Goal: Task Accomplishment & Management: Use online tool/utility

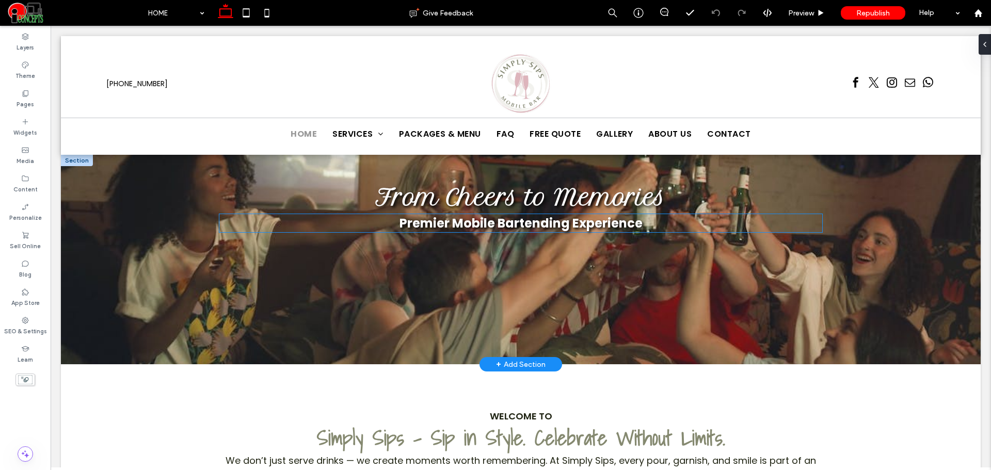
click at [520, 231] on span "Premier Mobile Bartending Experience" at bounding box center [520, 223] width 243 height 17
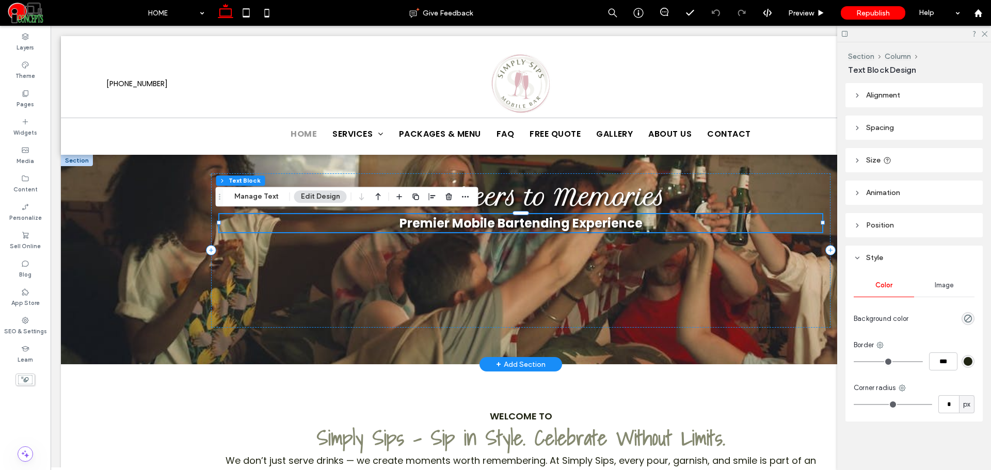
click at [520, 231] on span "Premier Mobile Bartending Experience" at bounding box center [520, 223] width 243 height 17
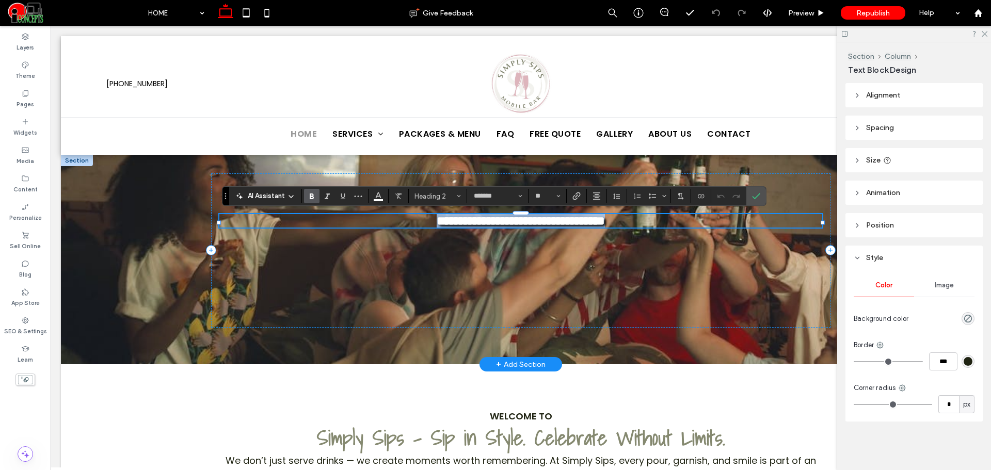
click at [520, 227] on span "**********" at bounding box center [520, 221] width 168 height 12
click at [560, 223] on span "**********" at bounding box center [520, 221] width 168 height 12
click at [567, 223] on span "**********" at bounding box center [520, 221] width 168 height 12
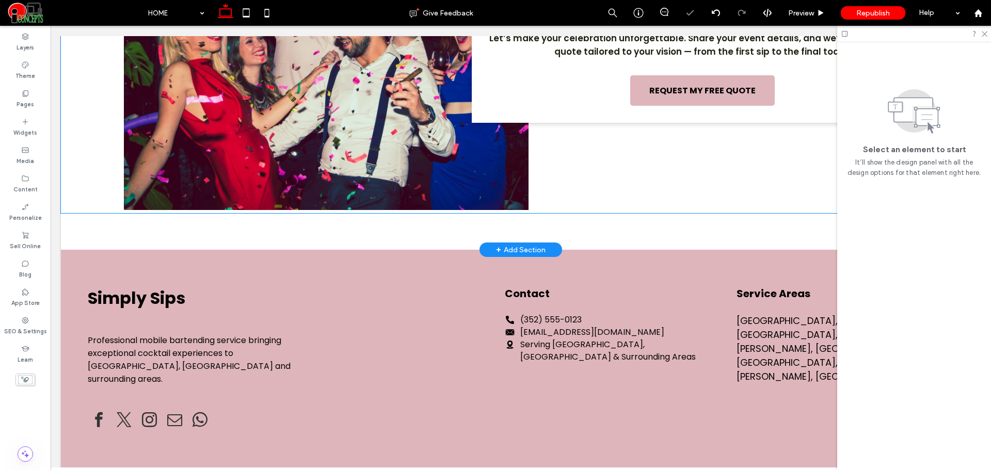
scroll to position [2411, 0]
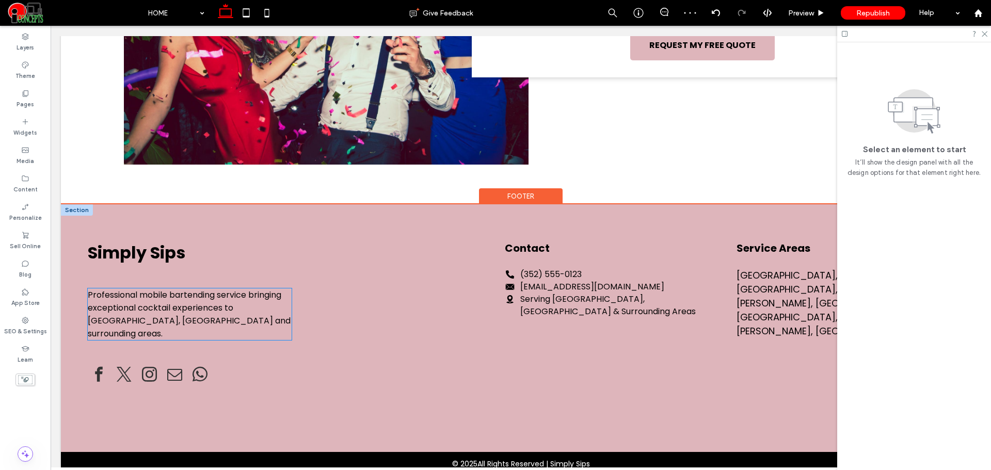
click at [238, 289] on span "Professional mobile bartending service bringing exceptional cocktail experience…" at bounding box center [189, 314] width 203 height 51
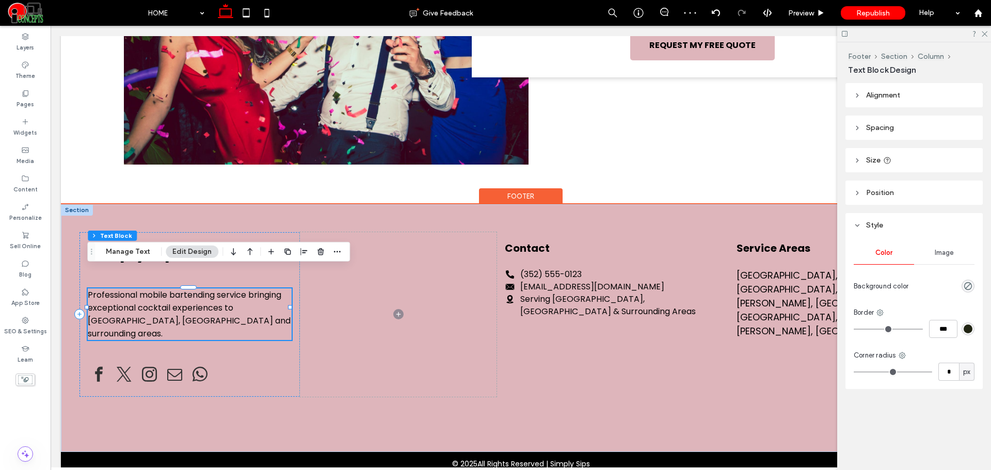
click at [238, 289] on span "Professional mobile bartending service bringing exceptional cocktail experience…" at bounding box center [189, 314] width 203 height 51
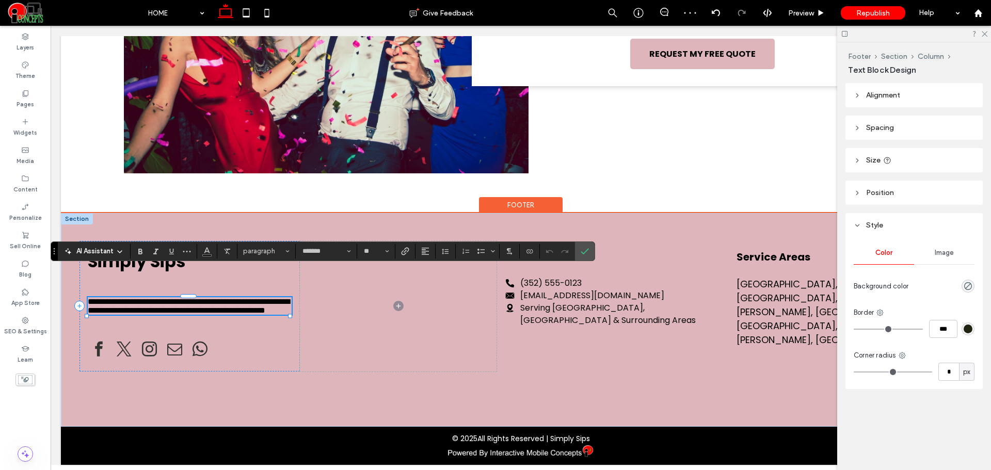
click at [199, 298] on span "**********" at bounding box center [189, 306] width 202 height 17
click at [220, 298] on span "**********" at bounding box center [189, 306] width 202 height 17
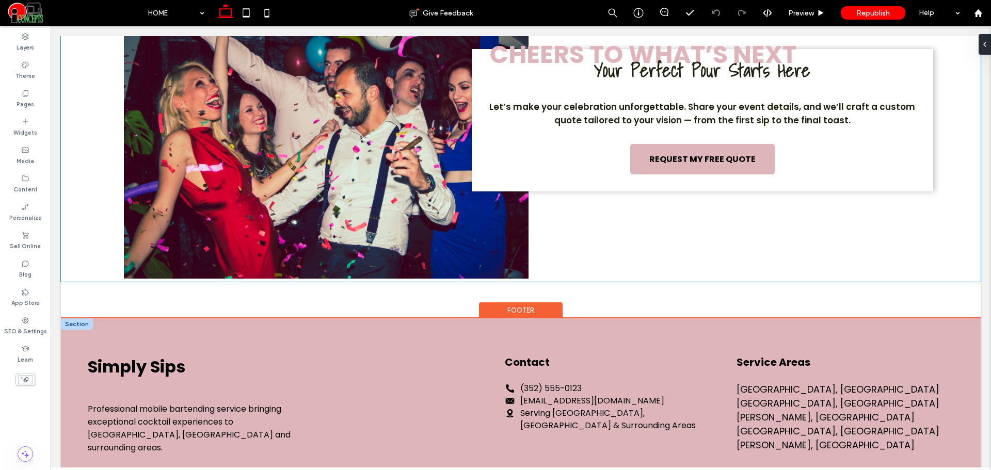
scroll to position [2403, 0]
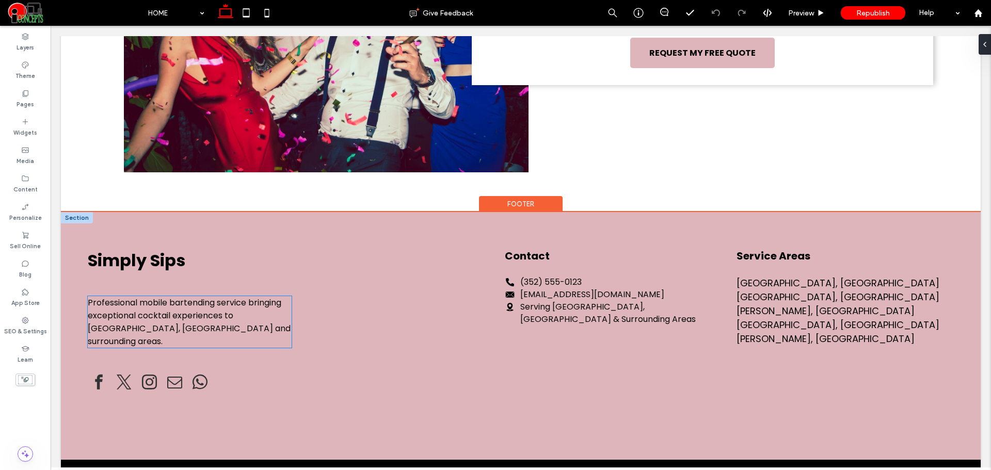
click at [214, 297] on span "Professional mobile bartending service bringing exceptional cocktail experience…" at bounding box center [189, 322] width 203 height 51
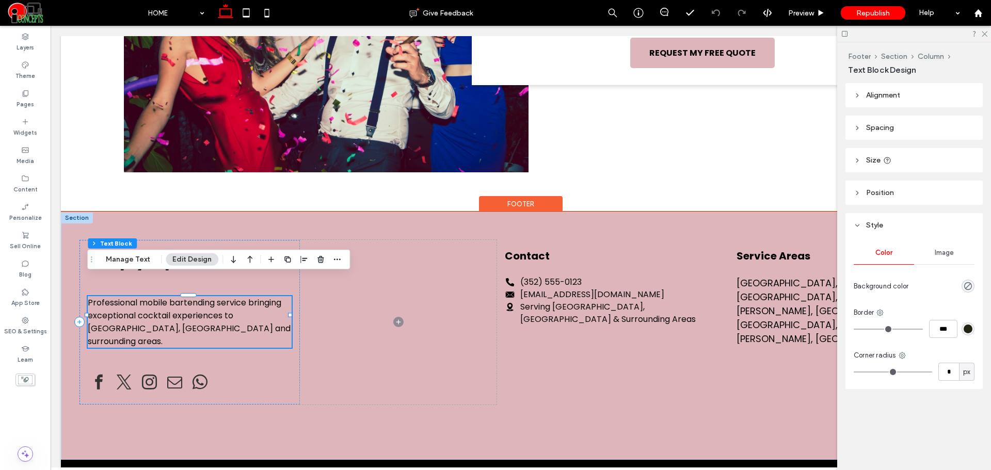
click at [214, 297] on span "Professional mobile bartending service bringing exceptional cocktail experience…" at bounding box center [189, 322] width 203 height 51
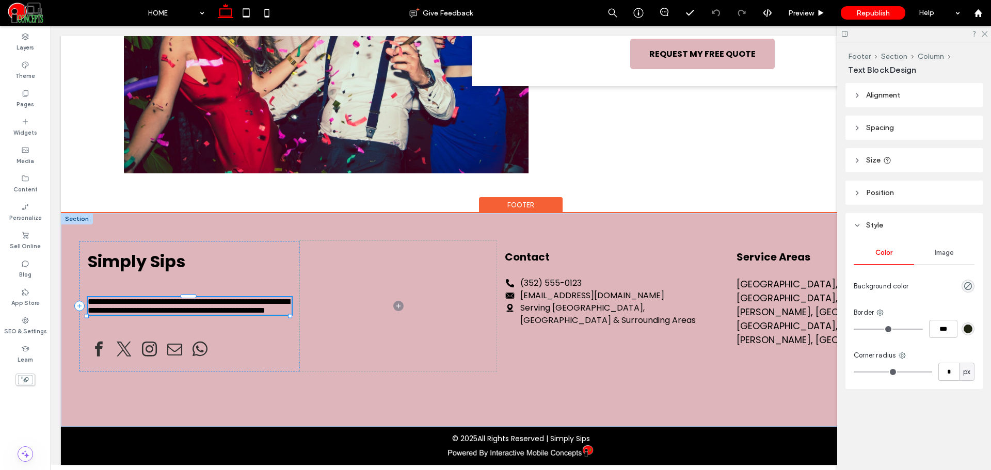
type input "*******"
type input "**"
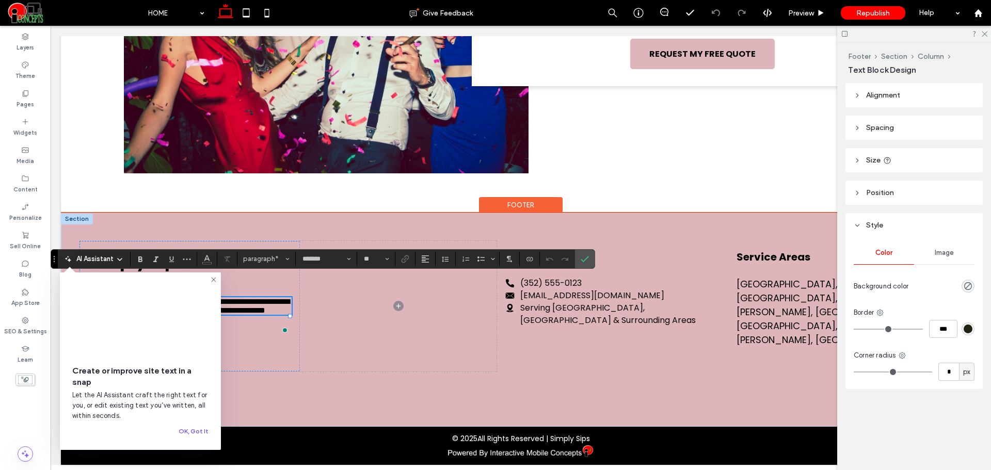
click at [198, 428] on button "OK, Got It" at bounding box center [194, 431] width 30 height 12
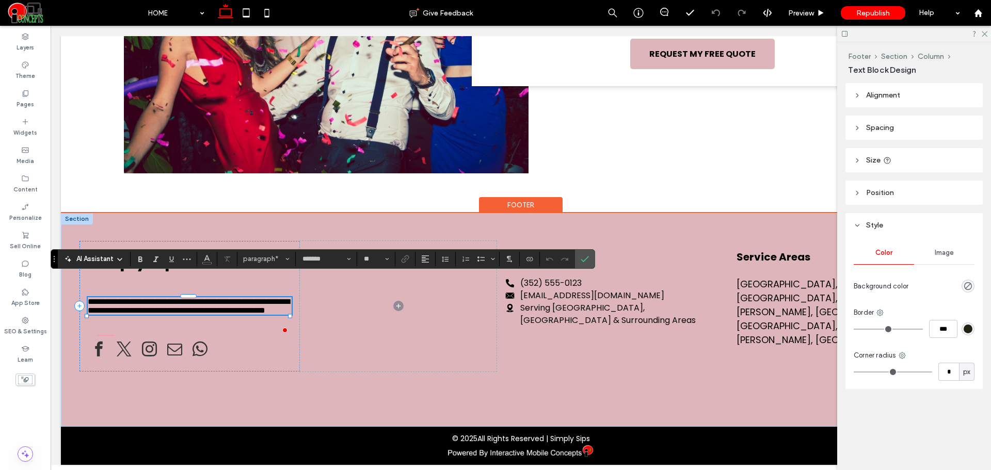
click at [216, 298] on span "**********" at bounding box center [189, 306] width 202 height 17
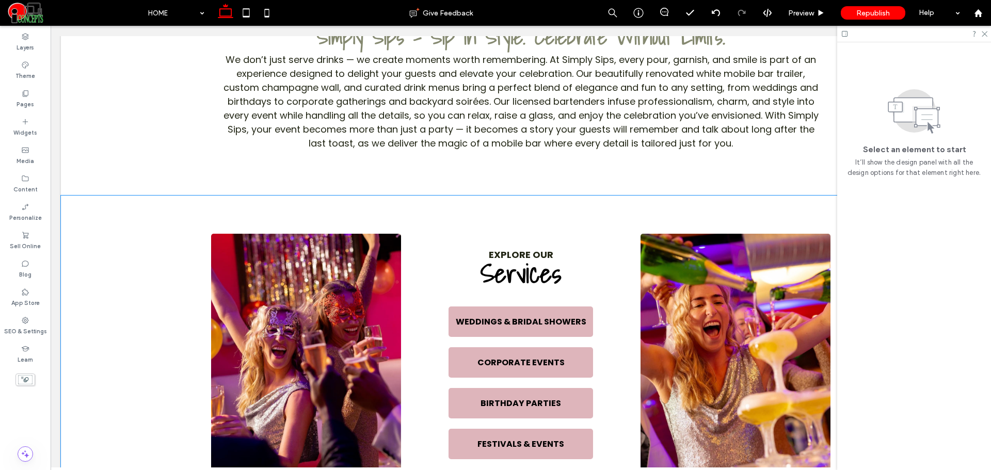
scroll to position [0, 0]
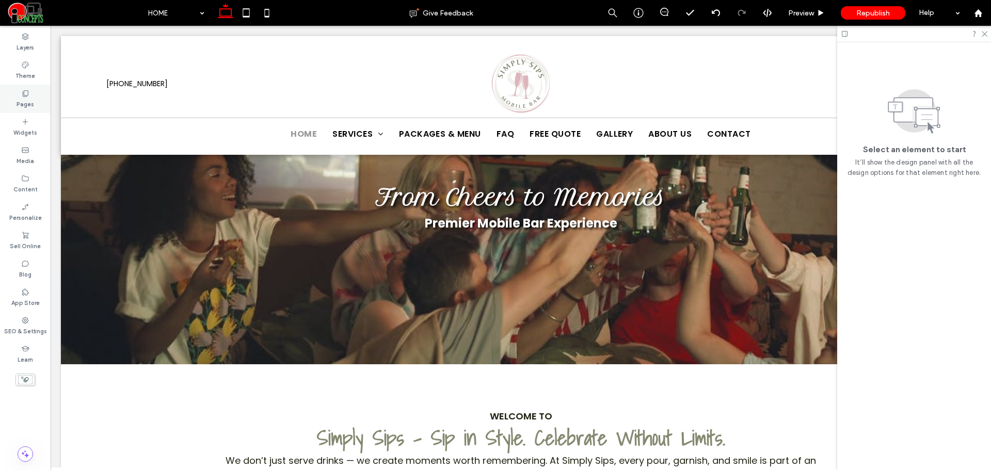
click at [26, 90] on icon at bounding box center [25, 93] width 8 height 8
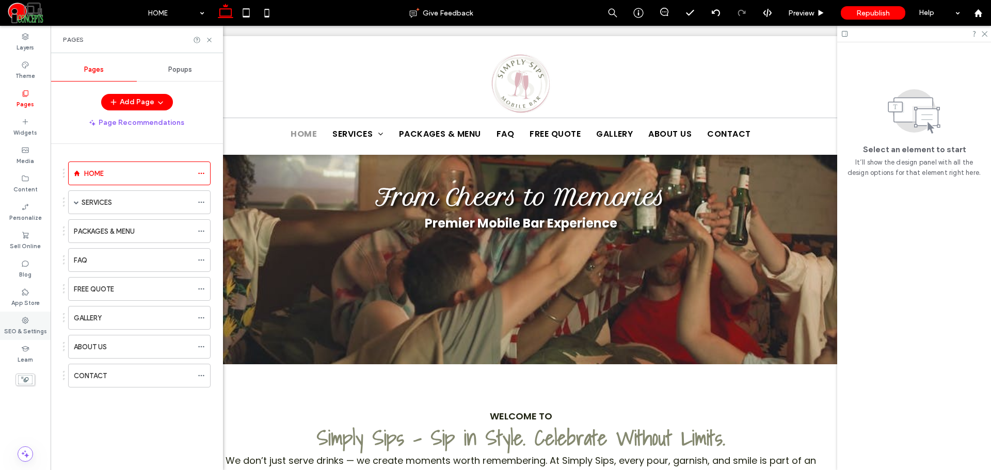
click at [27, 324] on icon at bounding box center [25, 320] width 8 height 8
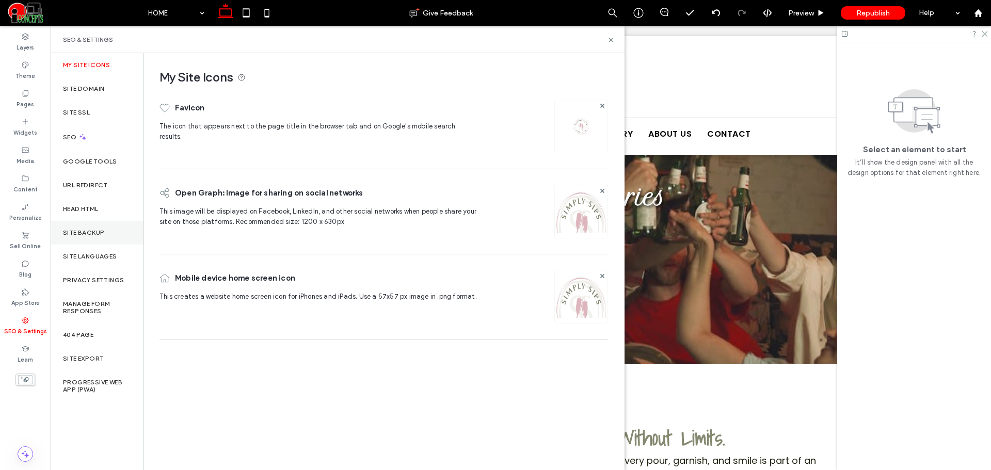
click at [78, 229] on label "Site Backup" at bounding box center [83, 232] width 41 height 7
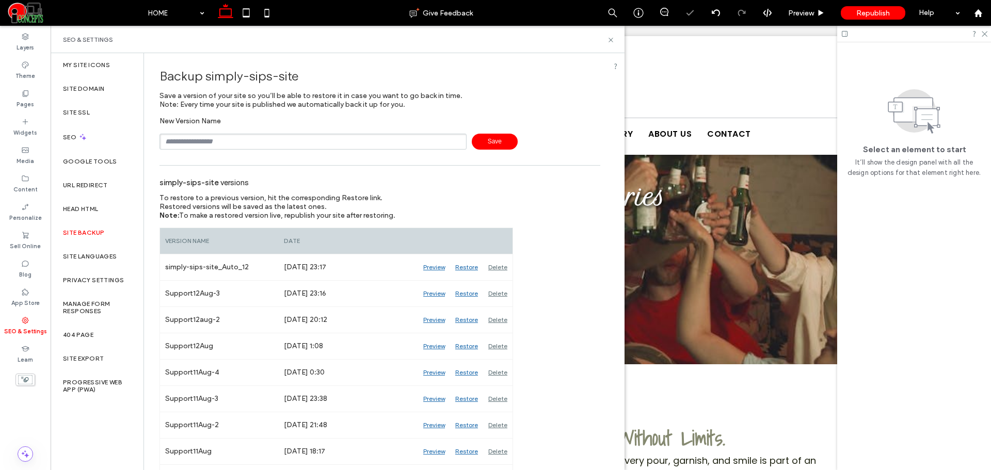
click at [323, 147] on input "text" at bounding box center [312, 142] width 307 height 16
type input "**********"
click at [608, 40] on icon at bounding box center [611, 40] width 8 height 8
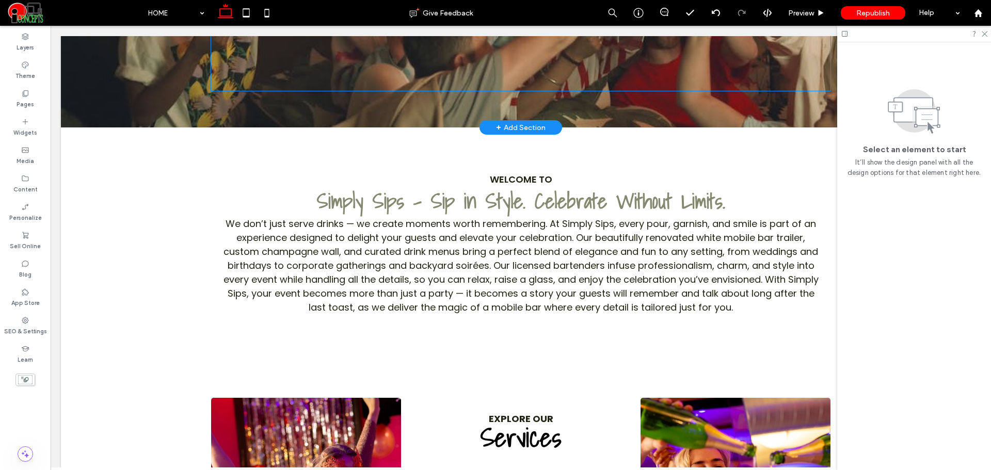
scroll to position [430, 0]
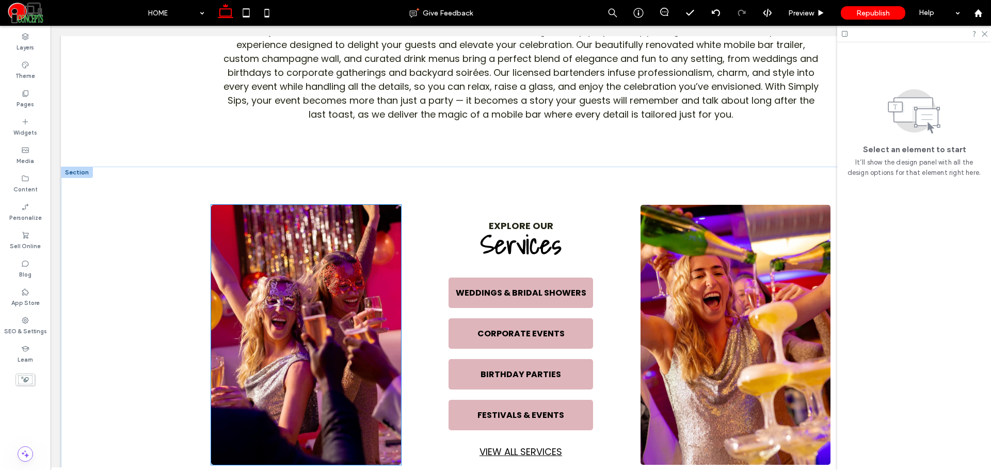
click at [350, 328] on img at bounding box center [306, 335] width 190 height 260
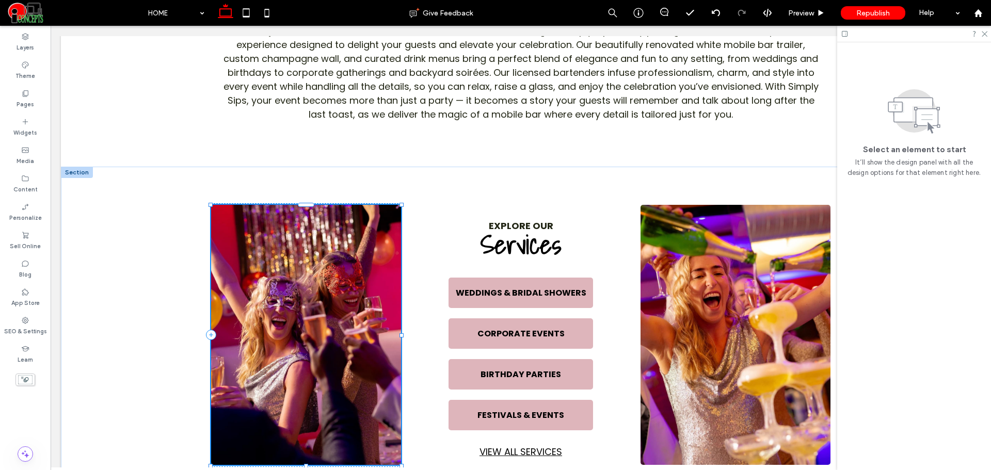
click at [350, 328] on div at bounding box center [306, 335] width 190 height 260
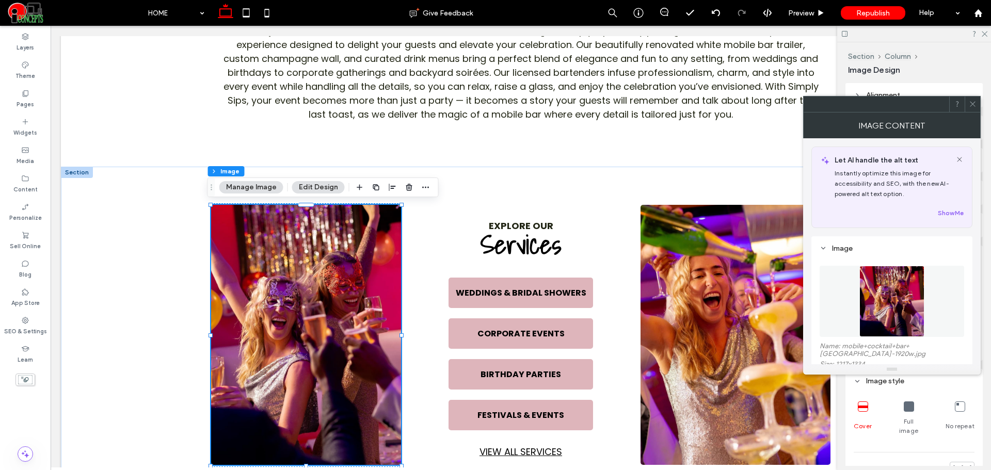
scroll to position [172, 0]
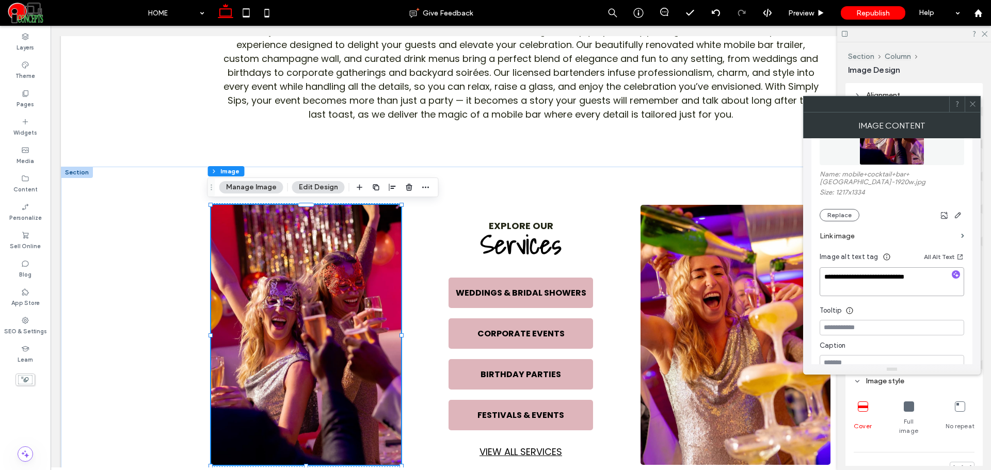
click at [875, 294] on textarea "**********" at bounding box center [891, 281] width 144 height 29
click at [24, 91] on icon at bounding box center [25, 93] width 8 height 8
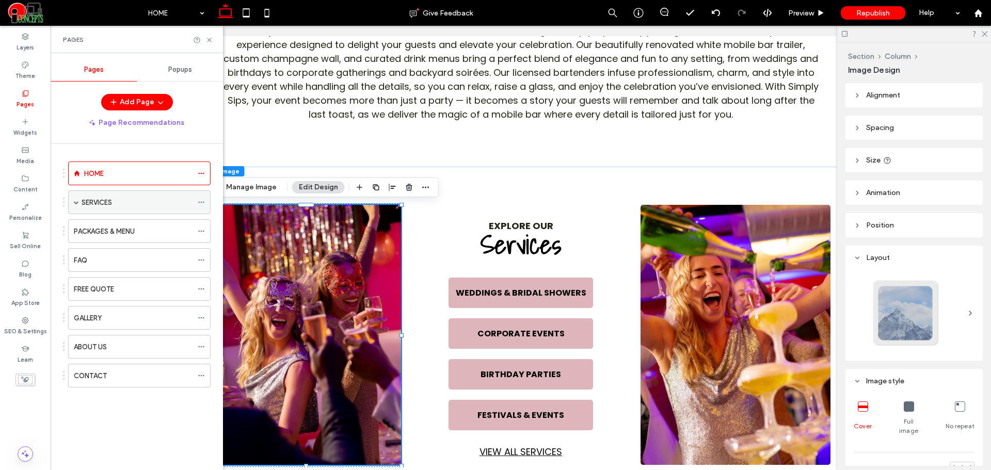
click at [75, 202] on span at bounding box center [76, 202] width 5 height 5
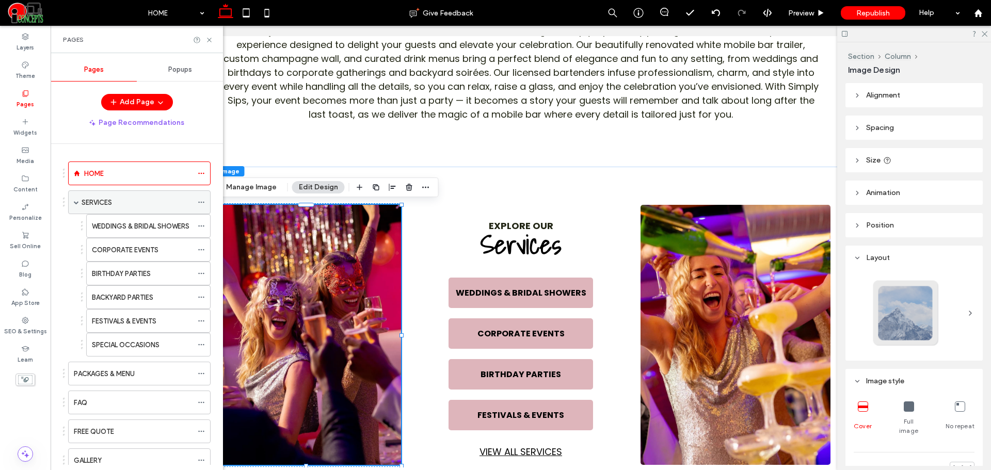
click at [105, 193] on div "SERVICES" at bounding box center [137, 202] width 111 height 23
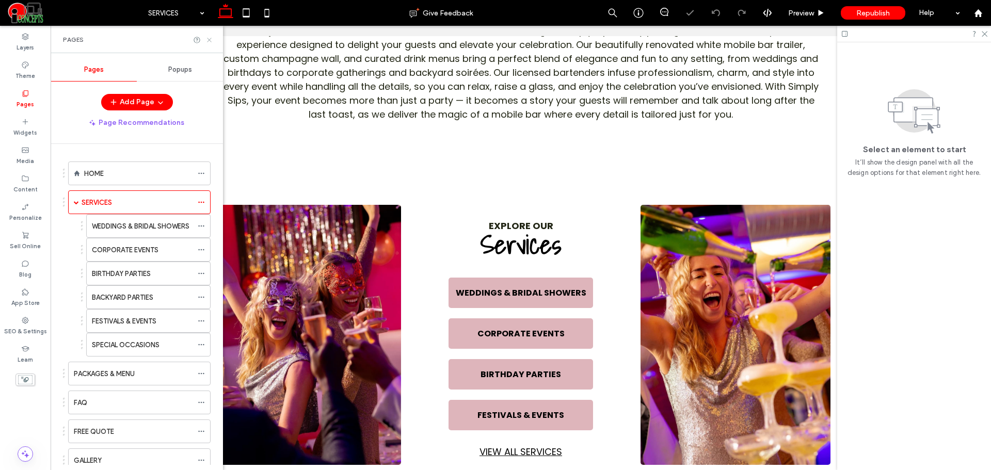
click at [208, 39] on use at bounding box center [209, 40] width 4 height 4
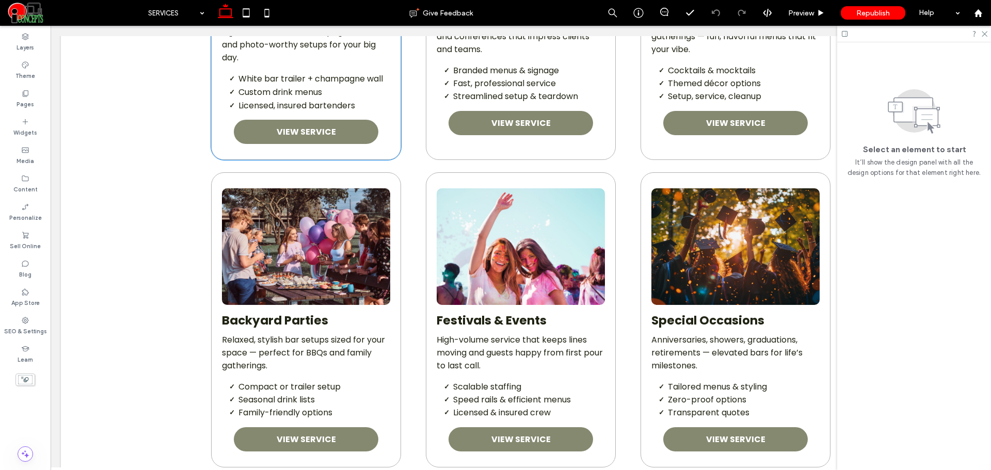
scroll to position [946, 0]
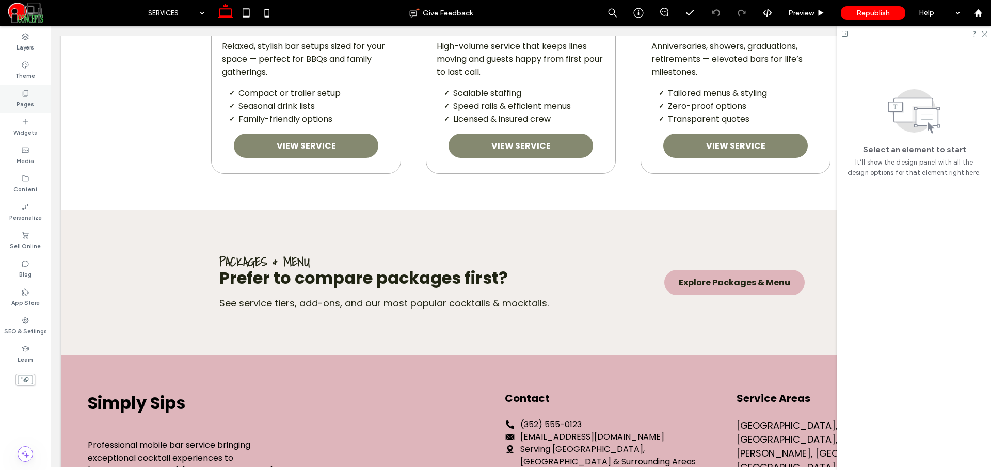
click at [24, 92] on icon at bounding box center [25, 93] width 8 height 8
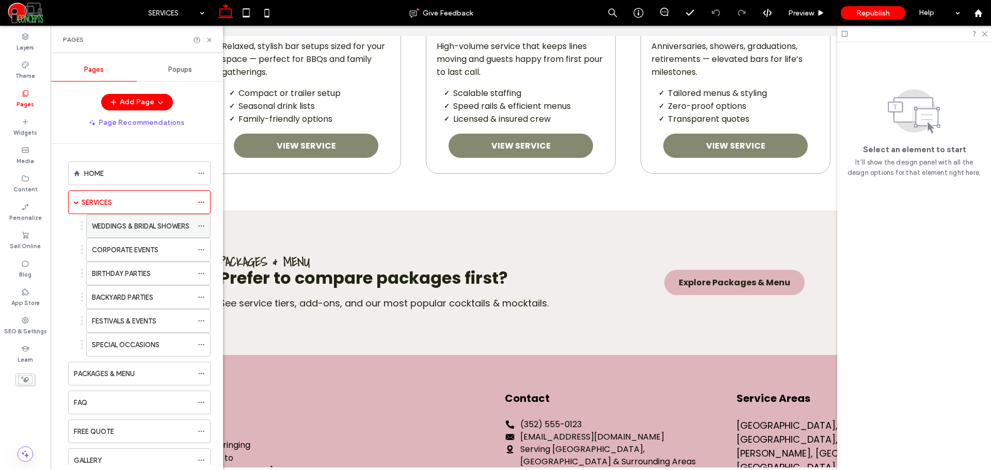
click at [96, 218] on div "WEDDINGS & BRIDAL SHOWERS" at bounding box center [142, 226] width 101 height 23
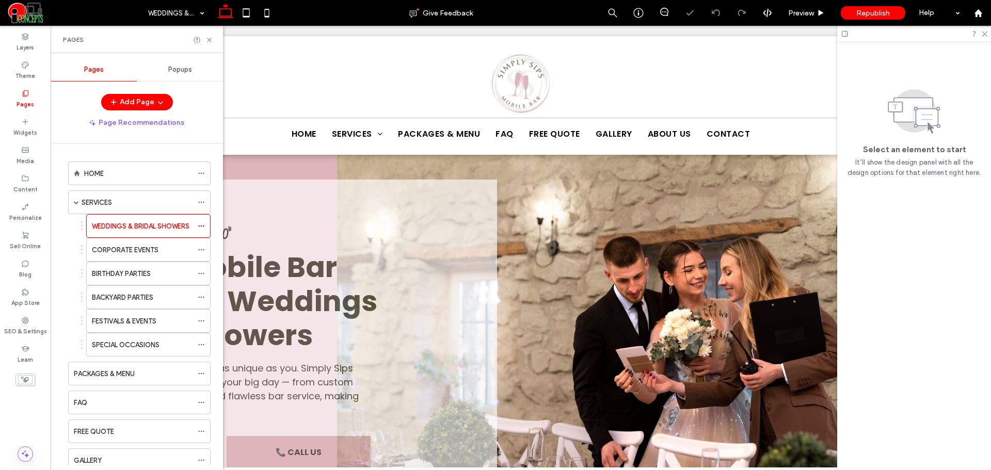
scroll to position [430, 0]
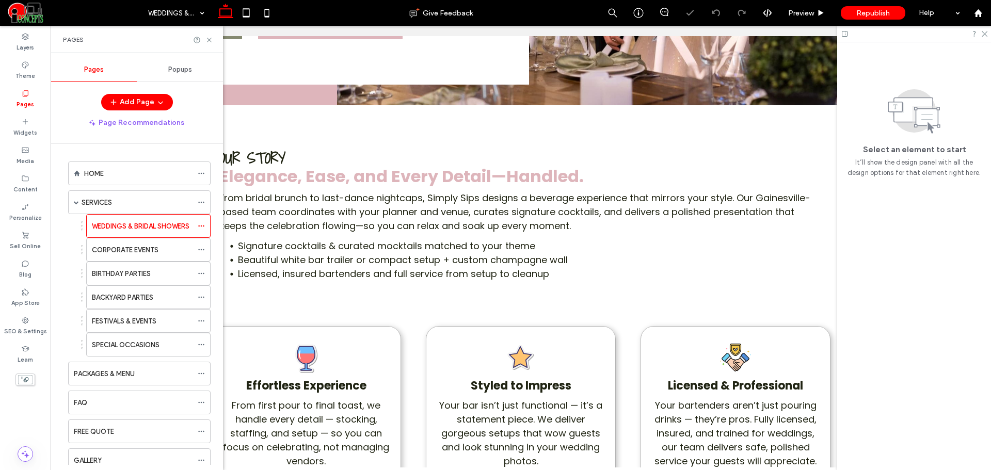
click at [208, 44] on div "Pages" at bounding box center [137, 39] width 172 height 27
click at [211, 42] on icon at bounding box center [209, 40] width 8 height 8
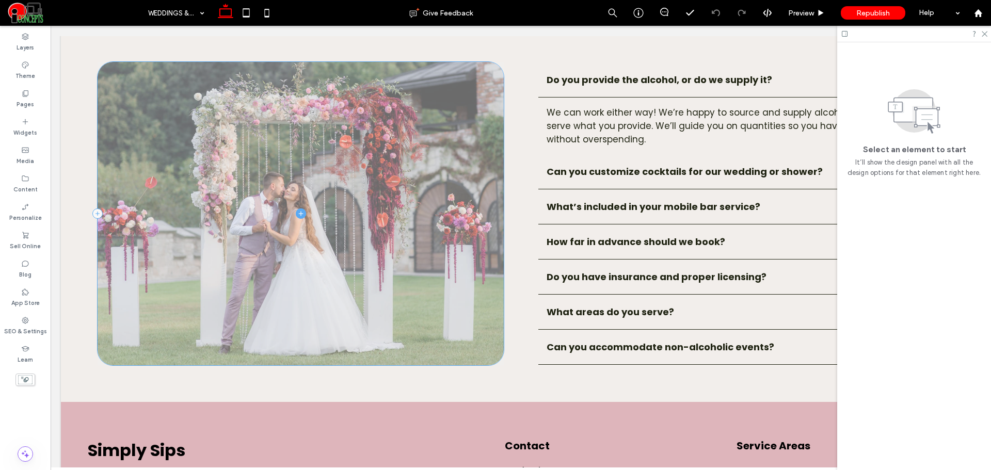
scroll to position [1634, 0]
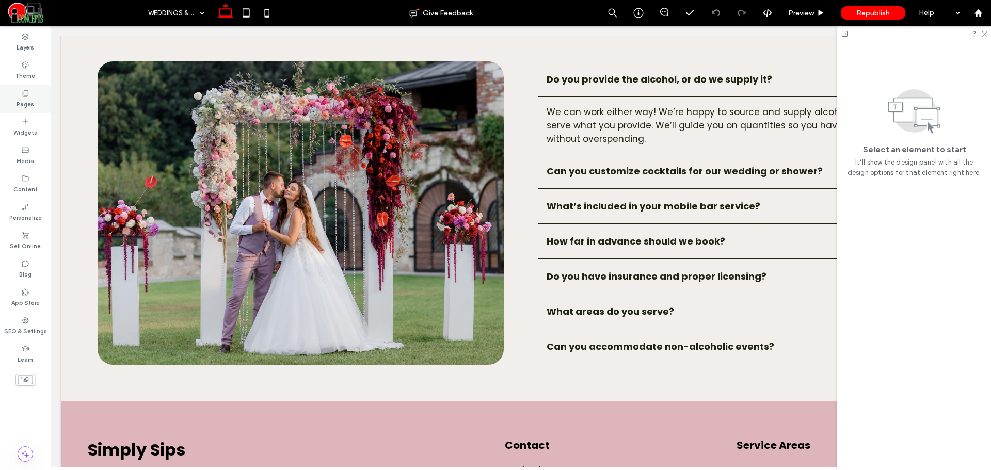
click at [36, 92] on div "Pages" at bounding box center [25, 99] width 51 height 28
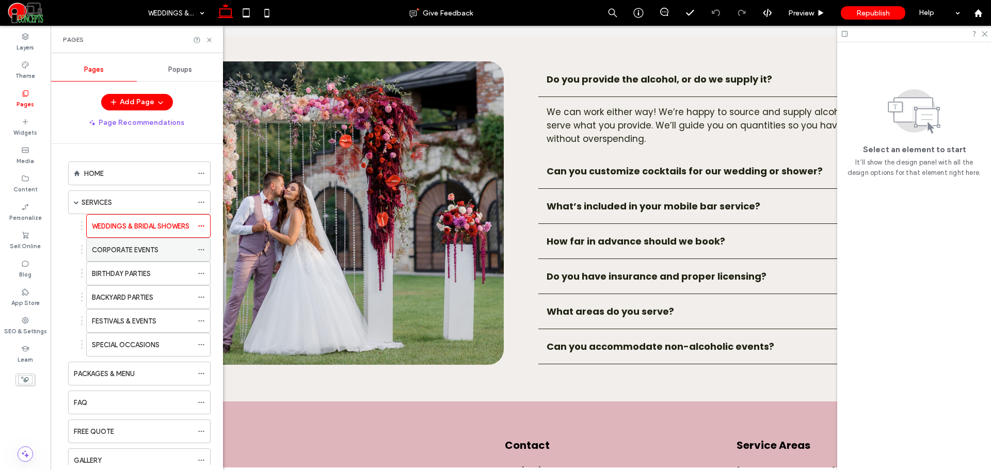
click at [137, 252] on label "CORPORATE EVENTS" at bounding box center [125, 250] width 67 height 18
click at [210, 40] on use at bounding box center [209, 40] width 4 height 4
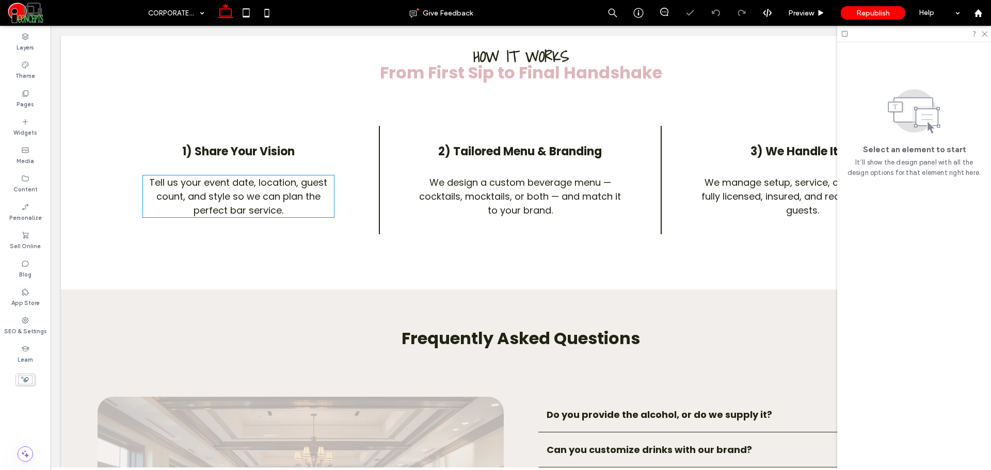
scroll to position [1719, 0]
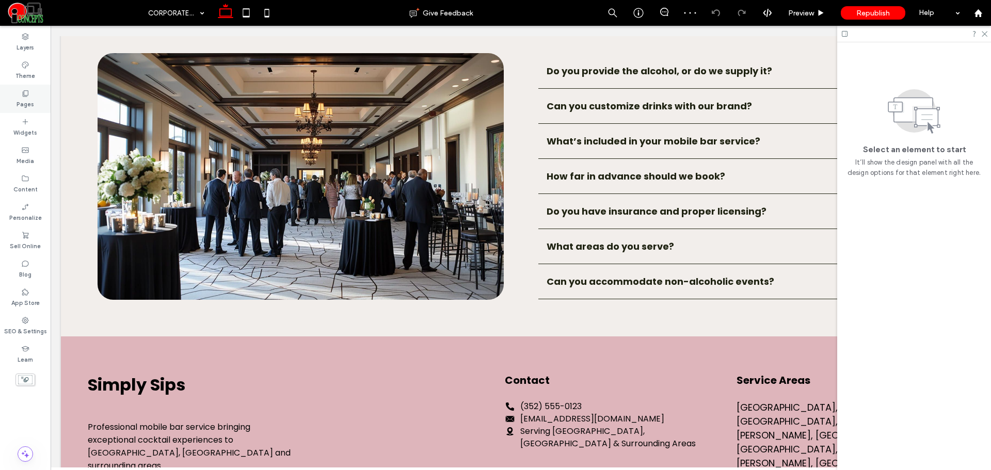
click at [27, 93] on icon at bounding box center [25, 93] width 8 height 8
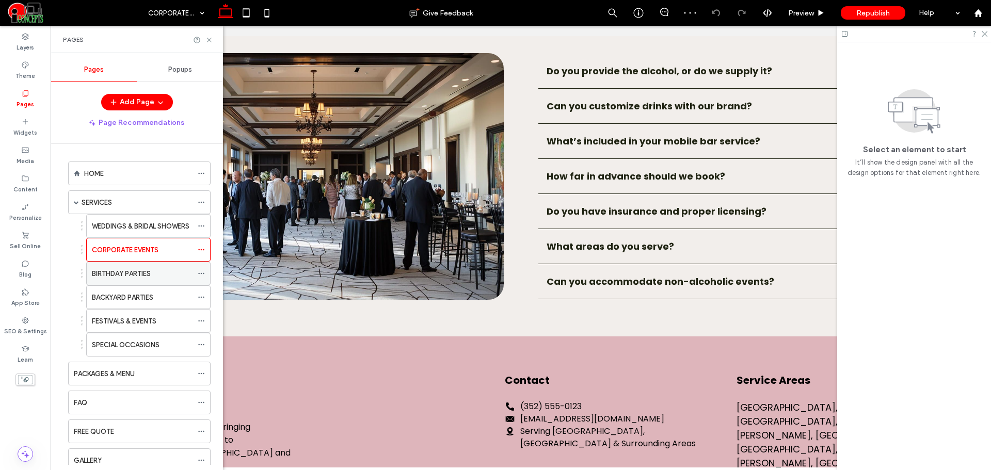
click at [160, 273] on div "BIRTHDAY PARTIES" at bounding box center [142, 273] width 101 height 11
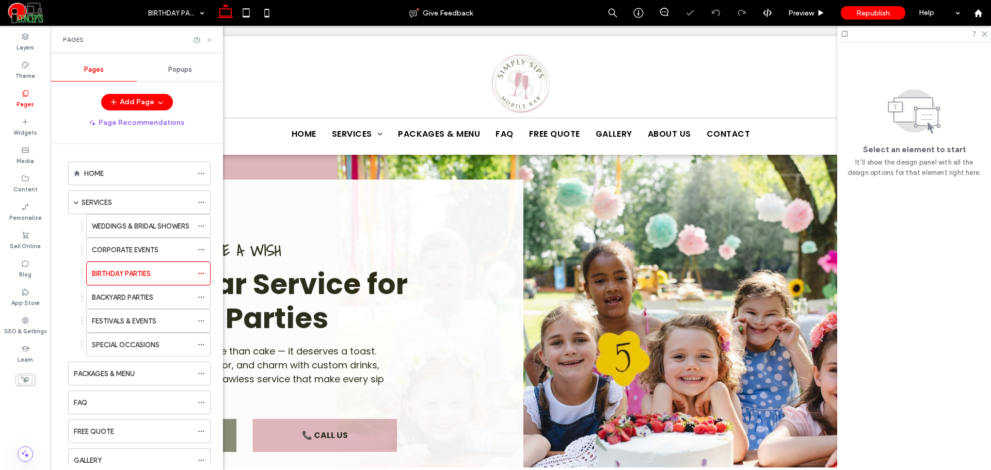
drag, startPoint x: 210, startPoint y: 40, endPoint x: 161, endPoint y: 167, distance: 136.0
click at [210, 40] on icon at bounding box center [209, 40] width 8 height 8
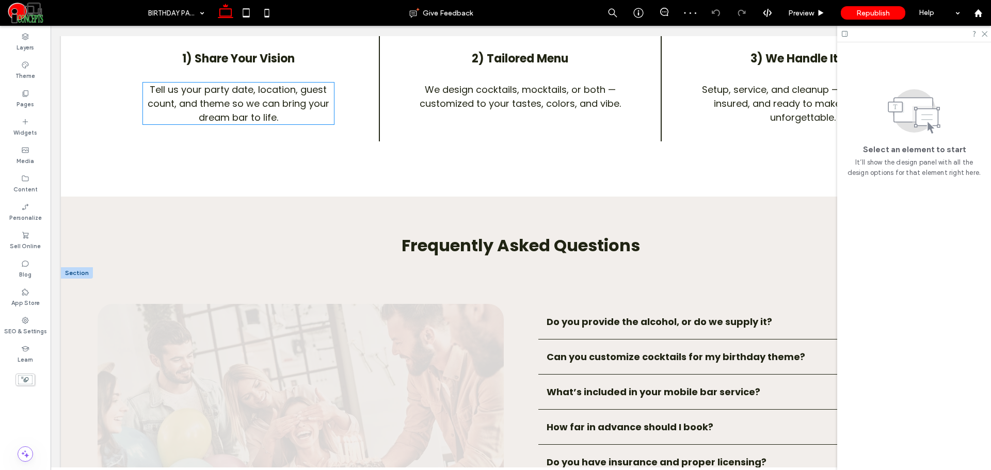
scroll to position [1548, 0]
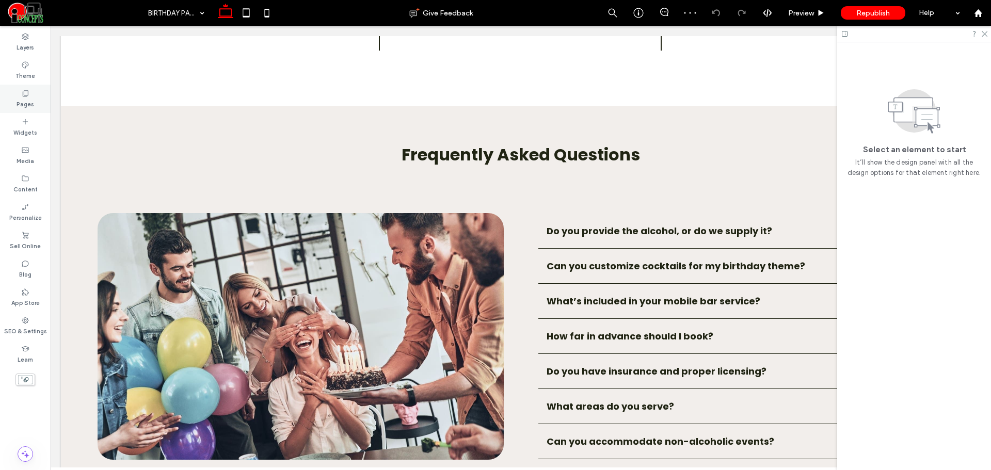
click at [30, 95] on div "Pages" at bounding box center [25, 99] width 51 height 28
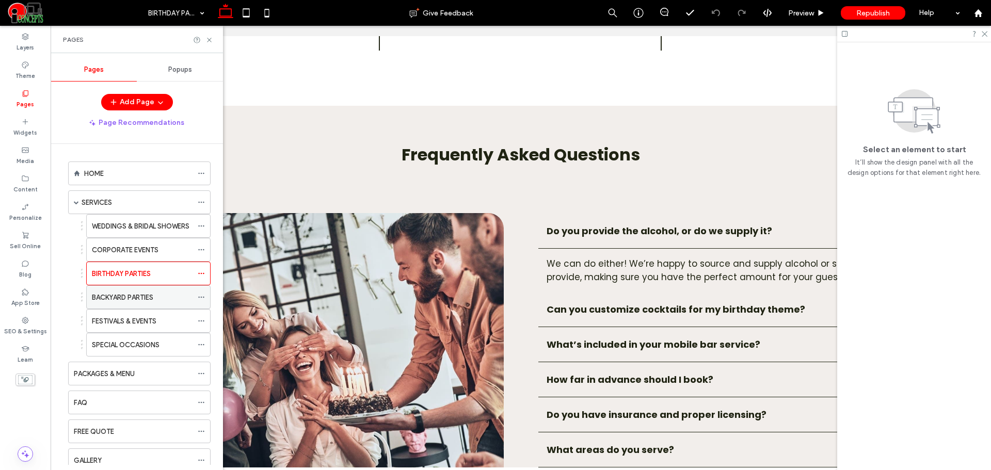
click at [153, 298] on label "BACKYARD PARTIES" at bounding box center [122, 297] width 61 height 18
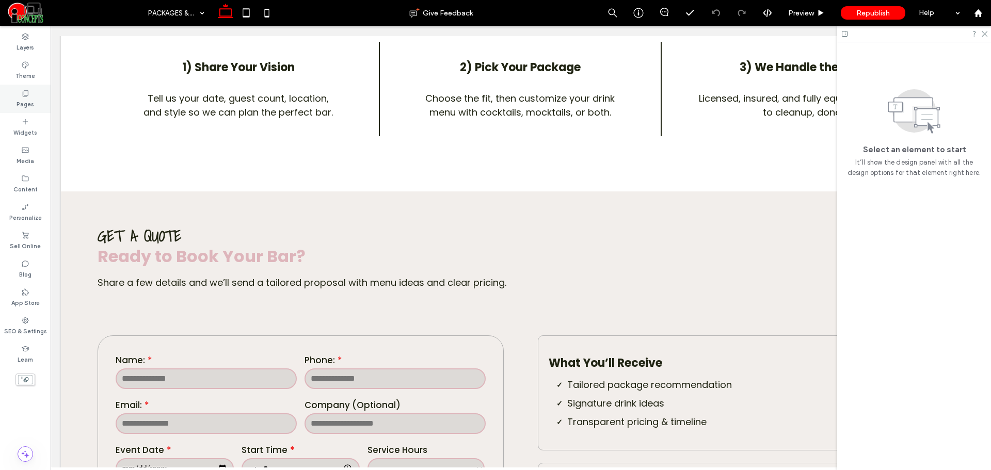
click at [24, 98] on label "Pages" at bounding box center [26, 103] width 18 height 11
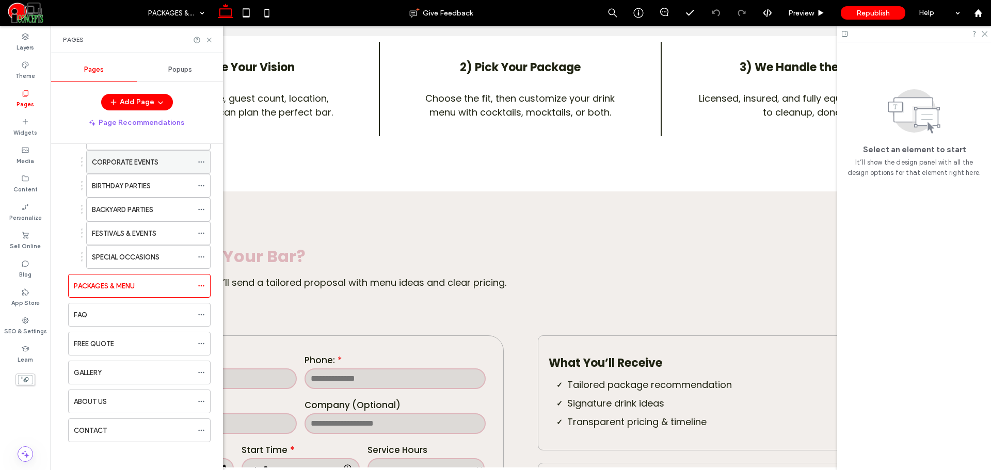
scroll to position [91, 0]
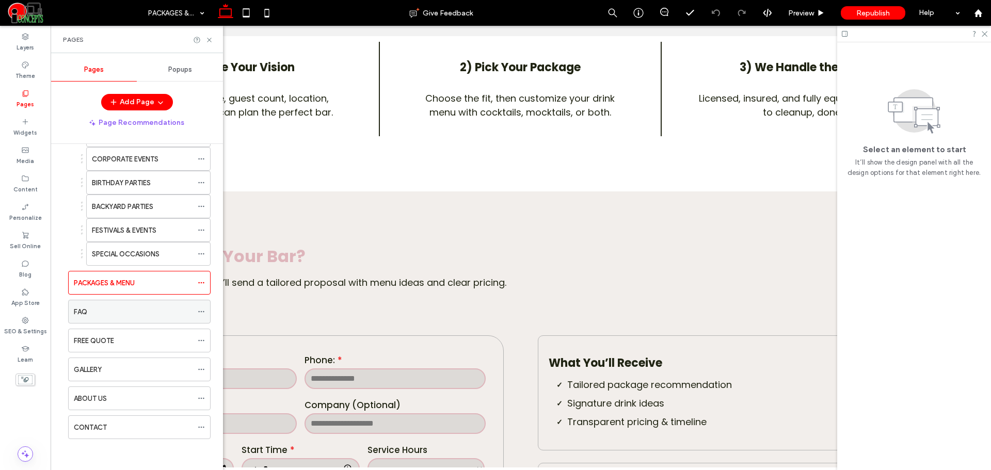
click at [139, 312] on div "FAQ" at bounding box center [133, 311] width 119 height 11
click at [208, 39] on use at bounding box center [209, 40] width 4 height 4
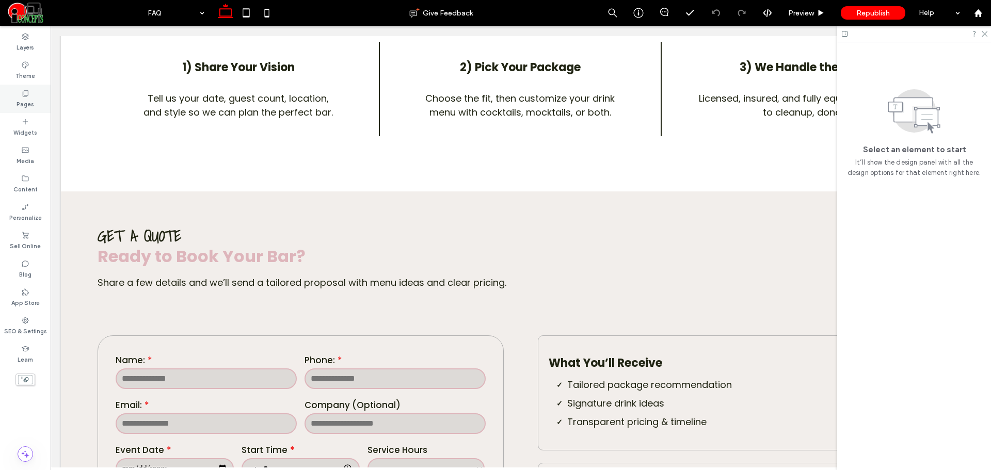
click at [33, 90] on div "Pages" at bounding box center [25, 99] width 51 height 28
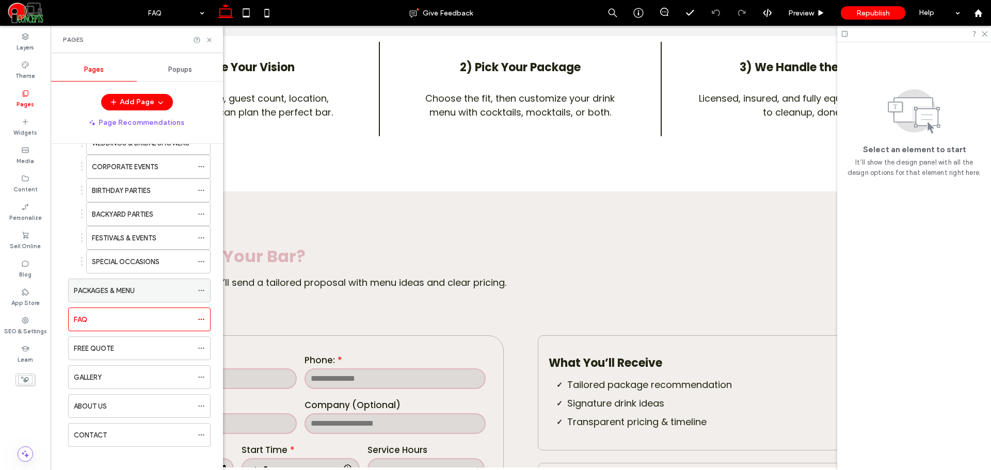
scroll to position [91, 0]
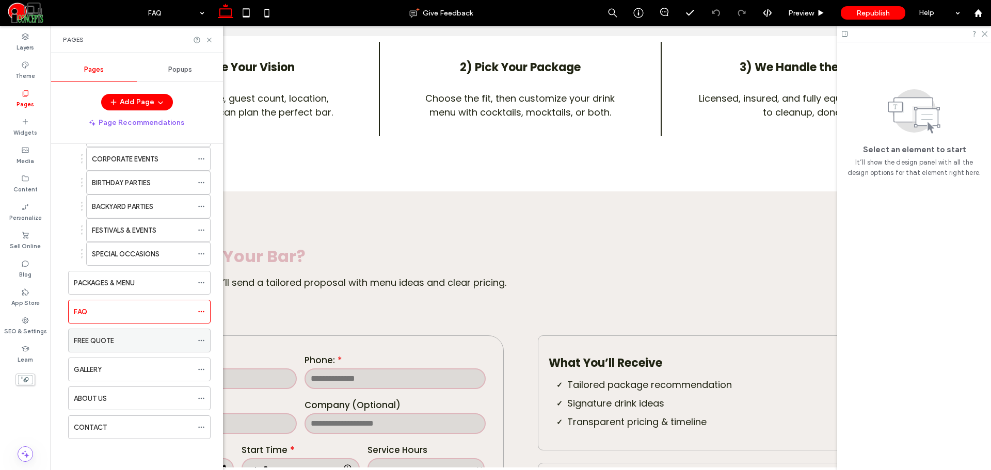
click at [133, 348] on div "FREE QUOTE" at bounding box center [133, 340] width 119 height 23
click at [132, 399] on div "ABOUT US" at bounding box center [133, 398] width 119 height 11
click at [212, 40] on icon at bounding box center [209, 40] width 8 height 8
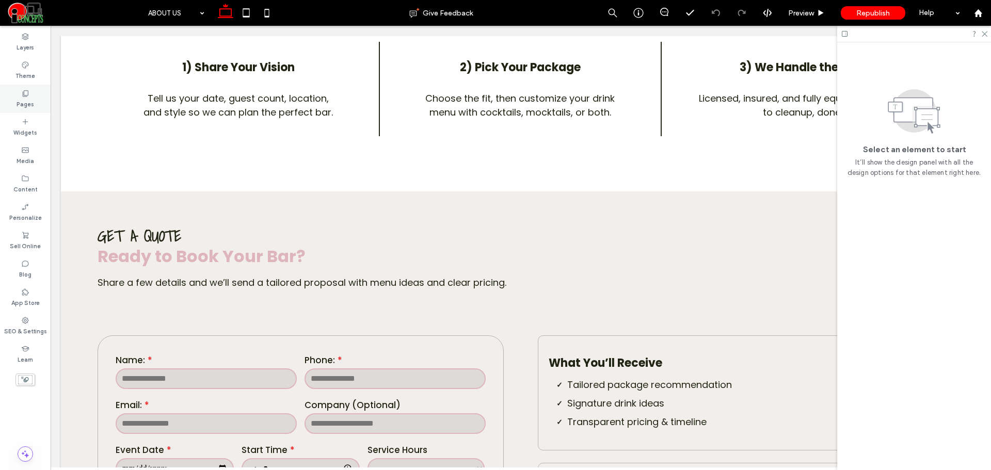
click at [24, 105] on label "Pages" at bounding box center [26, 103] width 18 height 11
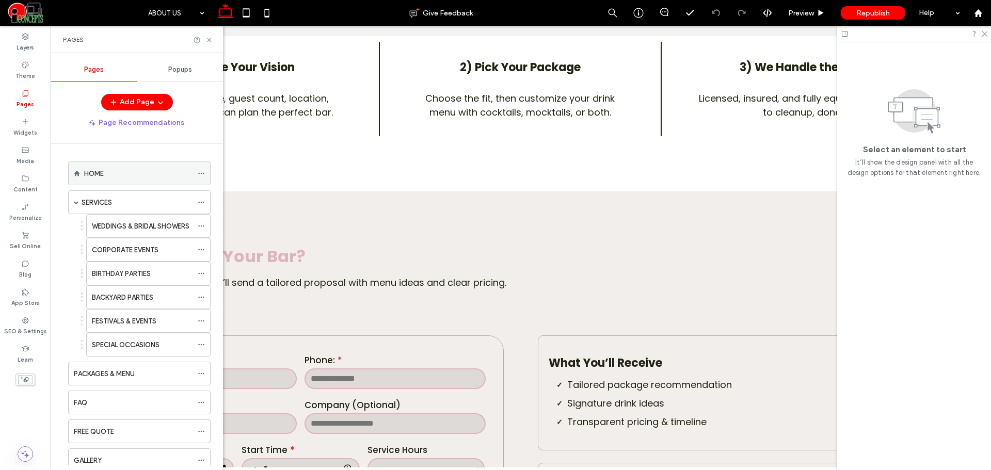
click at [100, 182] on div "HOME" at bounding box center [138, 173] width 108 height 23
click at [201, 272] on icon at bounding box center [201, 273] width 7 height 7
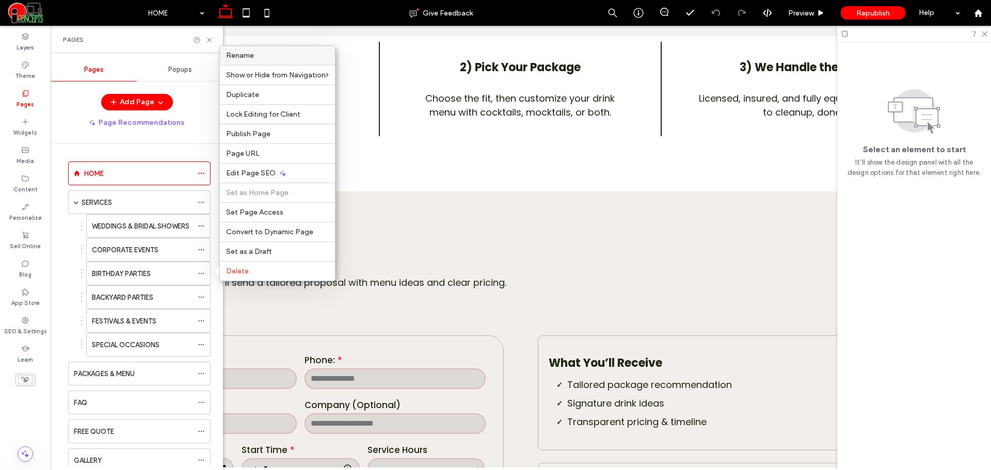
click at [249, 55] on span "Rename" at bounding box center [240, 55] width 28 height 9
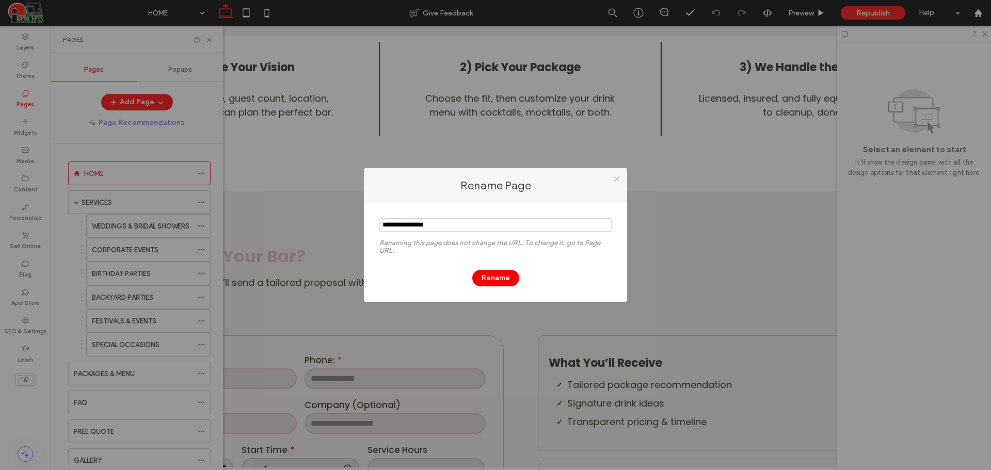
click at [617, 179] on use at bounding box center [616, 178] width 5 height 5
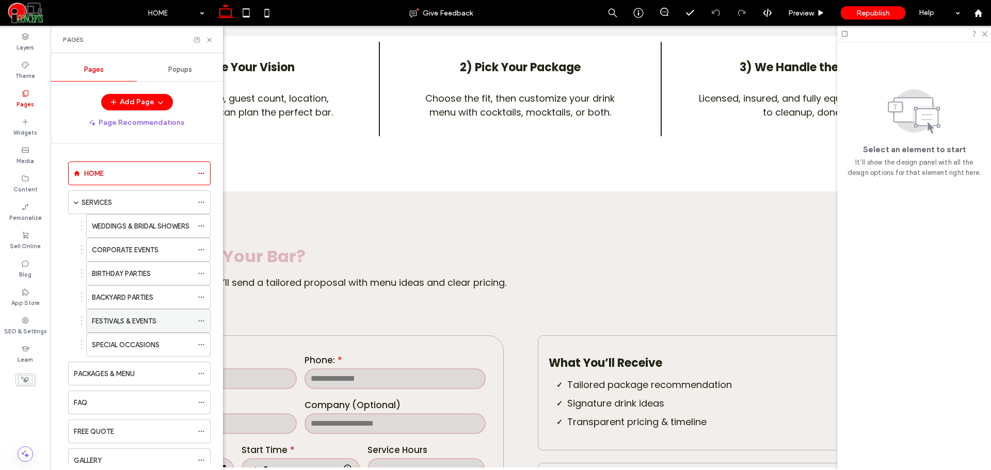
click at [201, 317] on icon at bounding box center [201, 320] width 7 height 7
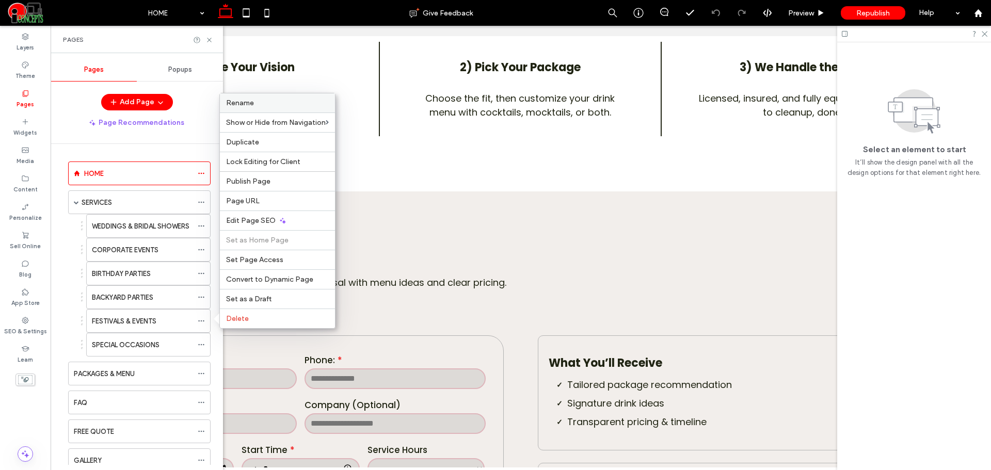
click at [256, 104] on label "Rename" at bounding box center [277, 103] width 103 height 9
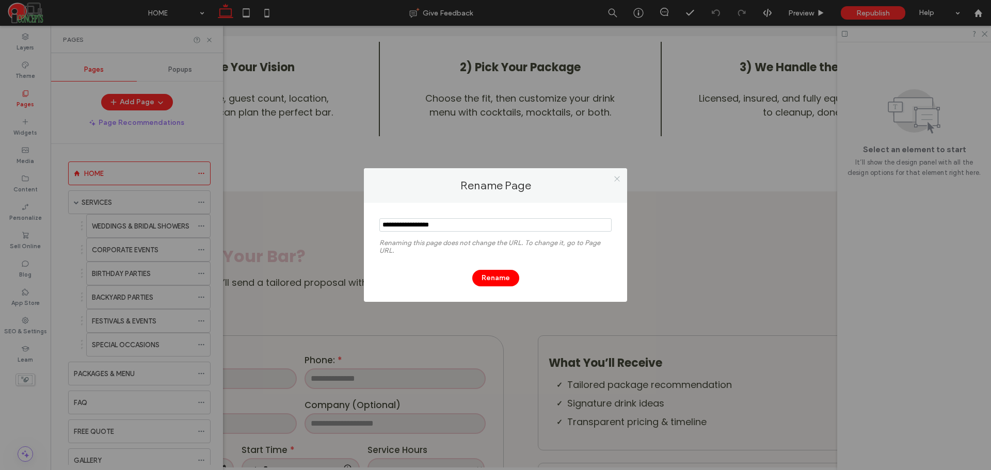
click at [613, 175] on icon at bounding box center [617, 179] width 8 height 8
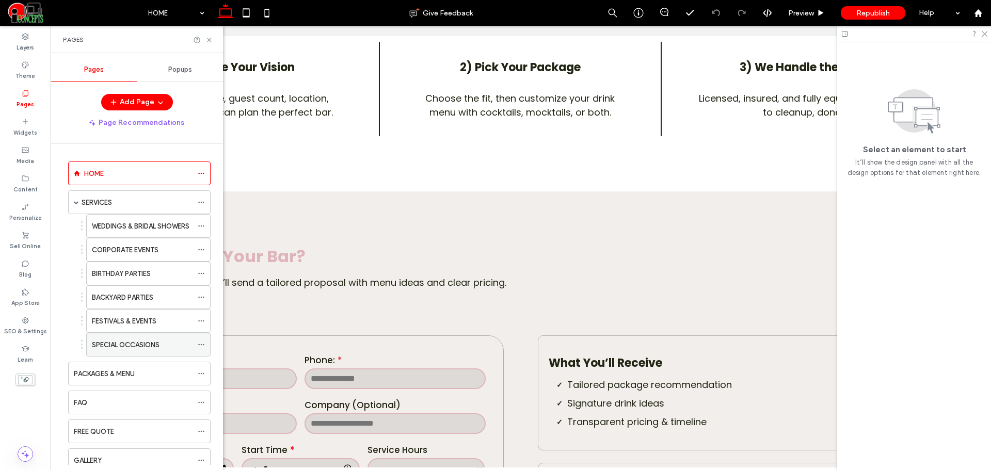
click at [201, 344] on use at bounding box center [201, 345] width 6 height 2
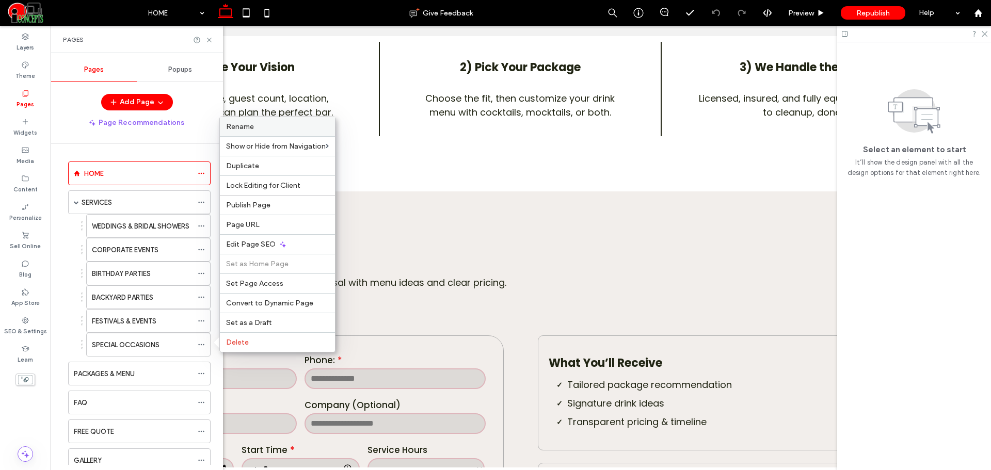
click at [235, 129] on span "Rename" at bounding box center [240, 126] width 28 height 9
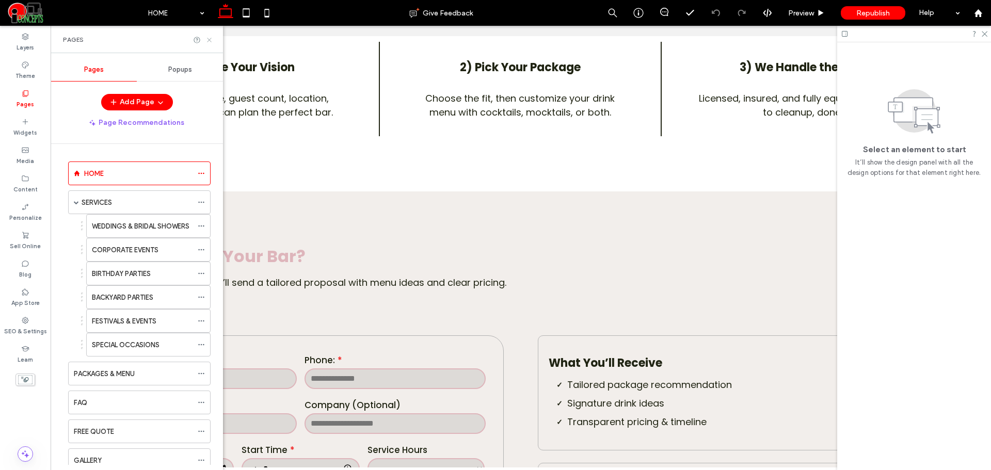
click at [206, 38] on icon at bounding box center [209, 40] width 8 height 8
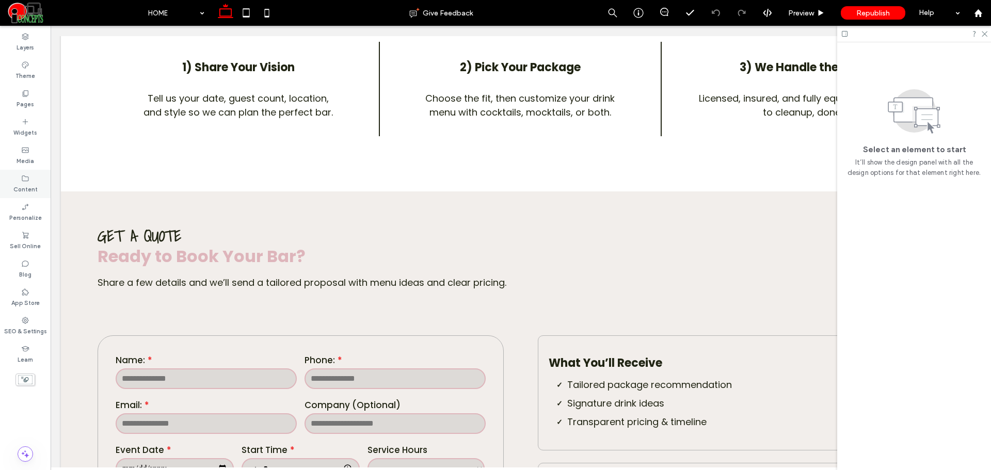
click at [29, 180] on icon at bounding box center [25, 178] width 8 height 8
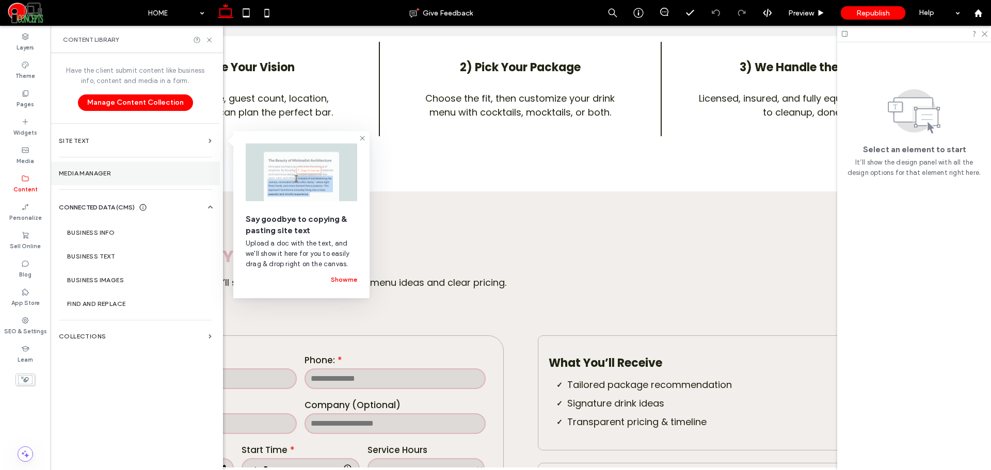
click at [88, 165] on section "Media Manager" at bounding box center [135, 173] width 169 height 24
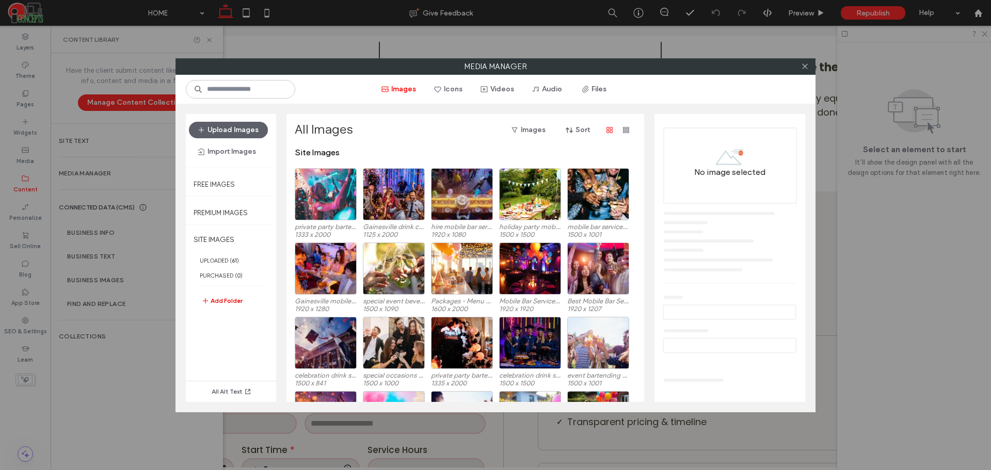
click at [232, 299] on button "Add Folder" at bounding box center [221, 301] width 41 height 12
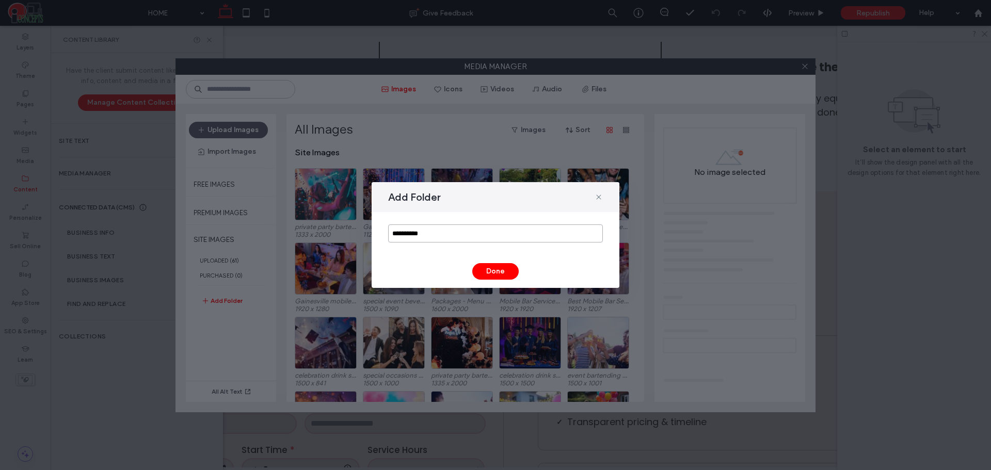
click at [442, 233] on input "**********" at bounding box center [495, 233] width 215 height 18
type input "*****"
click at [492, 278] on button "Done" at bounding box center [495, 271] width 46 height 17
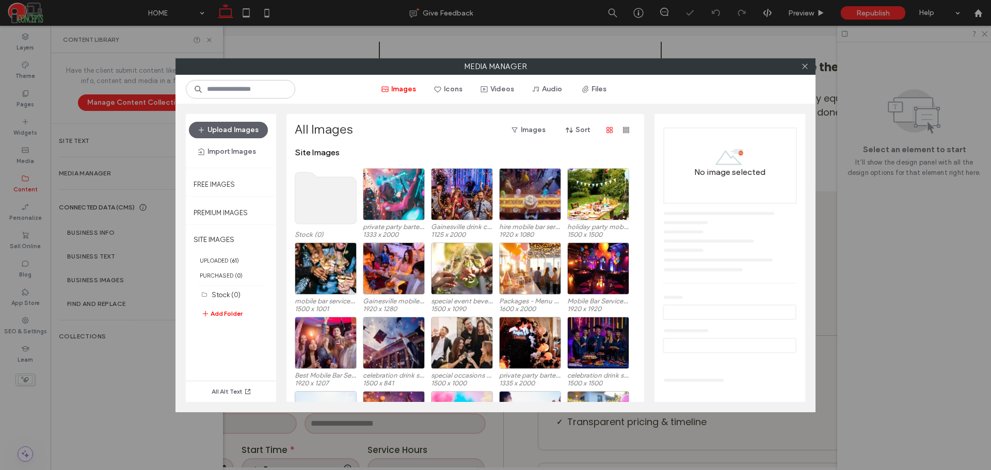
click at [319, 193] on use at bounding box center [325, 198] width 61 height 52
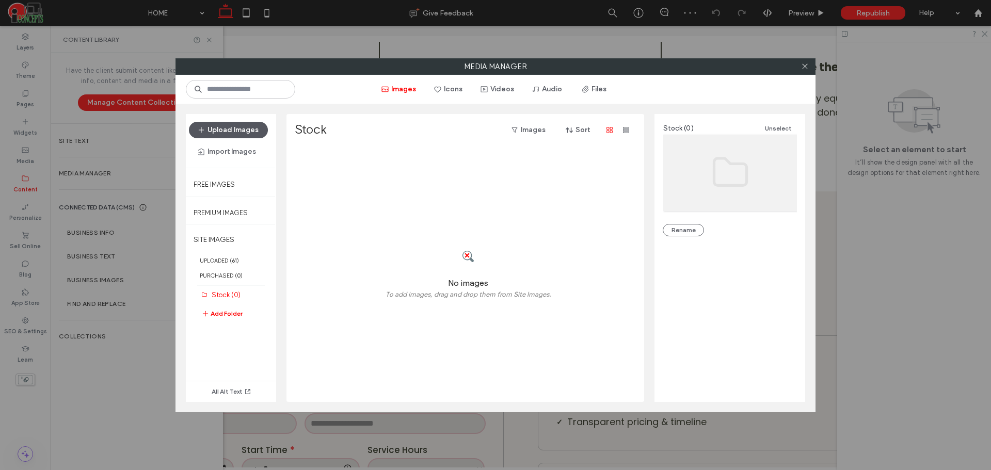
click at [230, 135] on button "Upload Images" at bounding box center [228, 130] width 79 height 17
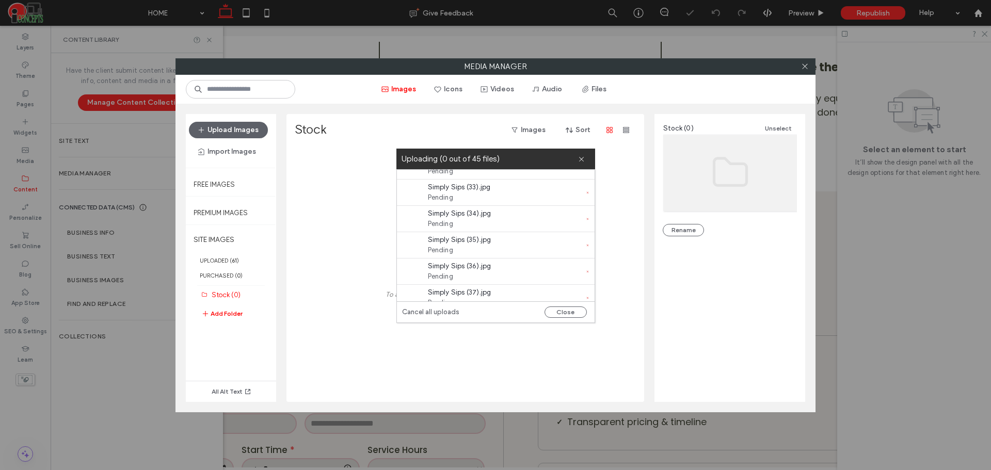
scroll to position [1052, 0]
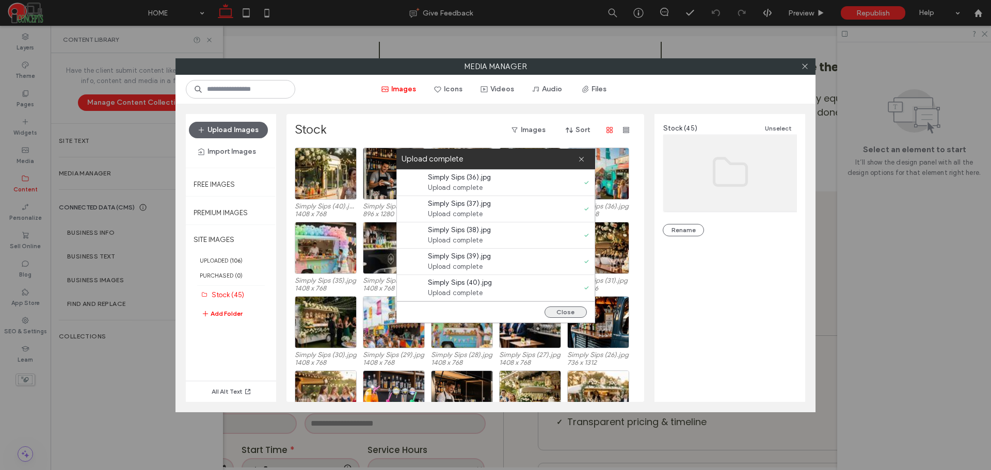
click at [551, 312] on button "Close" at bounding box center [565, 311] width 42 height 11
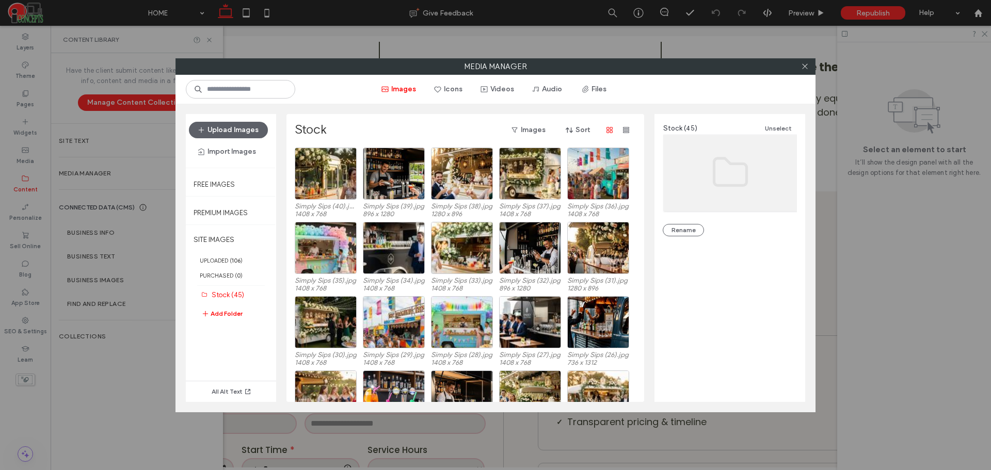
scroll to position [0, 0]
click at [801, 67] on icon at bounding box center [805, 66] width 8 height 8
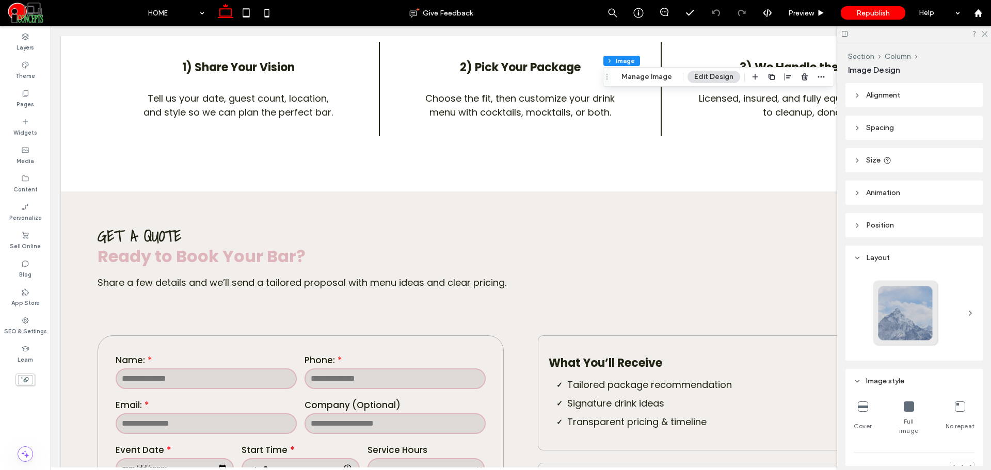
type input "*"
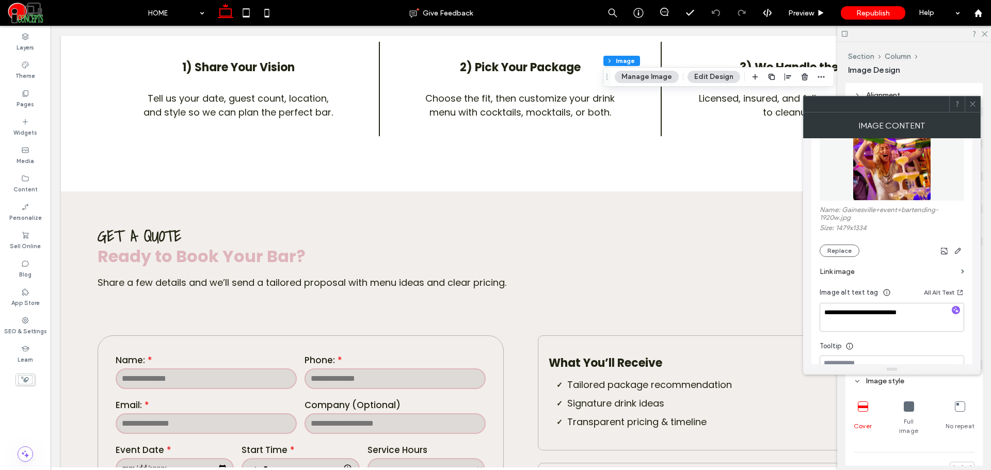
scroll to position [172, 0]
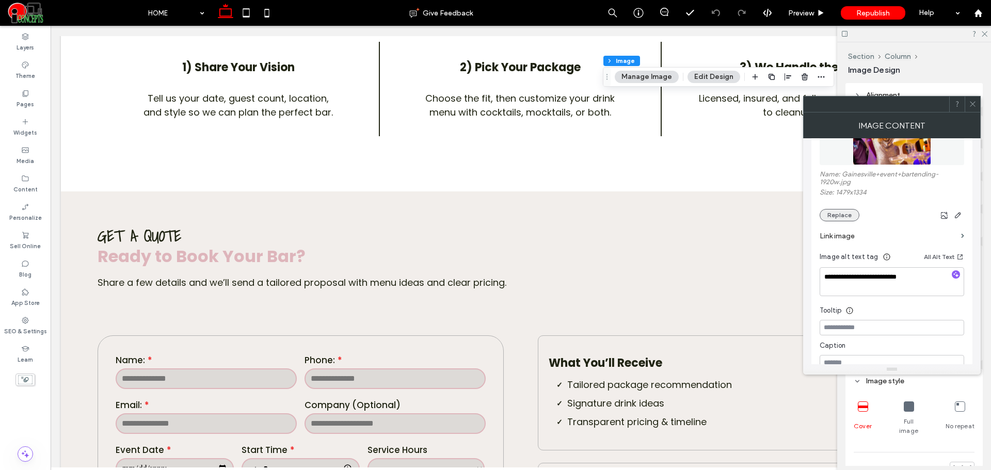
click at [838, 210] on button "Replace" at bounding box center [839, 215] width 40 height 12
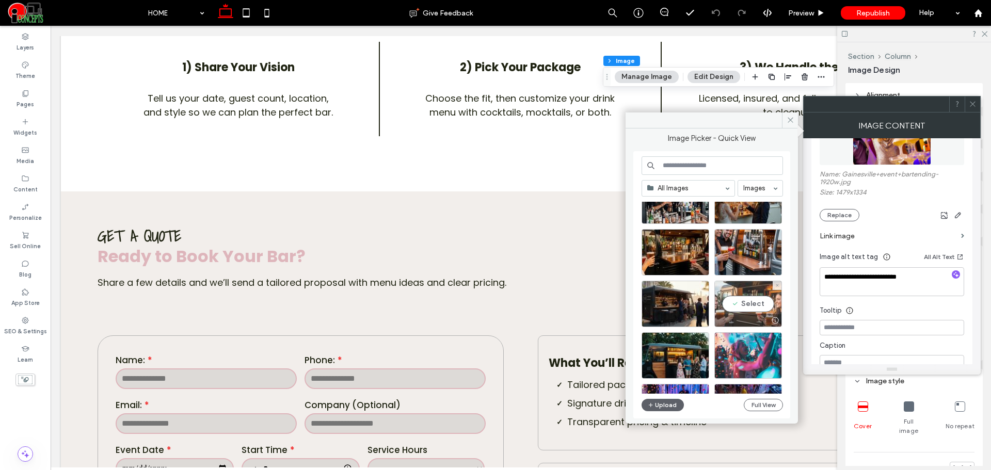
scroll to position [968, 0]
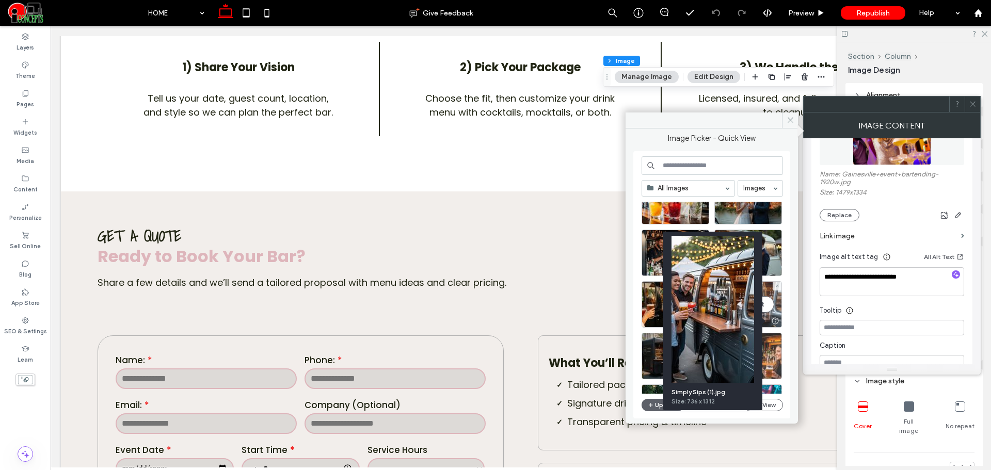
click at [771, 300] on div "Select" at bounding box center [748, 304] width 68 height 46
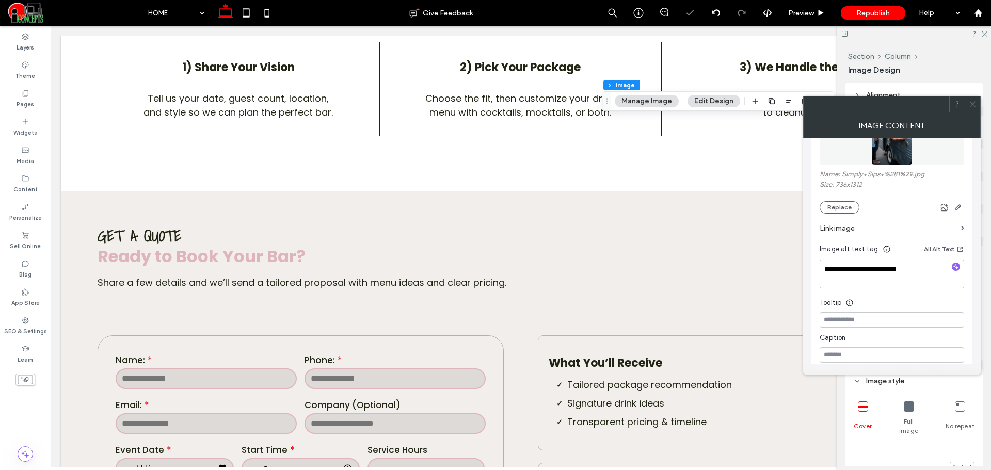
scroll to position [86, 0]
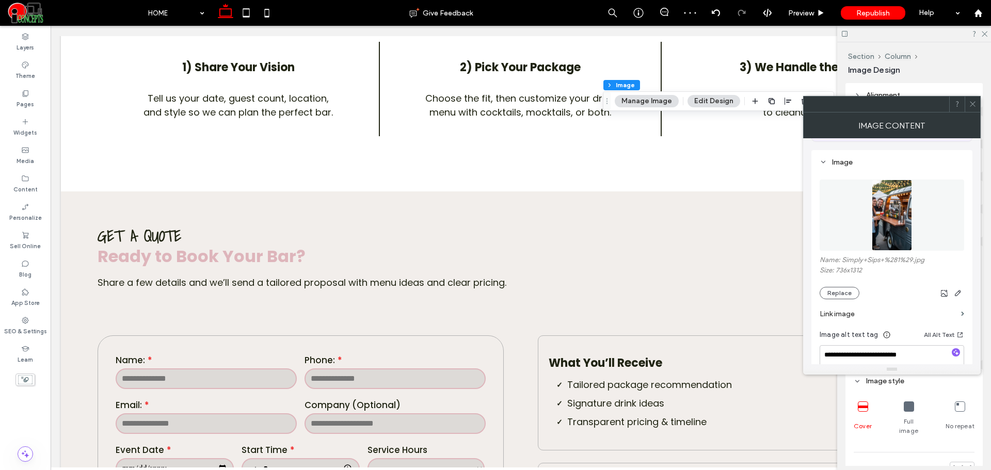
click at [971, 109] on span at bounding box center [972, 103] width 8 height 15
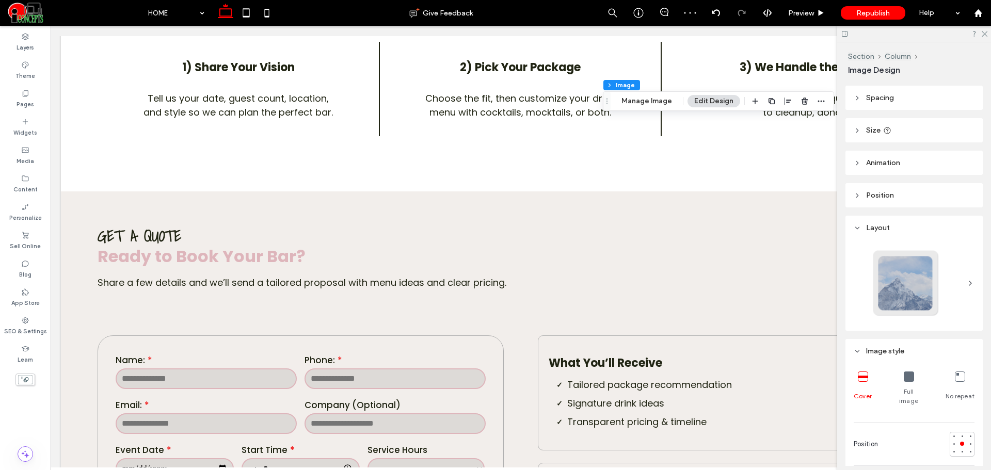
scroll to position [172, 0]
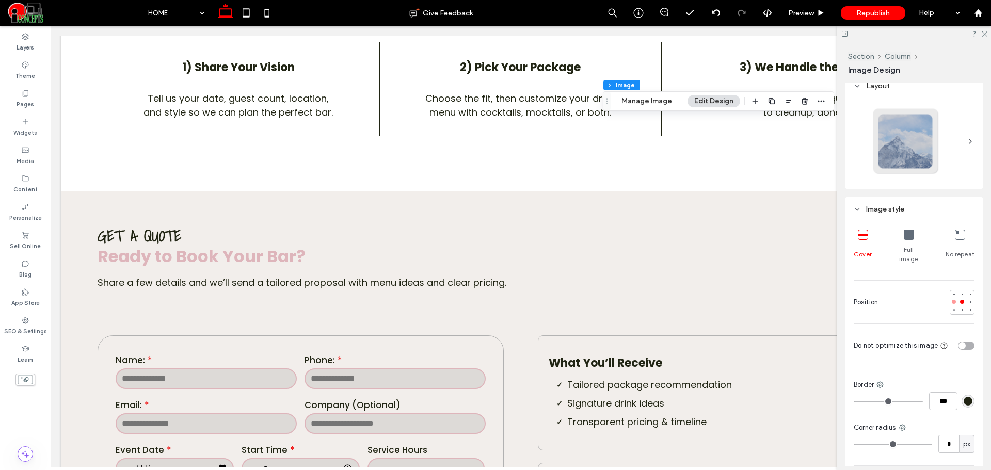
click at [951, 300] on div at bounding box center [953, 302] width 4 height 4
click at [650, 102] on button "Manage Image" at bounding box center [646, 101] width 64 height 12
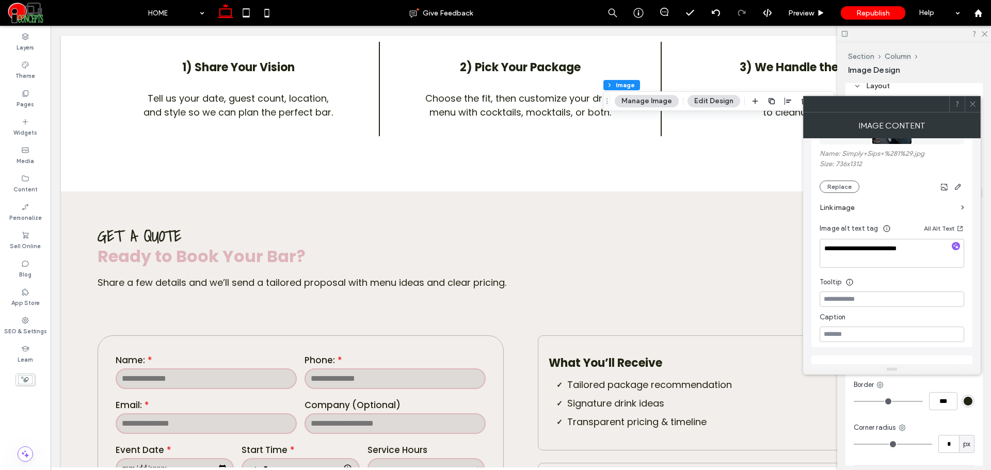
scroll to position [258, 0]
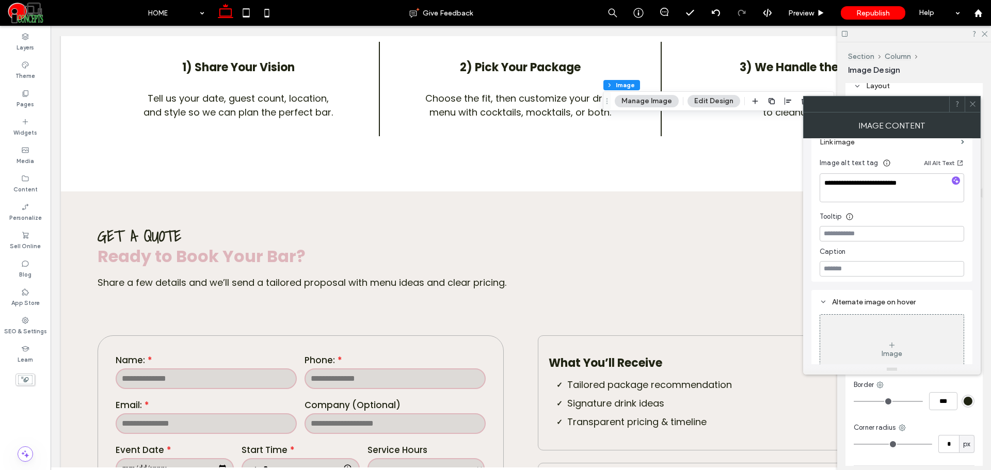
click at [970, 106] on icon at bounding box center [972, 104] width 8 height 8
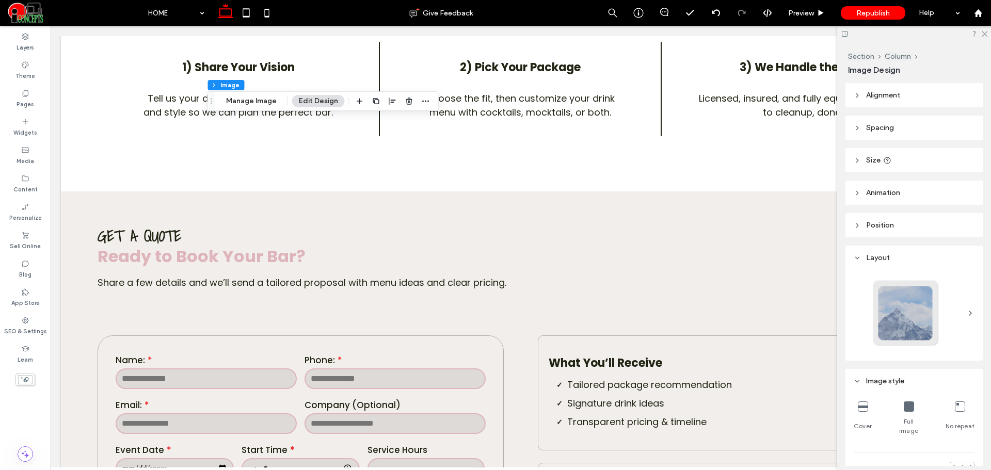
type input "*"
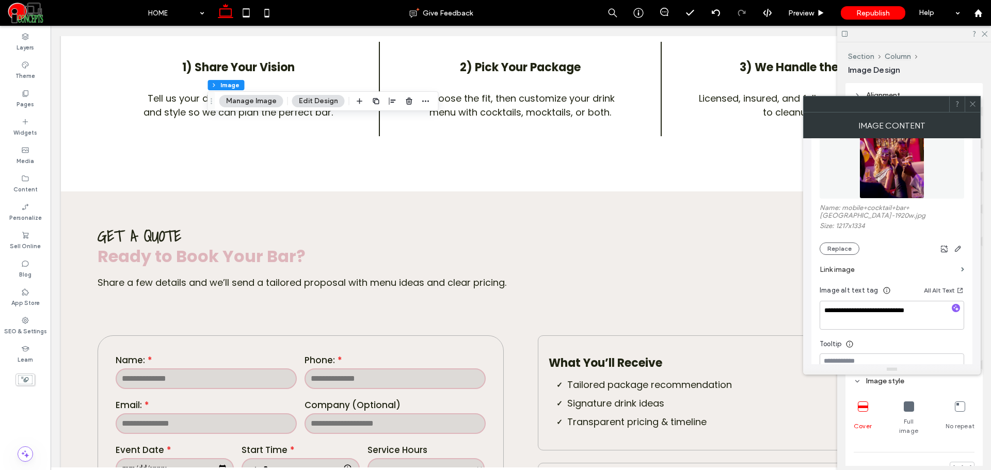
scroll to position [172, 0]
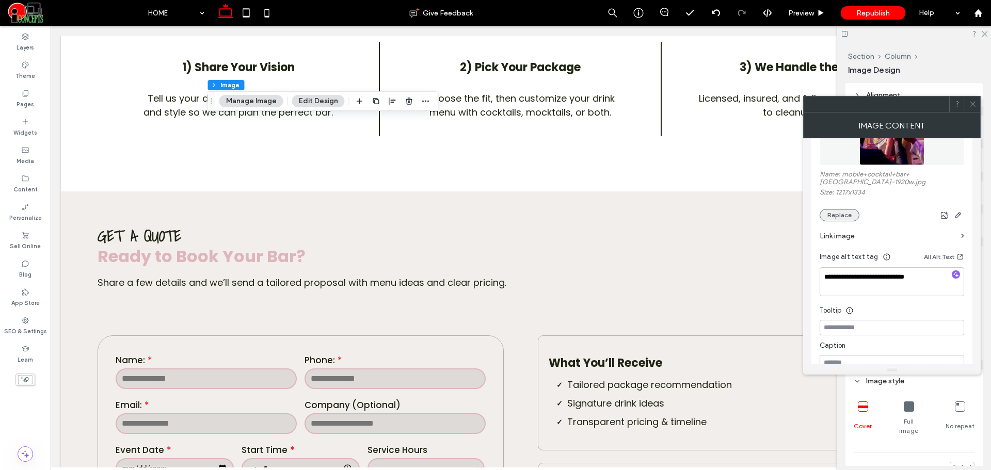
click at [840, 211] on button "Replace" at bounding box center [839, 215] width 40 height 12
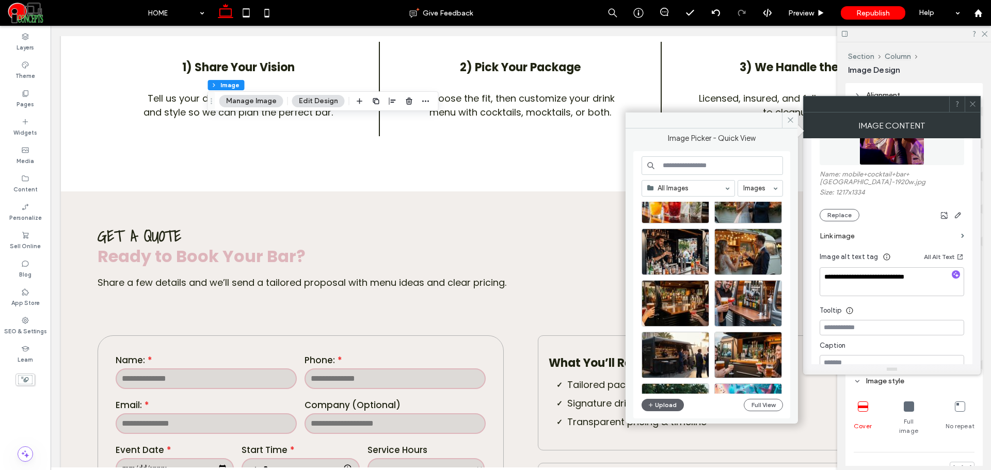
scroll to position [968, 0]
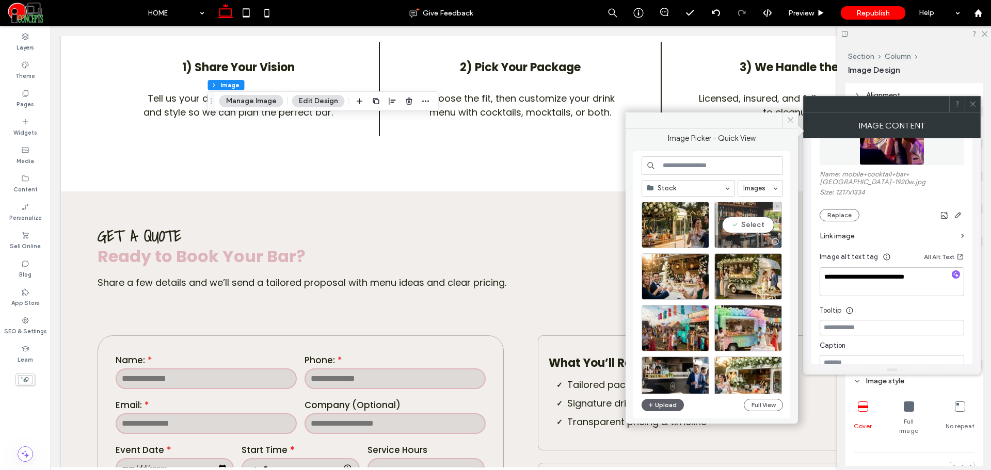
click at [749, 220] on div "Select" at bounding box center [748, 225] width 68 height 46
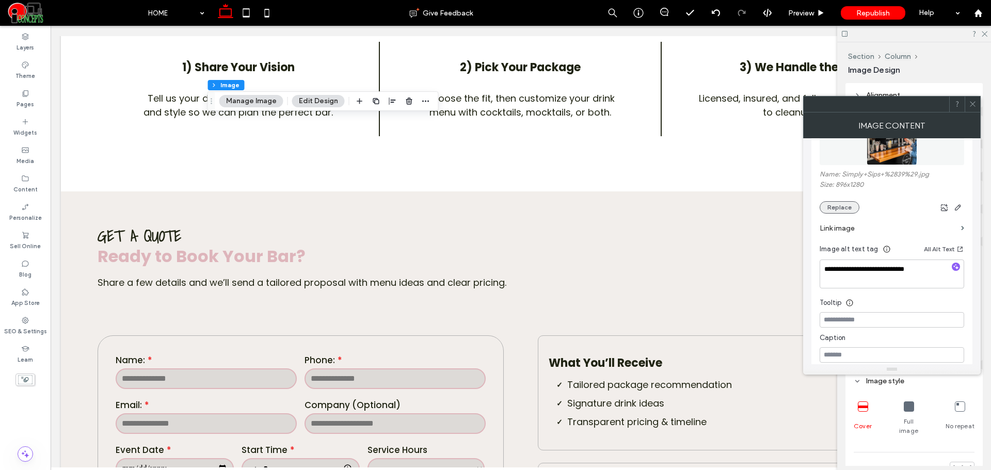
click at [845, 202] on button "Replace" at bounding box center [839, 207] width 40 height 12
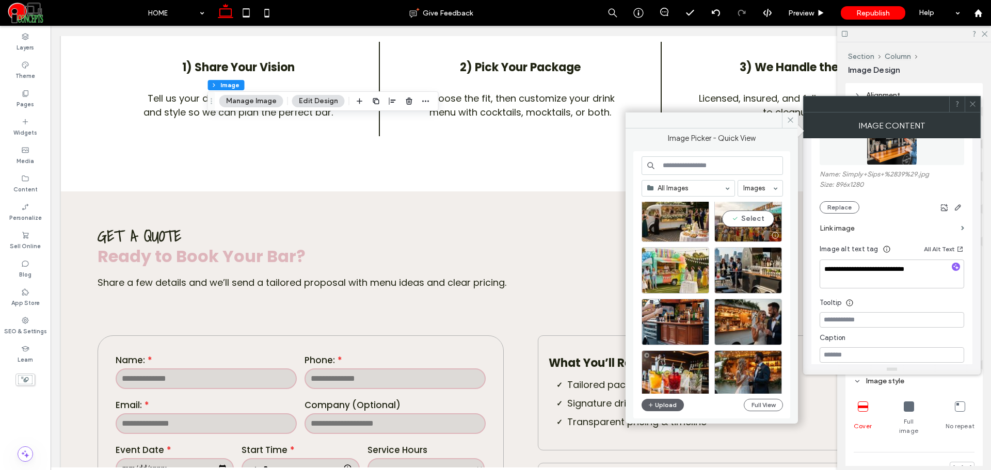
scroll to position [796, 0]
click at [698, 313] on div "Select" at bounding box center [675, 321] width 68 height 46
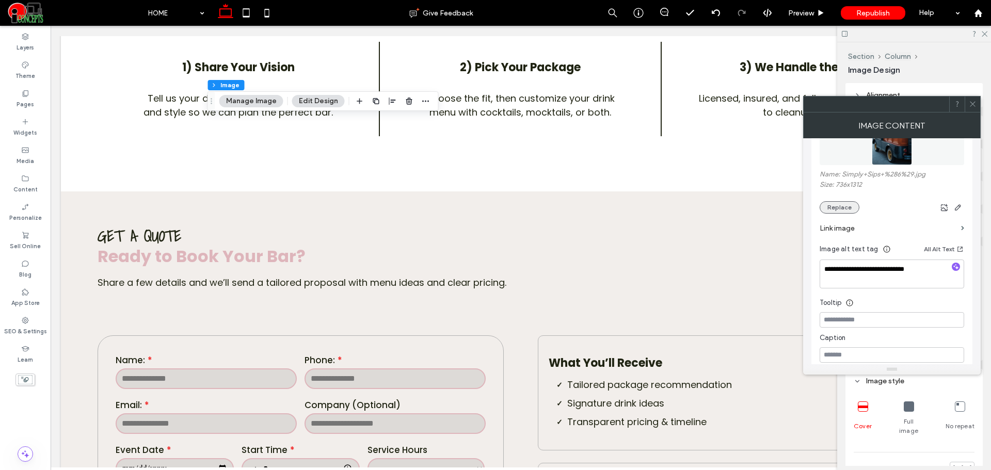
click at [840, 206] on button "Replace" at bounding box center [839, 207] width 40 height 12
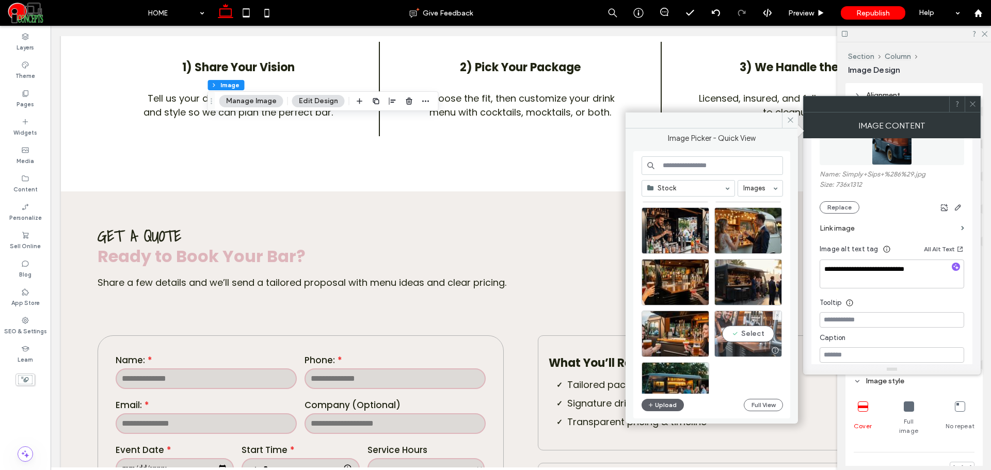
scroll to position [995, 0]
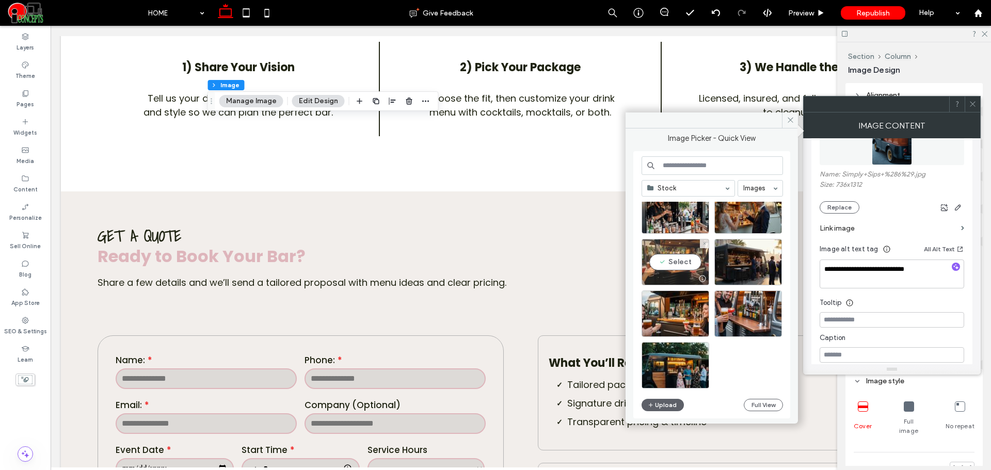
click at [681, 259] on div "Select" at bounding box center [675, 262] width 68 height 46
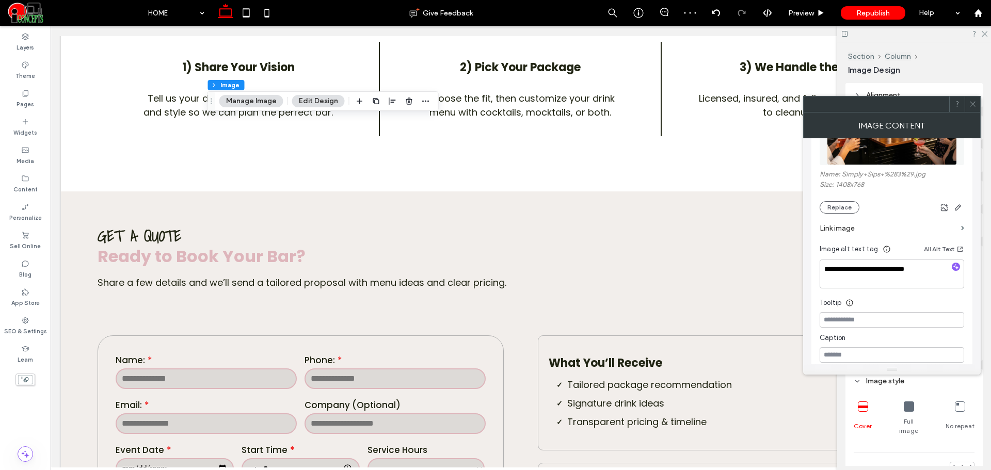
click at [973, 102] on icon at bounding box center [972, 104] width 8 height 8
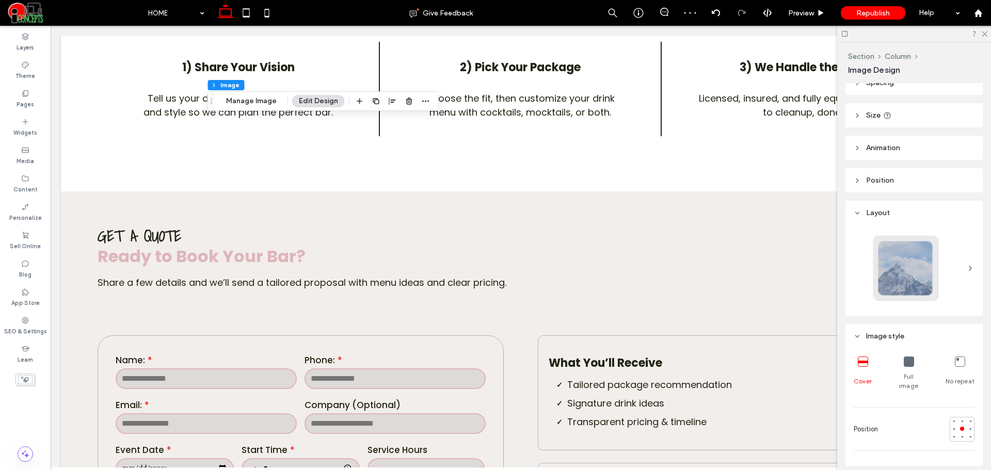
scroll to position [86, 0]
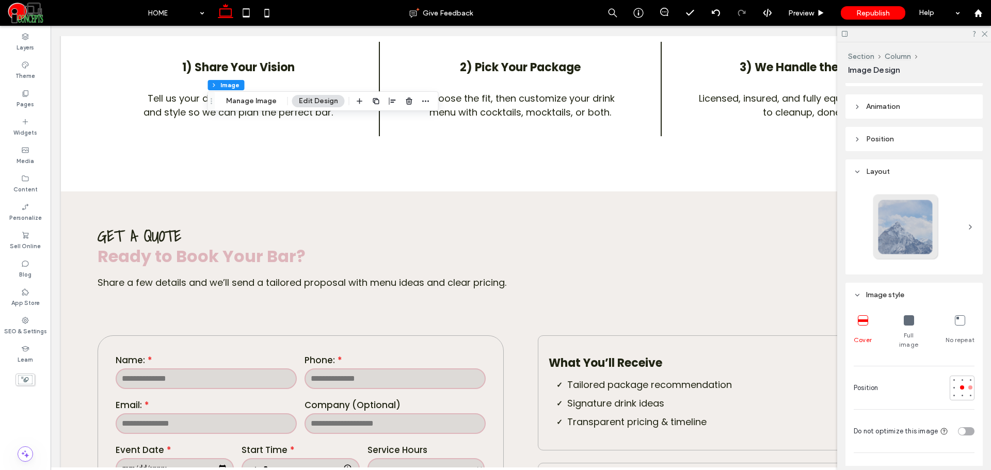
click at [968, 385] on div at bounding box center [970, 387] width 4 height 4
click at [951, 385] on div at bounding box center [953, 387] width 4 height 4
click at [246, 103] on button "Manage Image" at bounding box center [251, 101] width 64 height 12
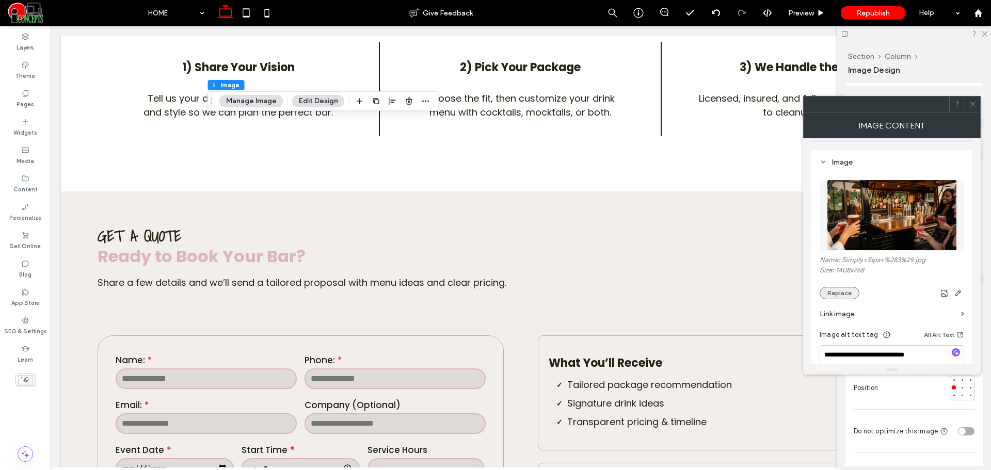
click at [845, 294] on button "Replace" at bounding box center [839, 293] width 40 height 12
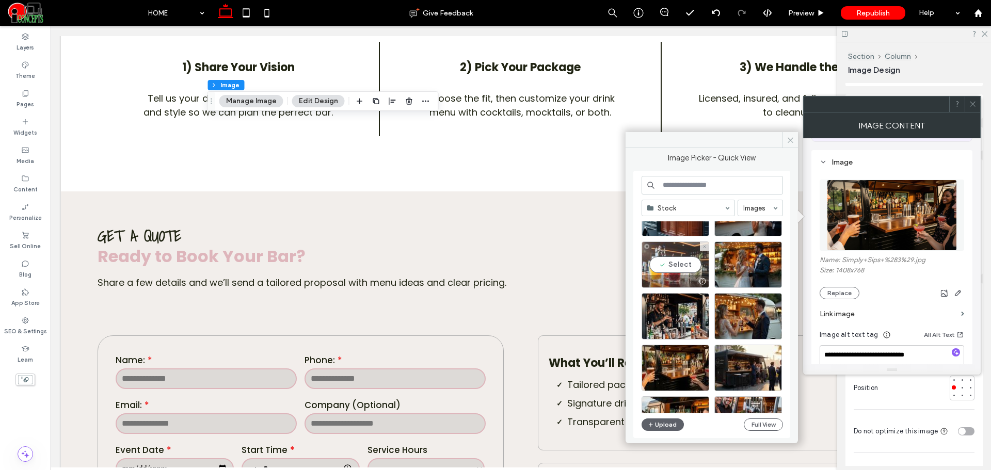
scroll to position [823, 0]
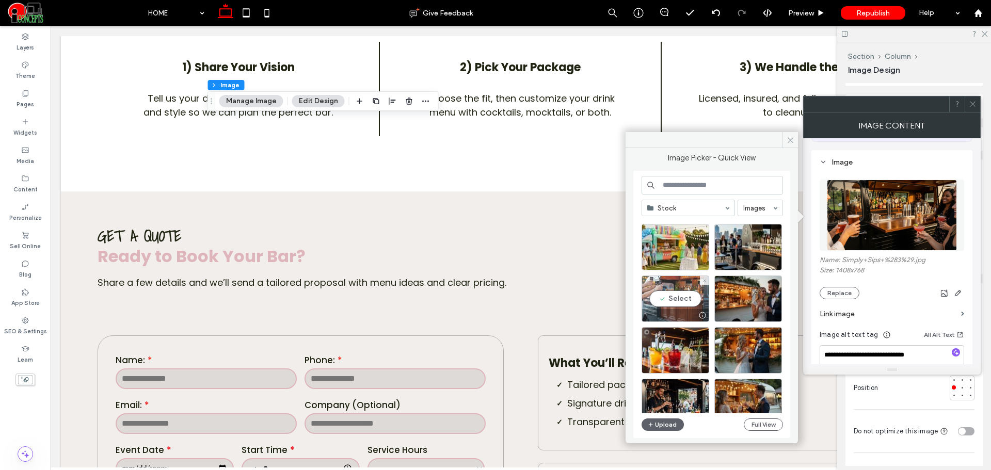
click at [697, 289] on div "Select" at bounding box center [675, 298] width 68 height 46
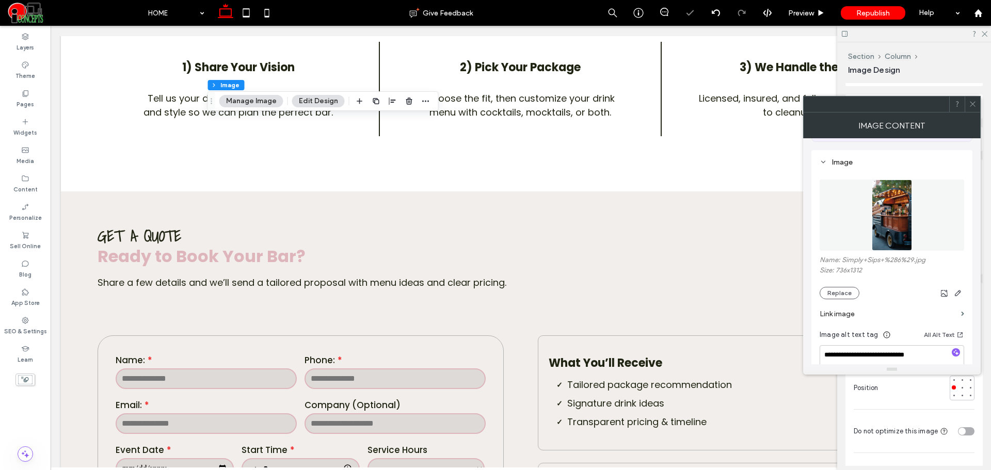
click at [971, 105] on icon at bounding box center [972, 104] width 8 height 8
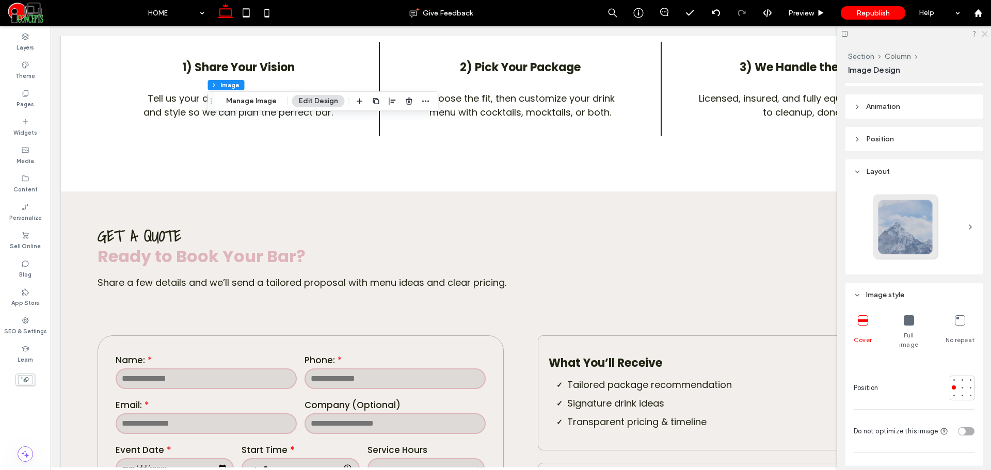
click at [985, 36] on icon at bounding box center [983, 33] width 7 height 7
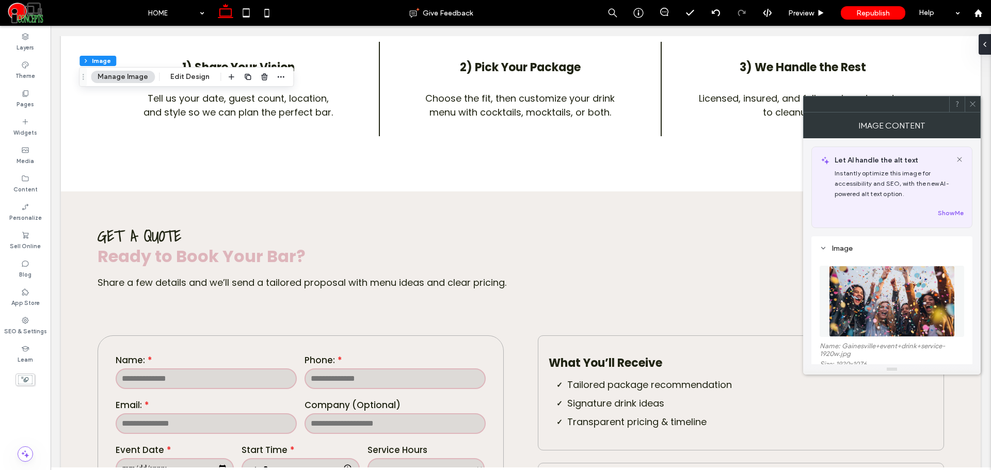
scroll to position [86, 0]
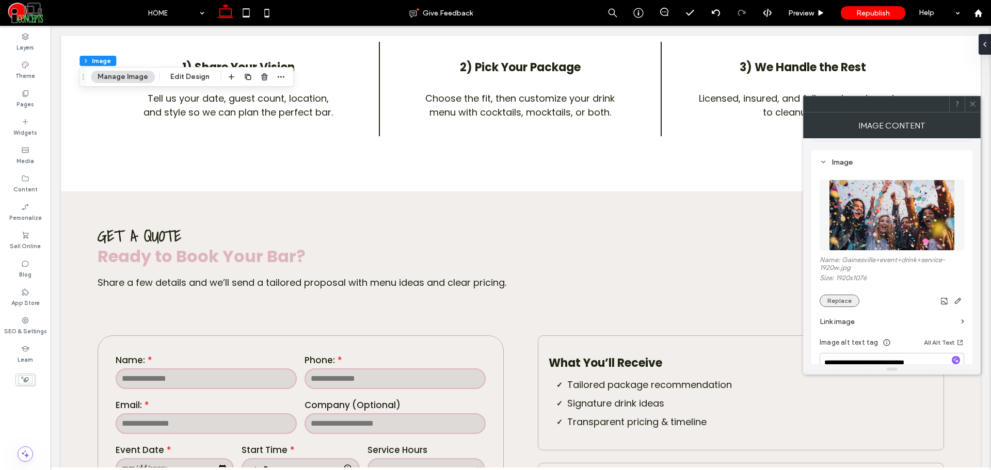
click at [833, 301] on button "Replace" at bounding box center [839, 301] width 40 height 12
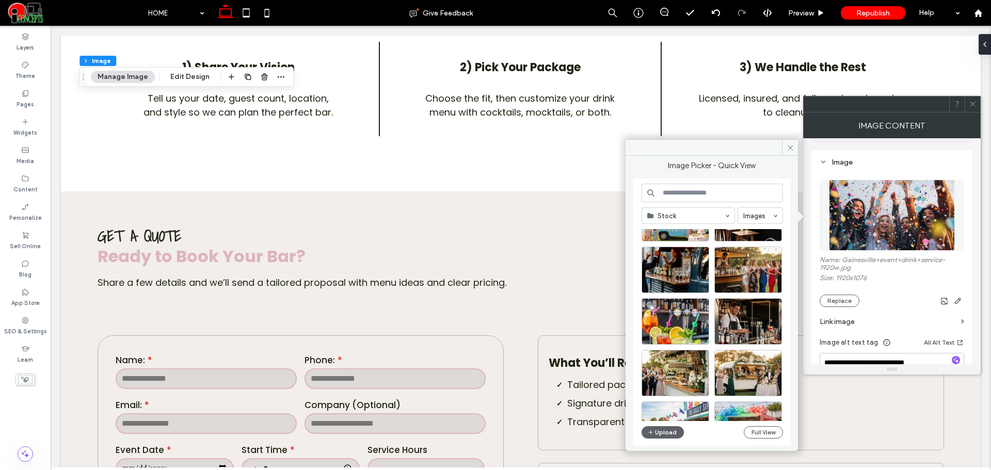
scroll to position [344, 0]
click at [698, 270] on div "Select" at bounding box center [675, 269] width 68 height 46
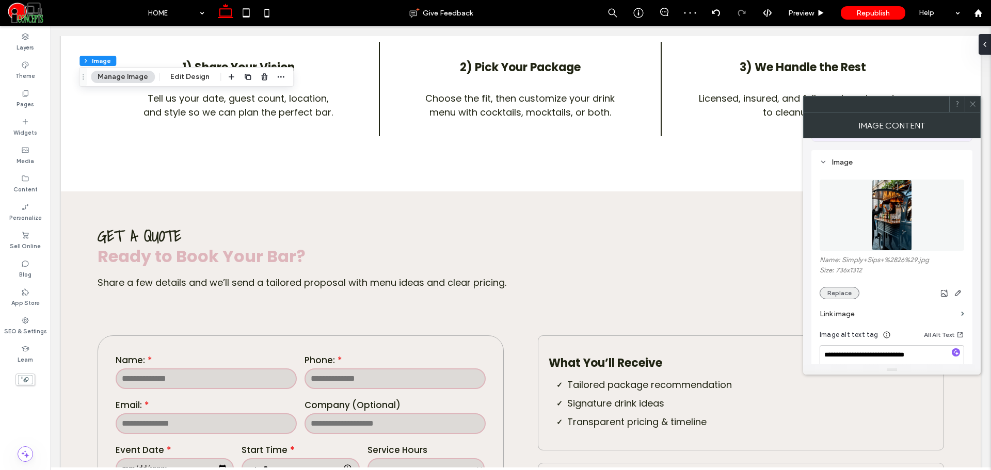
click at [842, 294] on button "Replace" at bounding box center [839, 293] width 40 height 12
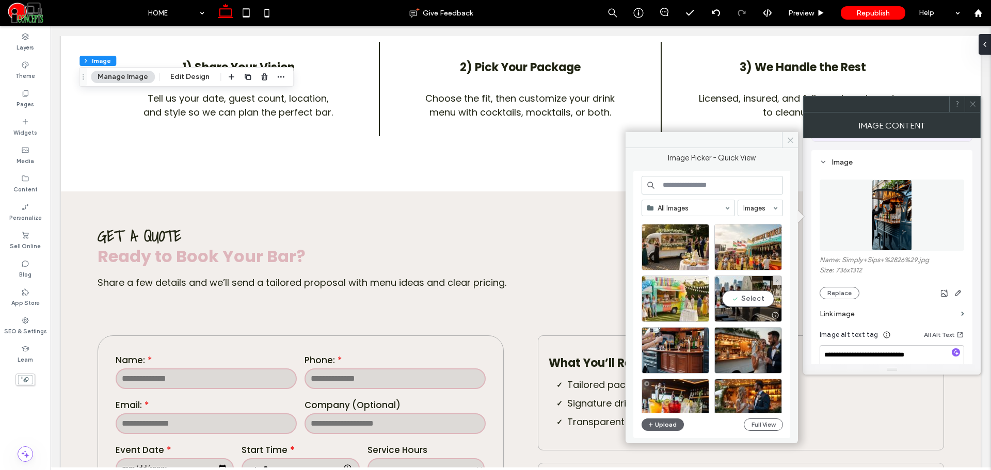
scroll to position [872, 0]
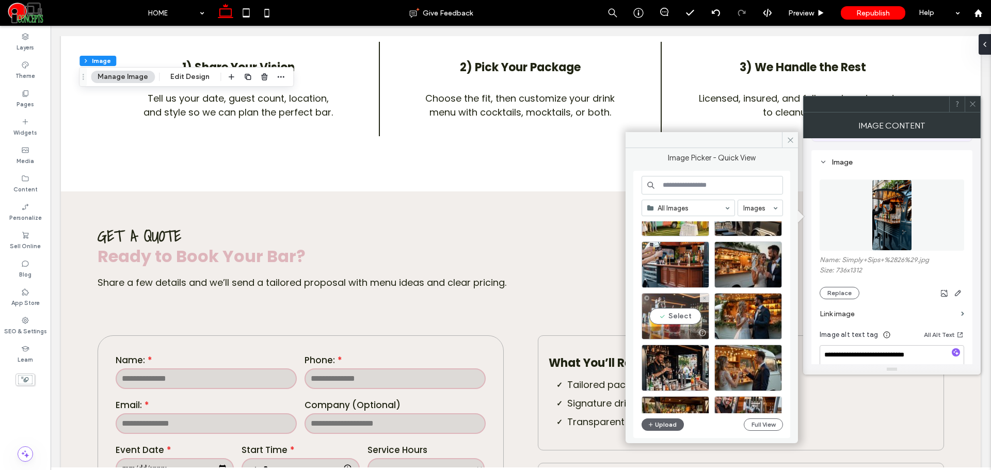
click at [702, 317] on div "Select" at bounding box center [675, 316] width 68 height 46
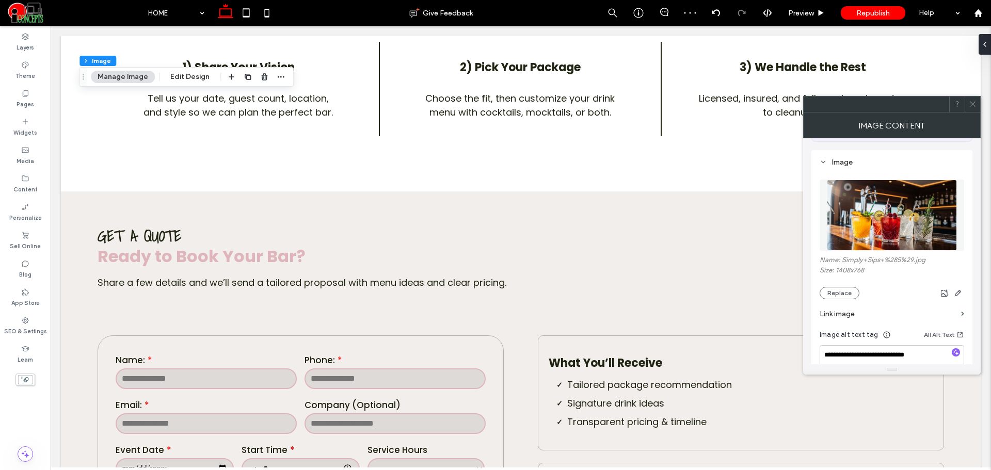
click at [971, 105] on icon at bounding box center [972, 104] width 8 height 8
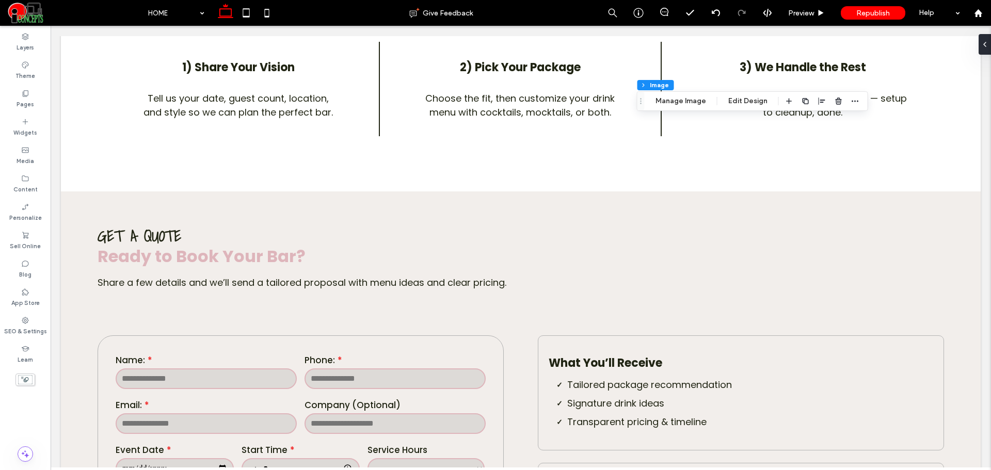
type input "*"
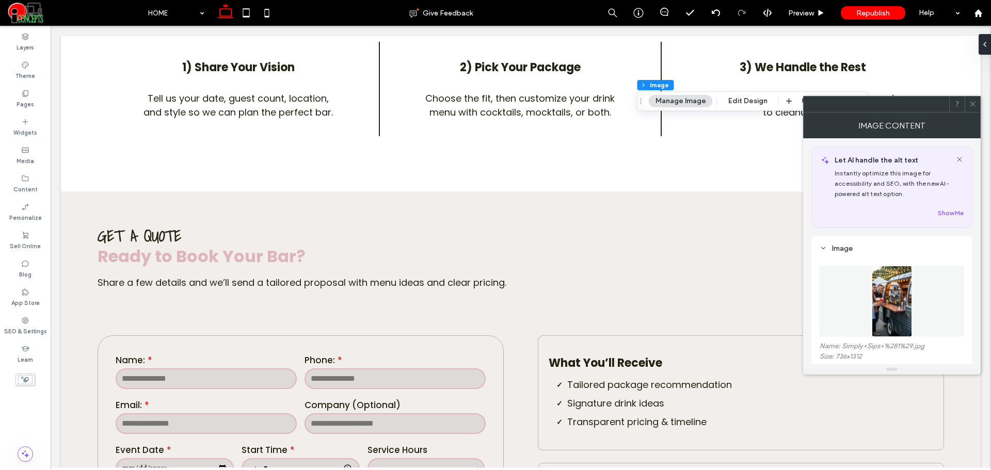
scroll to position [86, 0]
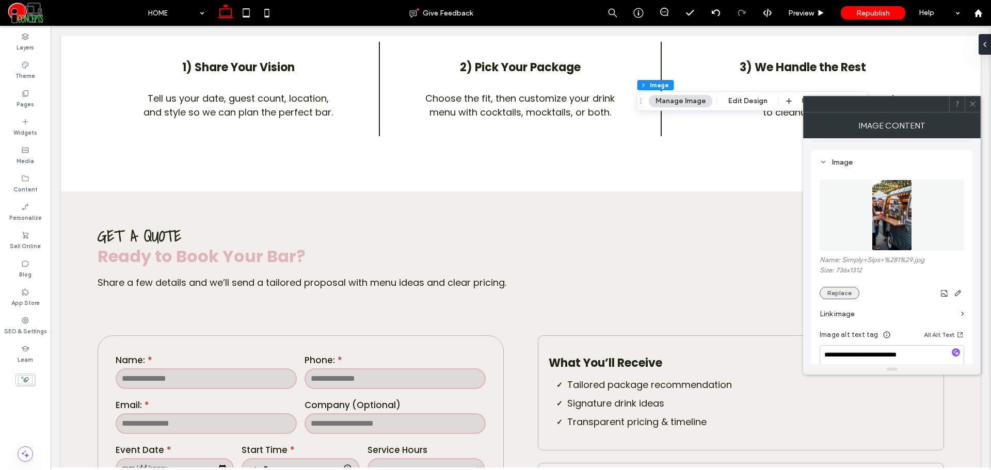
click at [843, 289] on button "Replace" at bounding box center [839, 293] width 40 height 12
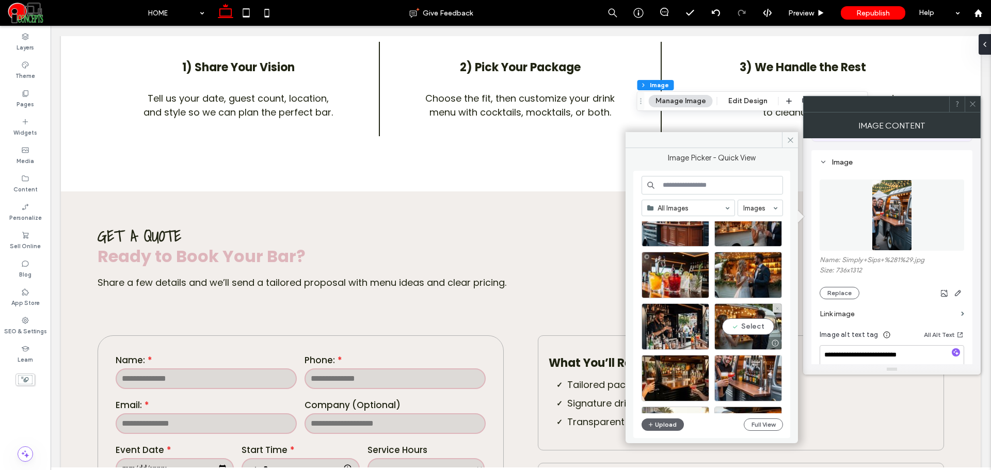
scroll to position [959, 0]
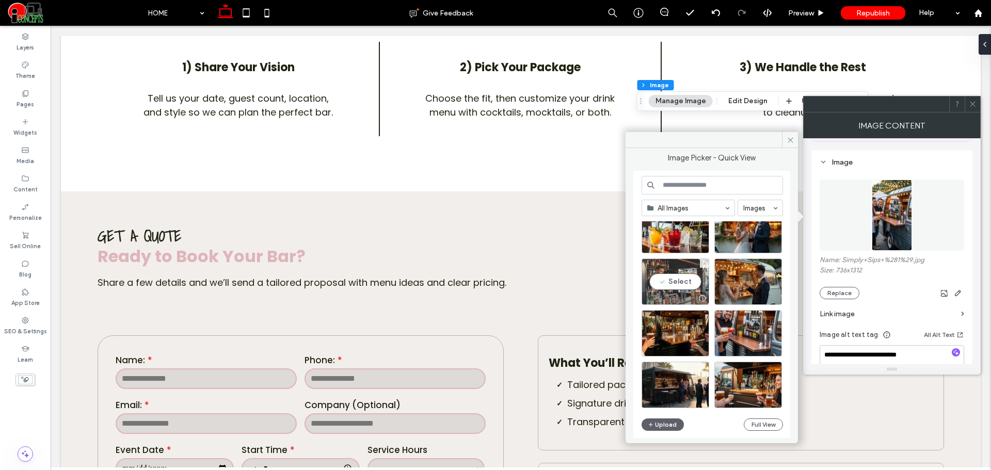
click at [692, 284] on div "Select" at bounding box center [675, 281] width 68 height 46
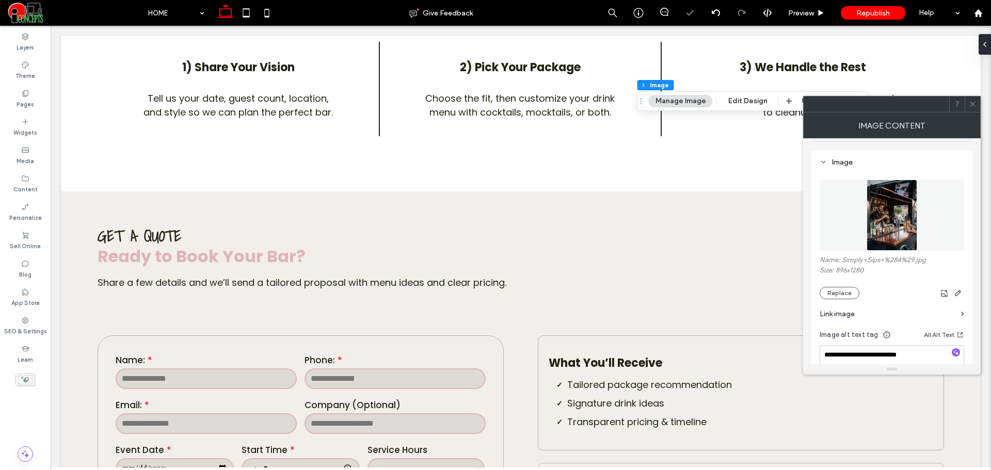
click at [967, 104] on div at bounding box center [971, 103] width 15 height 15
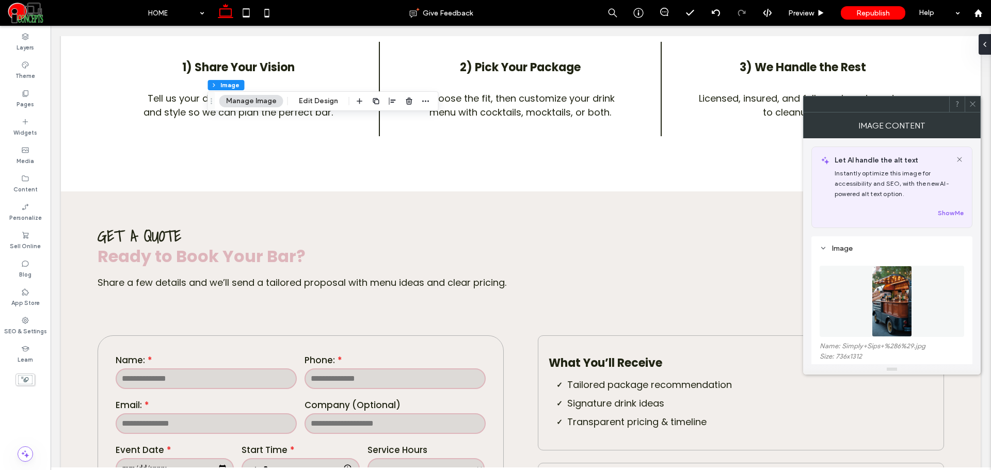
click at [969, 110] on span at bounding box center [972, 103] width 8 height 15
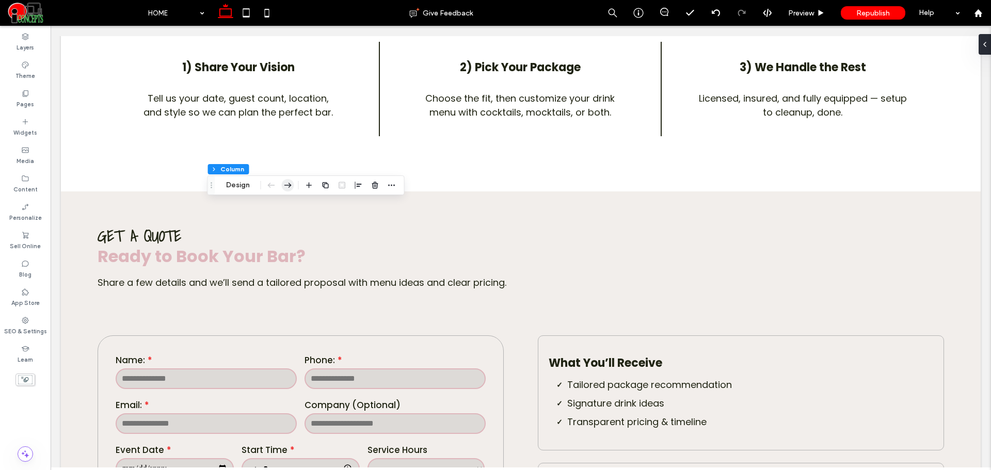
click at [291, 185] on use "button" at bounding box center [287, 185] width 7 height 5
click at [501, 187] on icon "button" at bounding box center [502, 185] width 12 height 19
click at [486, 181] on icon "button" at bounding box center [486, 185] width 12 height 19
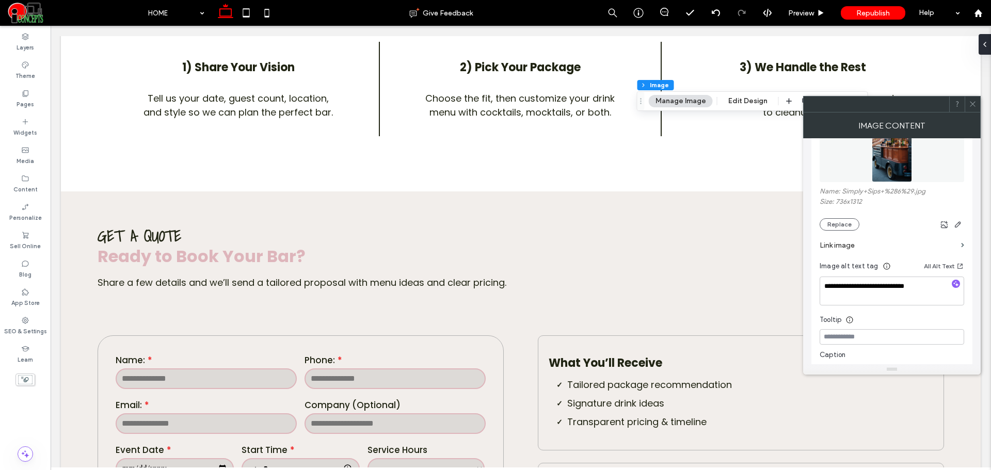
scroll to position [172, 0]
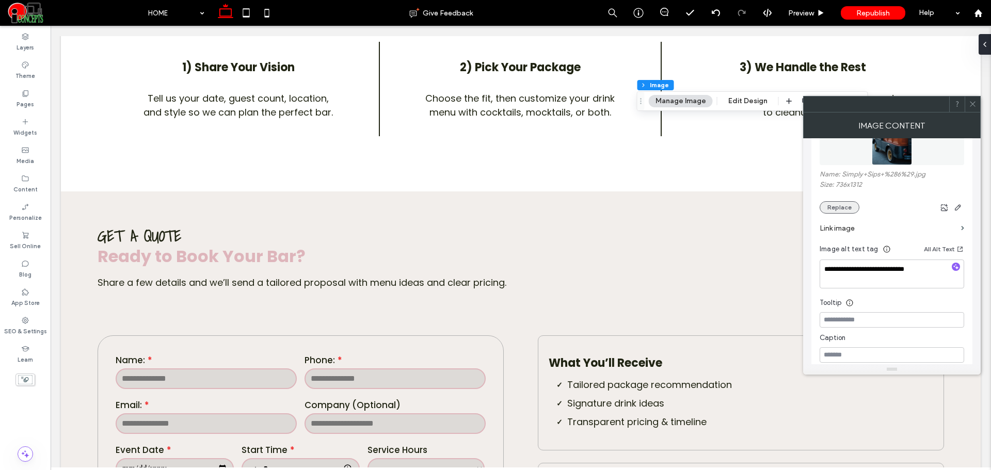
click at [840, 207] on button "Replace" at bounding box center [839, 207] width 40 height 12
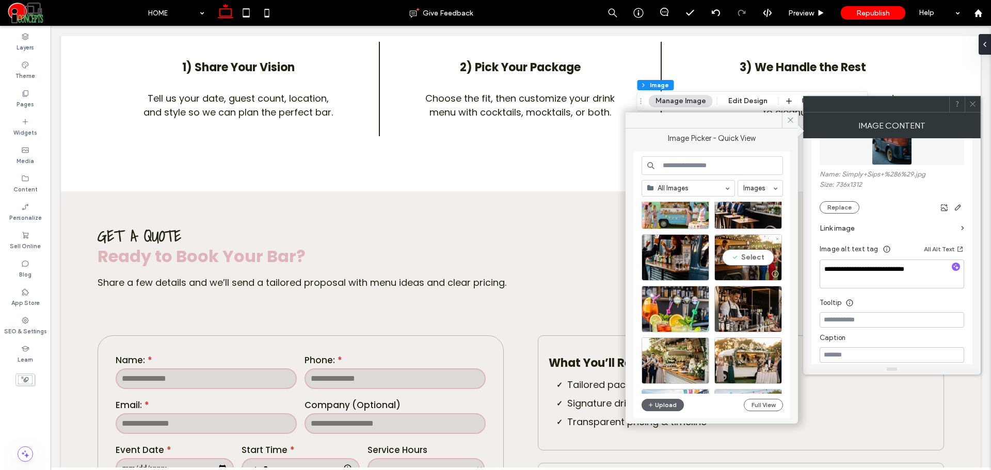
scroll to position [430, 0]
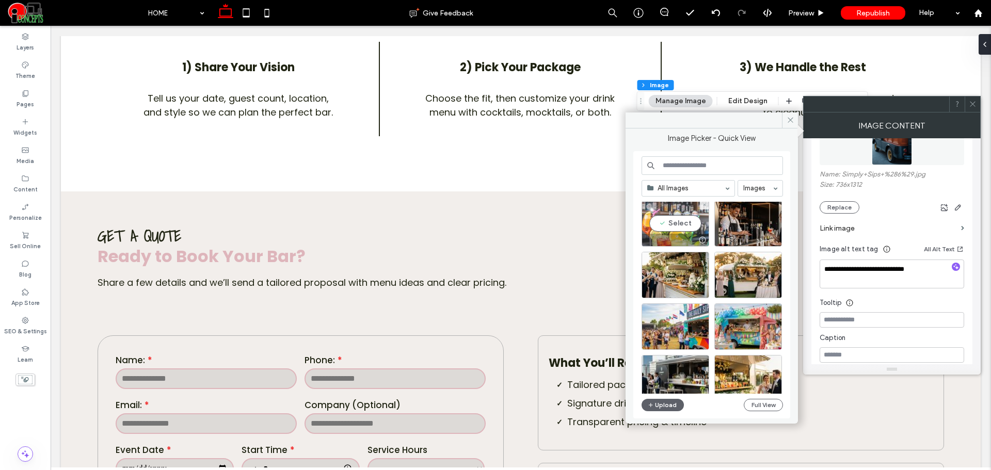
click at [698, 232] on div "Select" at bounding box center [675, 223] width 68 height 46
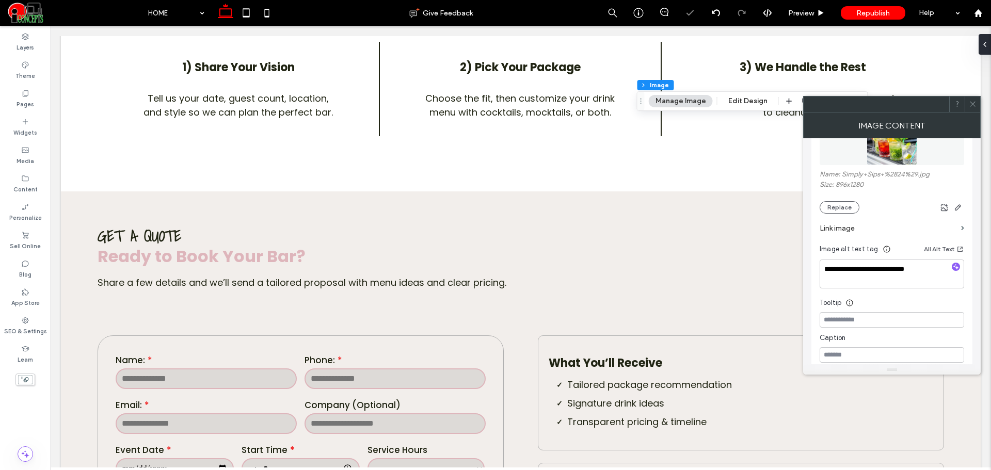
click at [969, 109] on span at bounding box center [972, 103] width 8 height 15
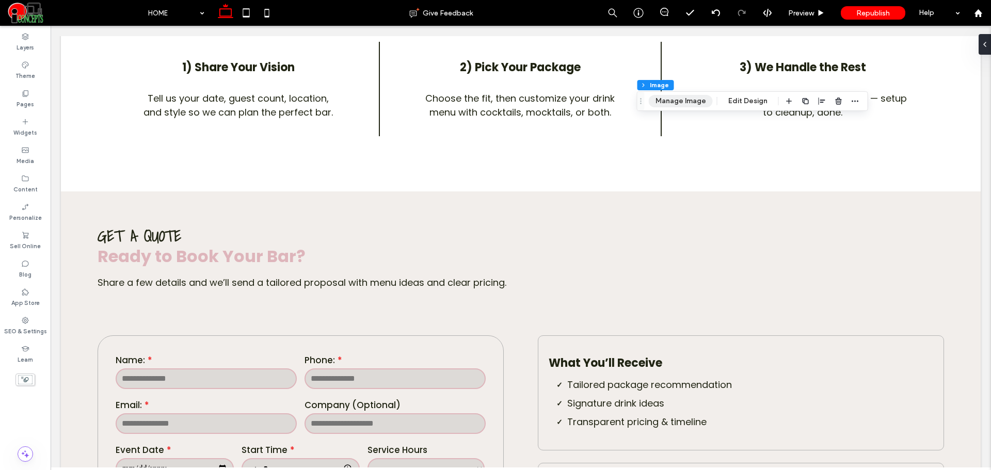
click at [689, 102] on button "Manage Image" at bounding box center [680, 101] width 64 height 12
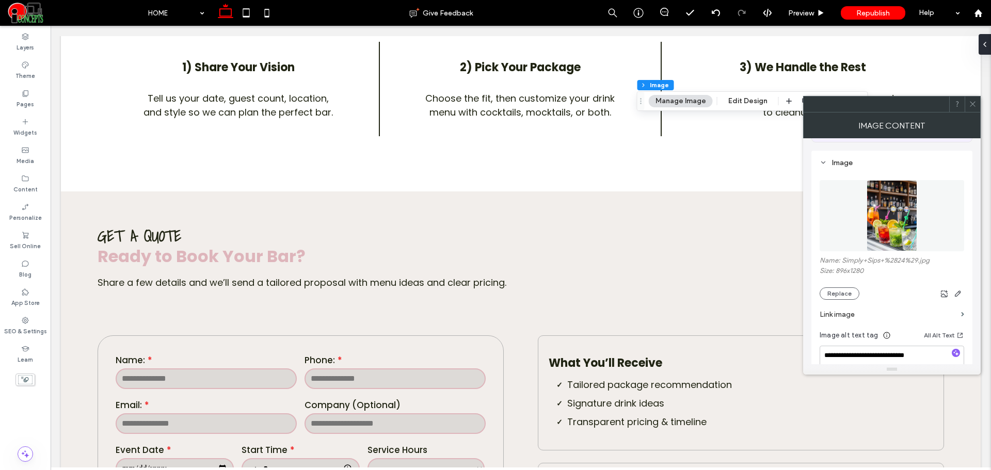
scroll to position [86, 0]
click at [843, 290] on button "Replace" at bounding box center [839, 293] width 40 height 12
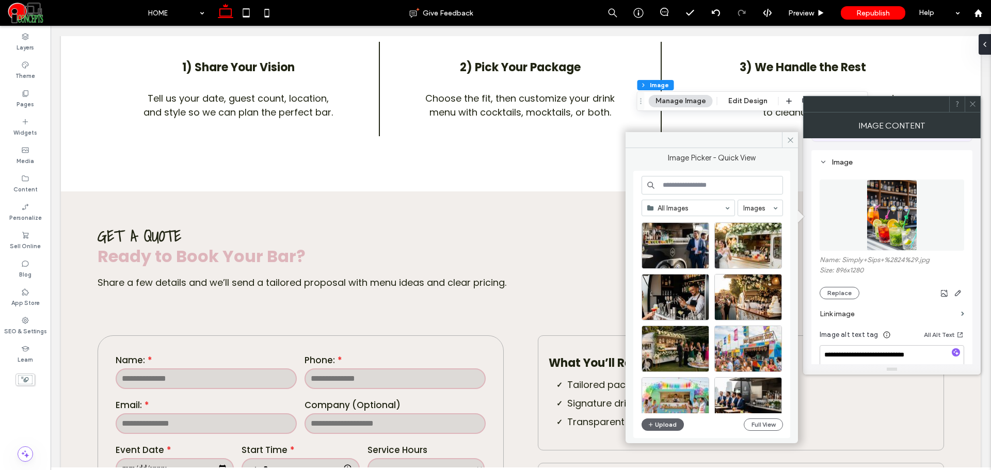
scroll to position [172, 0]
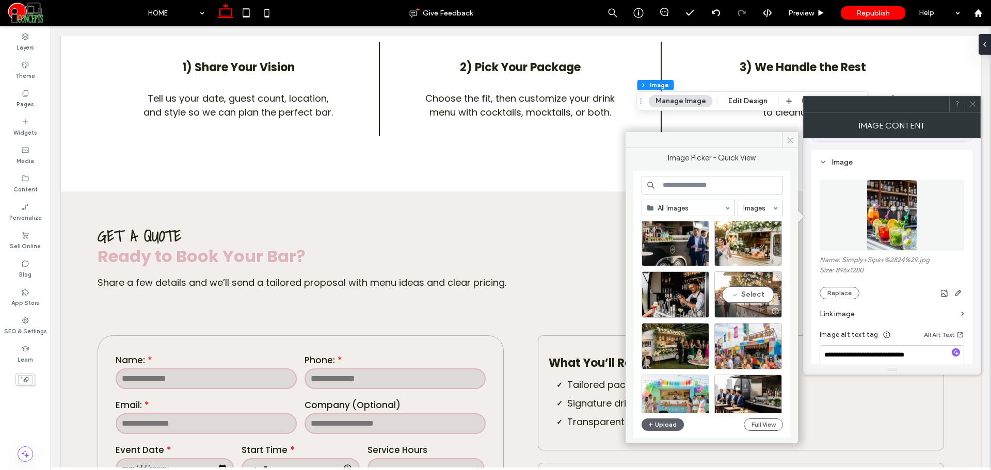
click at [762, 288] on div "Select" at bounding box center [748, 294] width 68 height 46
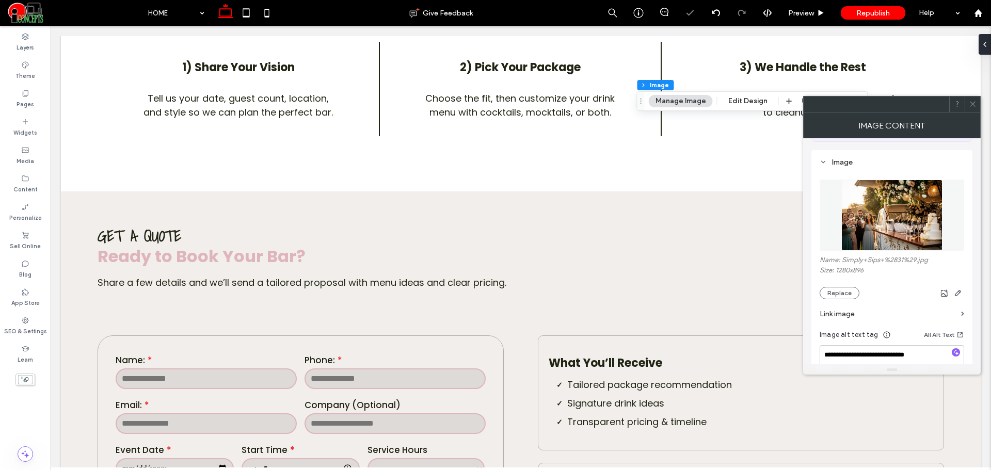
click at [967, 107] on div at bounding box center [971, 103] width 15 height 15
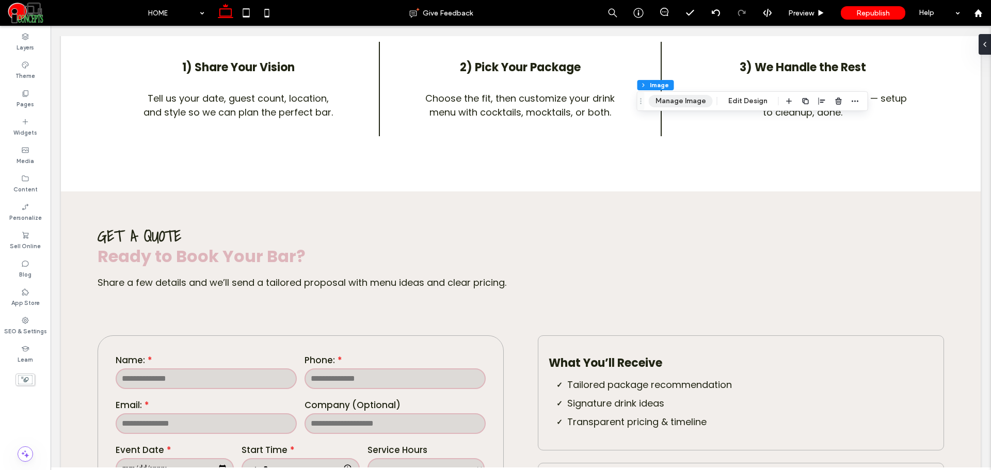
click at [698, 106] on button "Manage Image" at bounding box center [680, 101] width 64 height 12
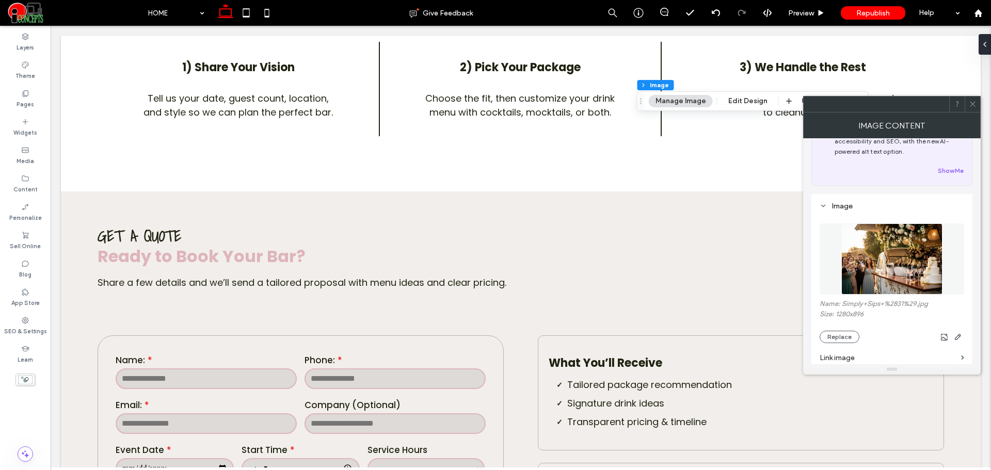
scroll to position [86, 0]
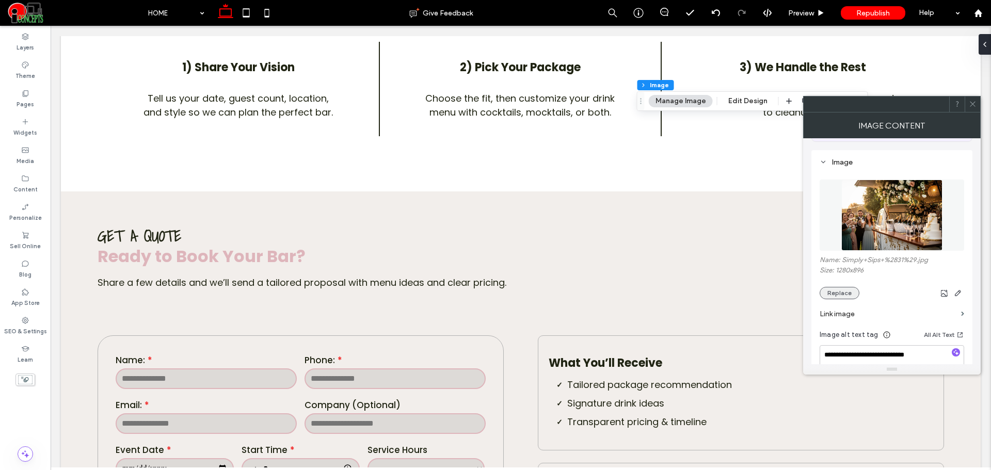
click at [840, 287] on button "Replace" at bounding box center [839, 293] width 40 height 12
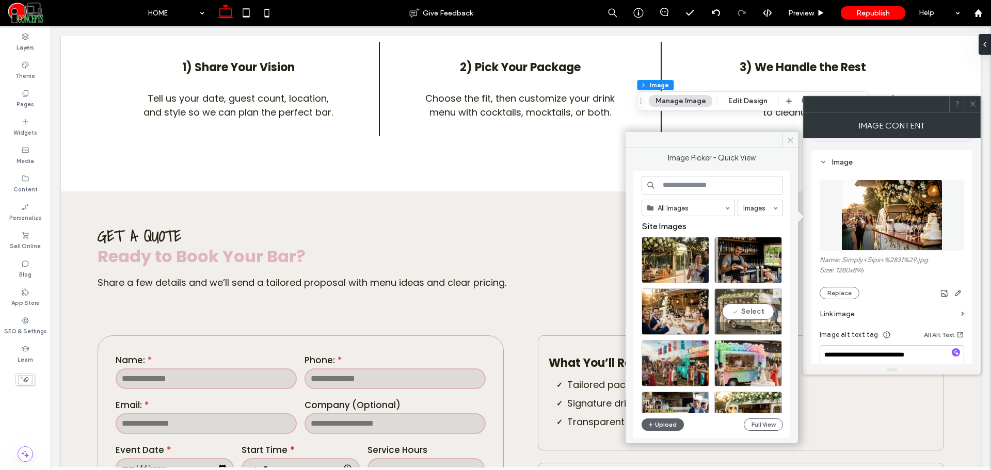
click at [762, 309] on div "Select" at bounding box center [748, 311] width 68 height 46
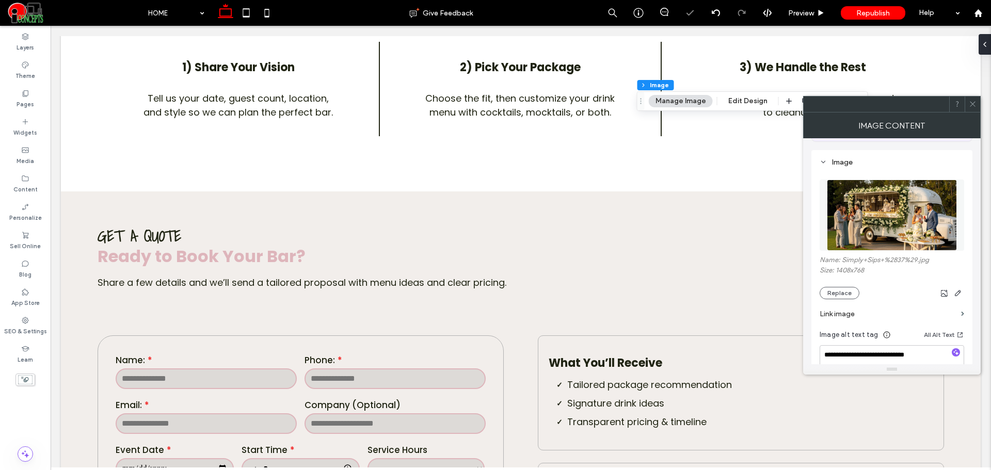
click at [974, 105] on icon at bounding box center [972, 104] width 8 height 8
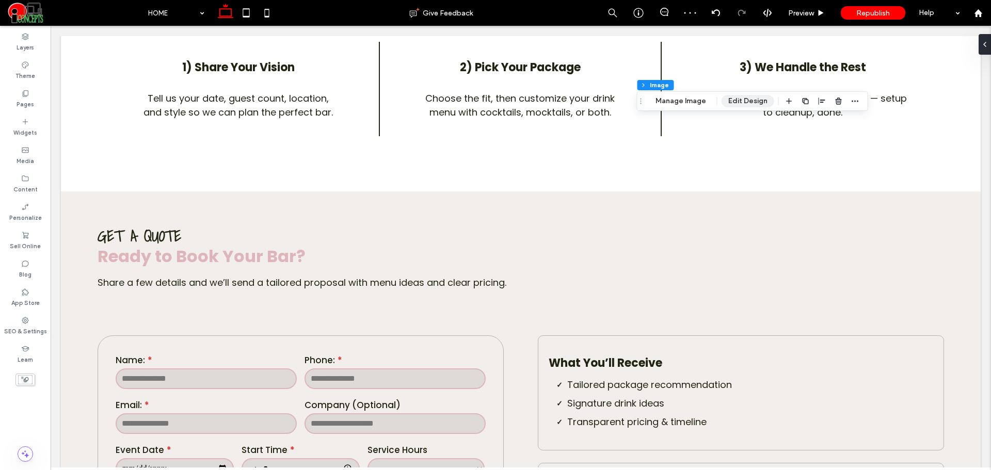
click at [737, 101] on button "Edit Design" at bounding box center [747, 101] width 53 height 12
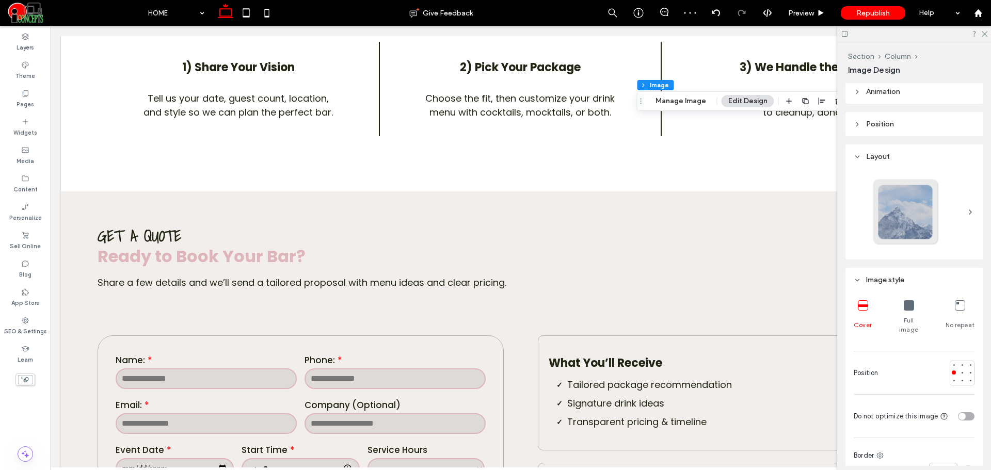
scroll to position [172, 0]
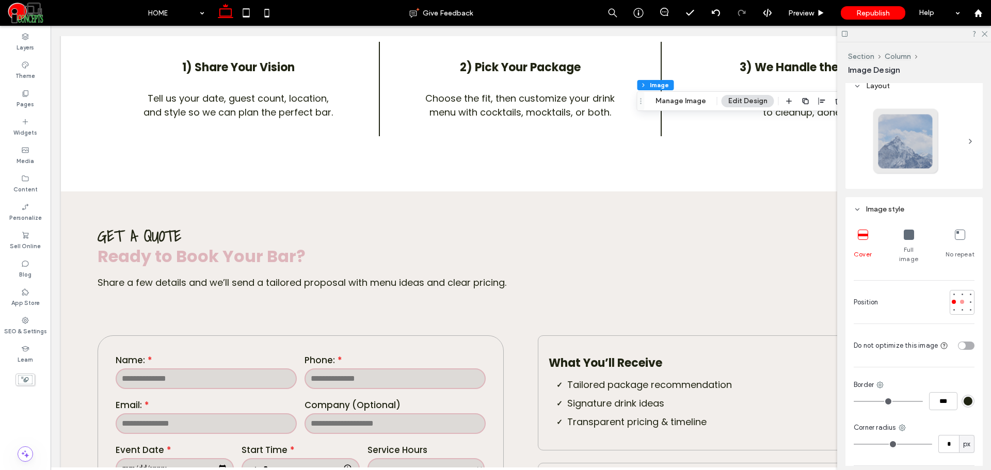
click at [960, 300] on div at bounding box center [962, 302] width 4 height 4
click at [985, 35] on use at bounding box center [984, 34] width 6 height 6
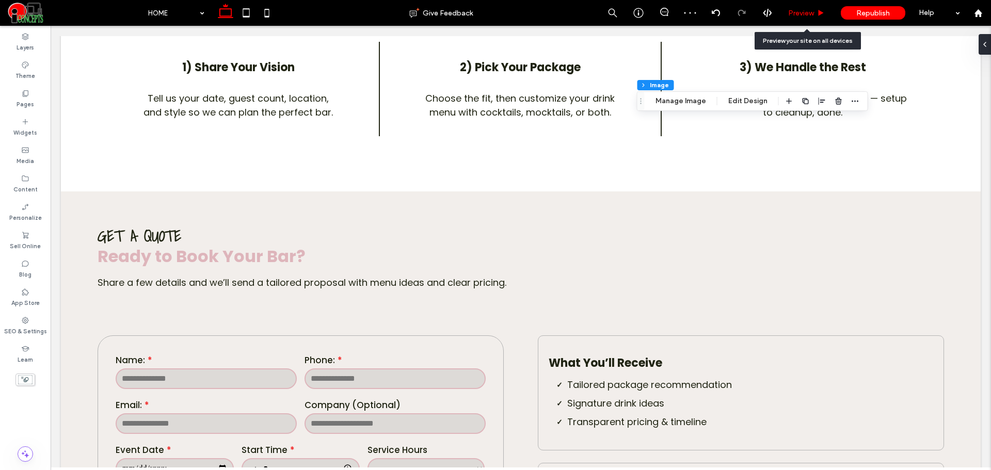
click at [791, 20] on div "Preview" at bounding box center [806, 13] width 53 height 26
click at [789, 17] on span "Preview" at bounding box center [801, 13] width 26 height 9
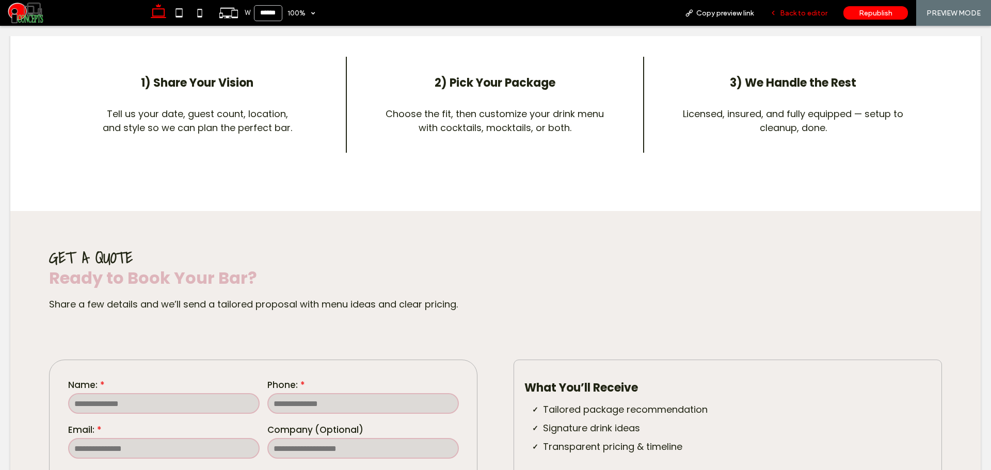
click at [789, 15] on span "Back to editor" at bounding box center [803, 13] width 47 height 9
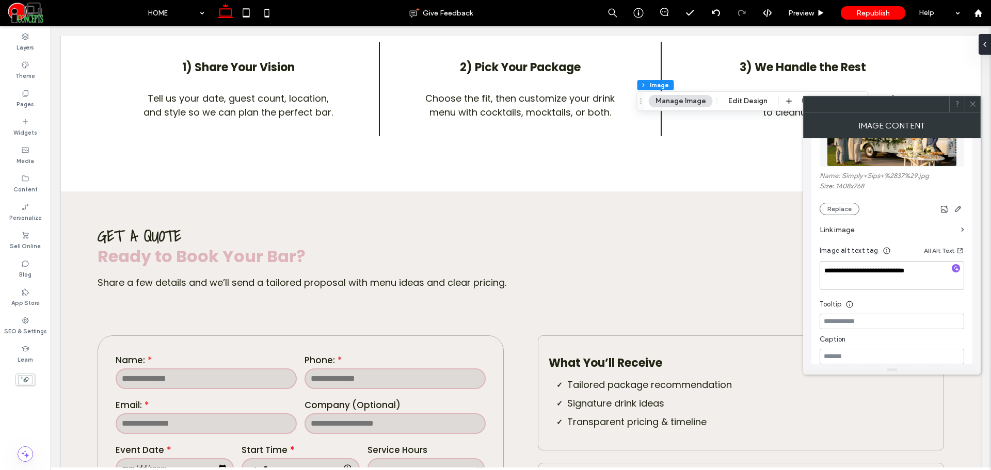
scroll to position [172, 0]
click at [841, 195] on div "Name: Simply+Sips+%2837%29.jpg Size: 1408x768 Replace" at bounding box center [891, 191] width 144 height 43
click at [844, 207] on button "Replace" at bounding box center [839, 207] width 40 height 12
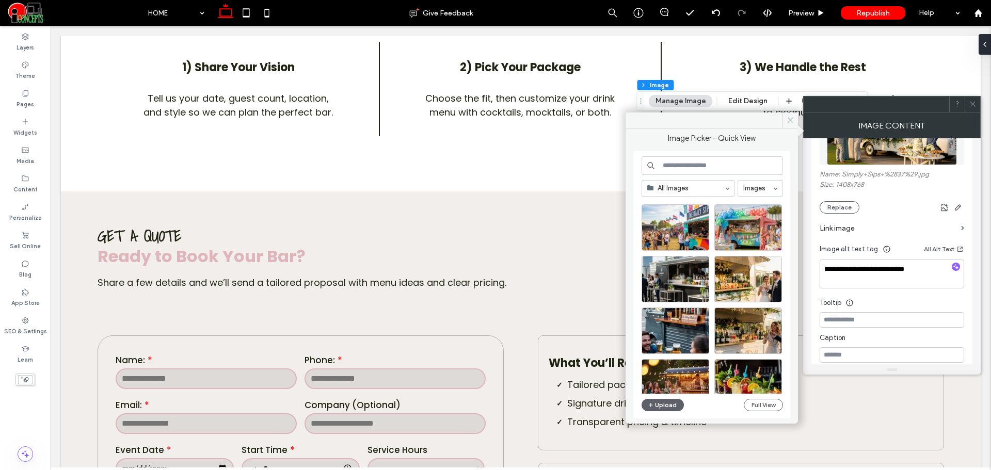
scroll to position [614, 0]
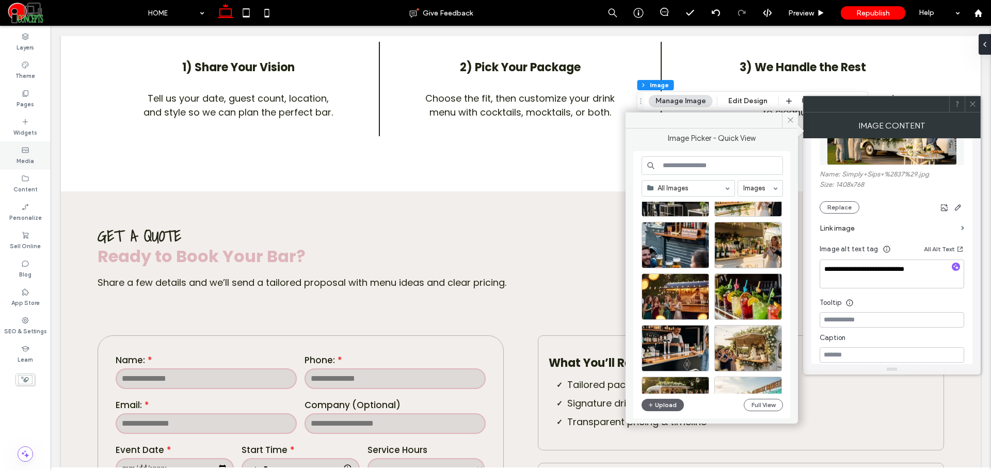
click at [21, 155] on label "Media" at bounding box center [26, 159] width 18 height 11
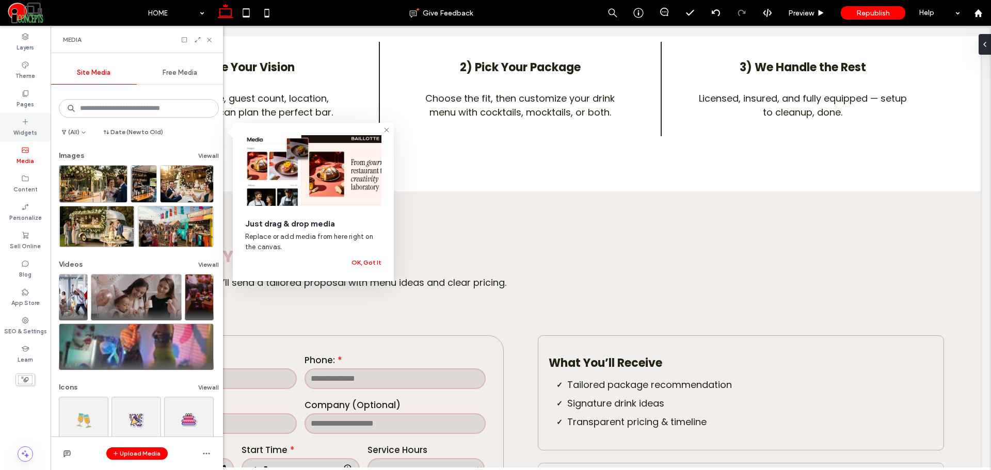
click at [27, 130] on label "Widgets" at bounding box center [25, 131] width 24 height 11
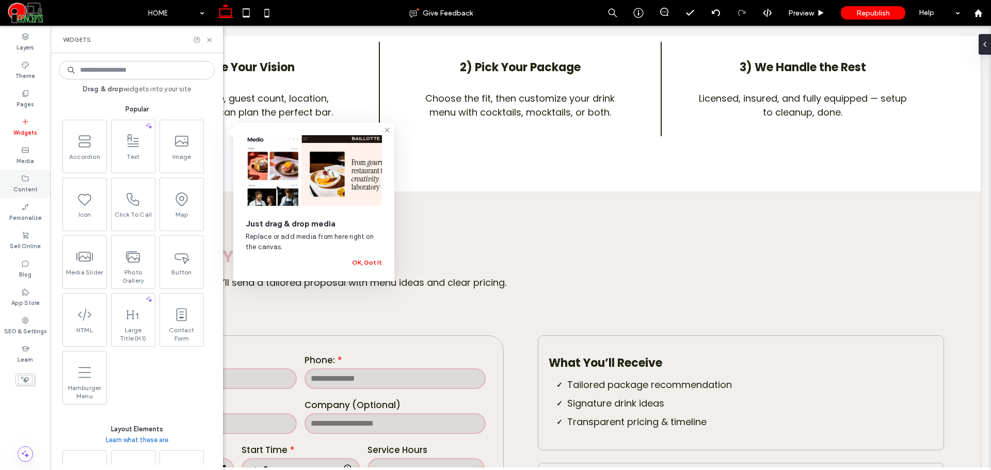
click at [27, 175] on icon at bounding box center [25, 178] width 8 height 8
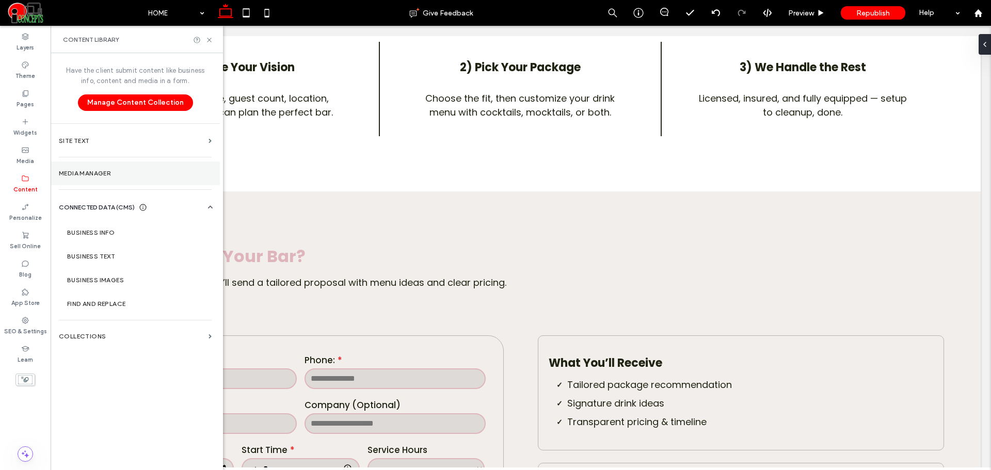
click at [126, 170] on section "Media Manager" at bounding box center [135, 173] width 169 height 24
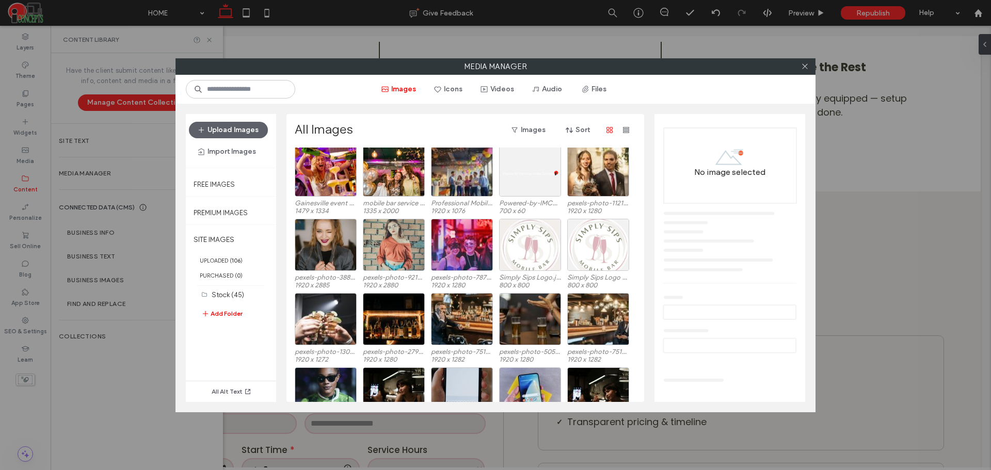
scroll to position [693, 0]
click at [544, 255] on div "Select" at bounding box center [530, 244] width 62 height 52
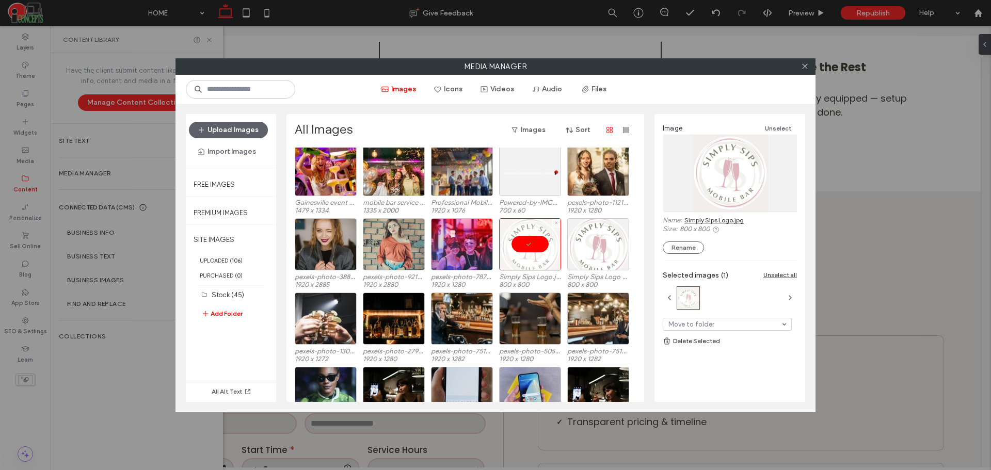
click at [543, 253] on div at bounding box center [530, 244] width 62 height 52
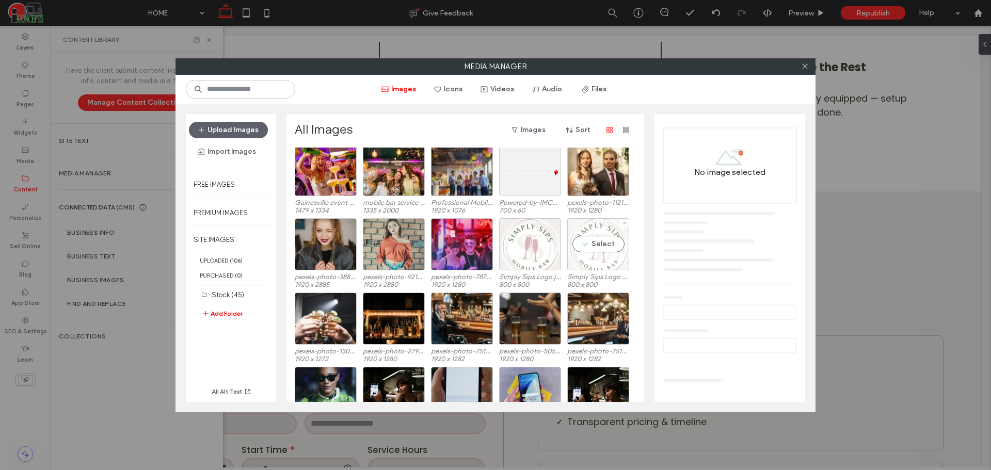
click at [601, 251] on div "Select" at bounding box center [598, 244] width 62 height 52
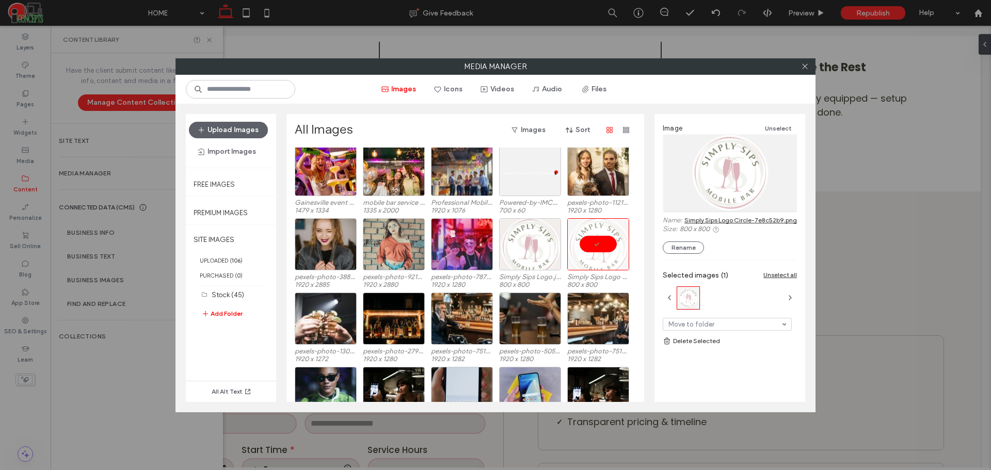
click at [706, 219] on link "Simply Sips Logo Circle-7e8c52b9.png" at bounding box center [740, 220] width 112 height 8
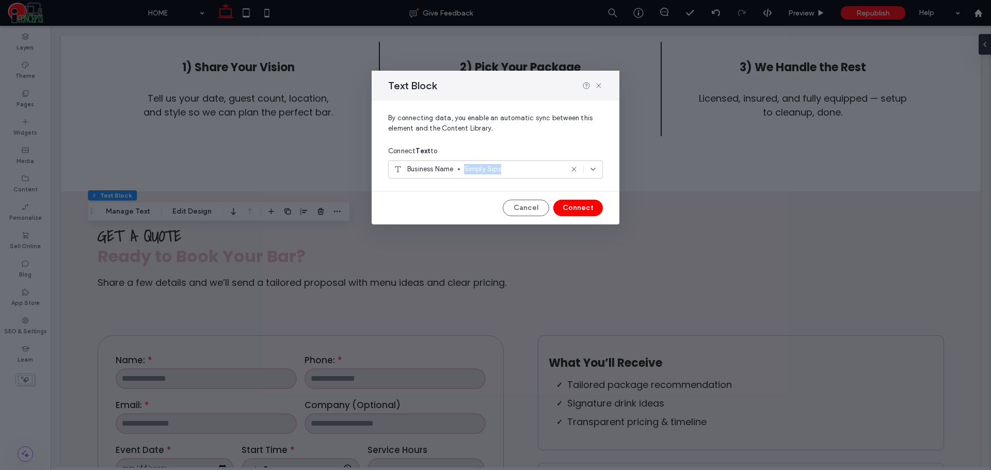
drag, startPoint x: 504, startPoint y: 170, endPoint x: 466, endPoint y: 170, distance: 38.2
click at [466, 170] on span "Simply Sips" at bounding box center [513, 169] width 99 height 10
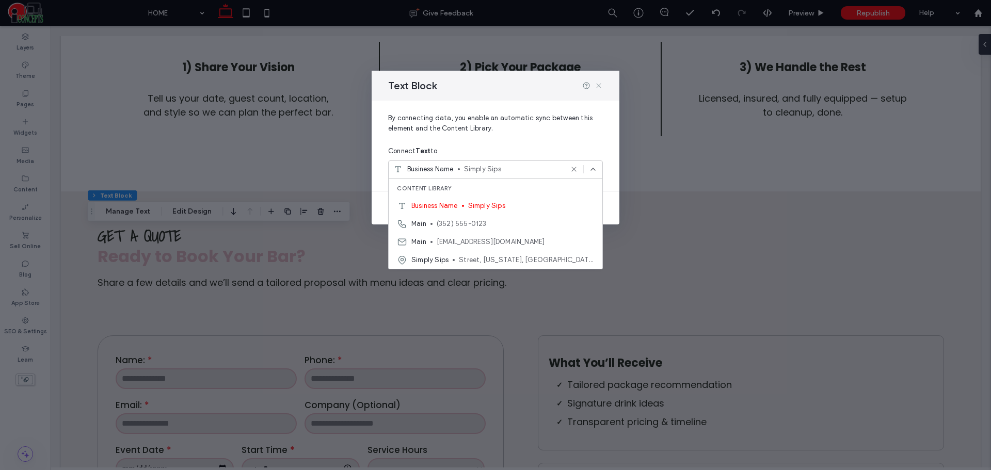
click at [596, 87] on icon at bounding box center [598, 86] width 8 height 8
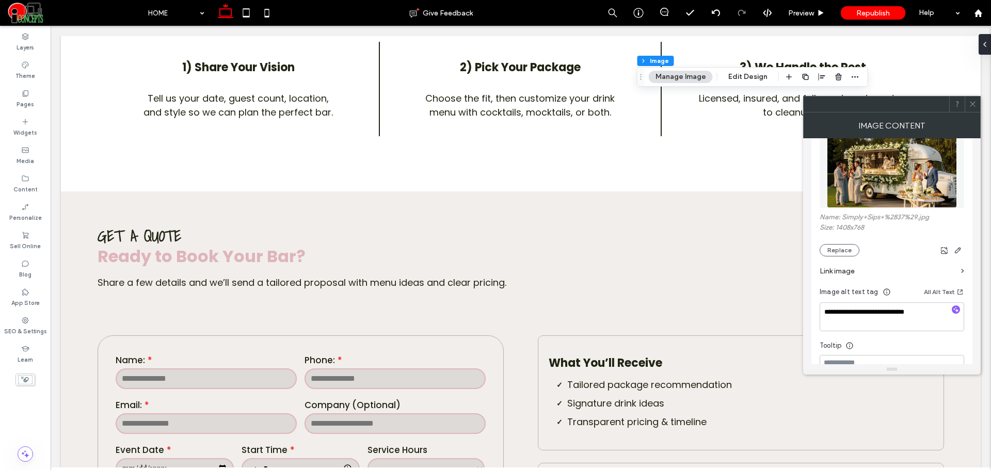
scroll to position [86, 0]
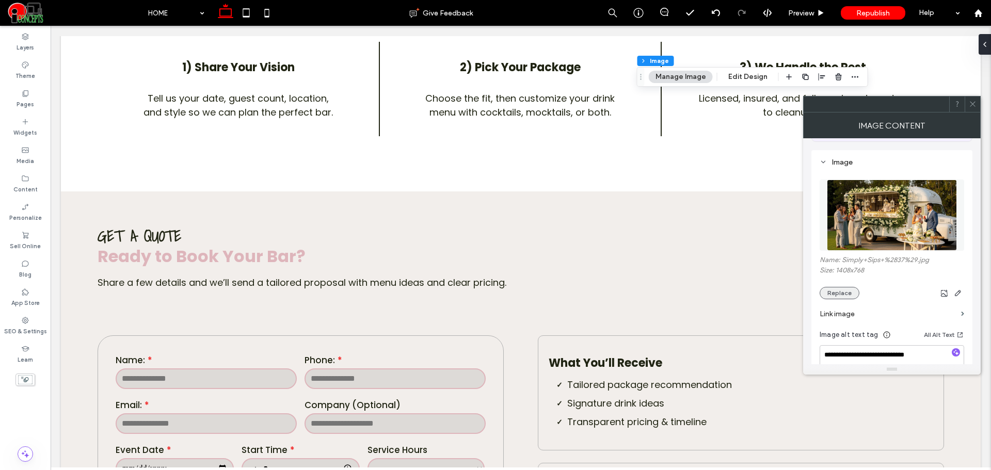
click at [848, 291] on button "Replace" at bounding box center [839, 293] width 40 height 12
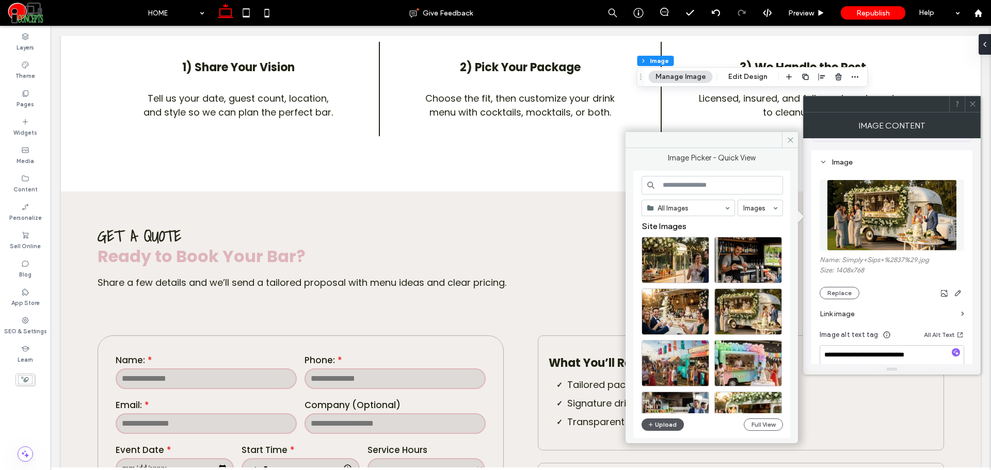
click at [667, 429] on button "Upload" at bounding box center [662, 424] width 42 height 12
click at [752, 417] on div "All Images Images Site Images Upload Full View" at bounding box center [711, 304] width 141 height 257
click at [753, 420] on button "Full View" at bounding box center [762, 424] width 39 height 12
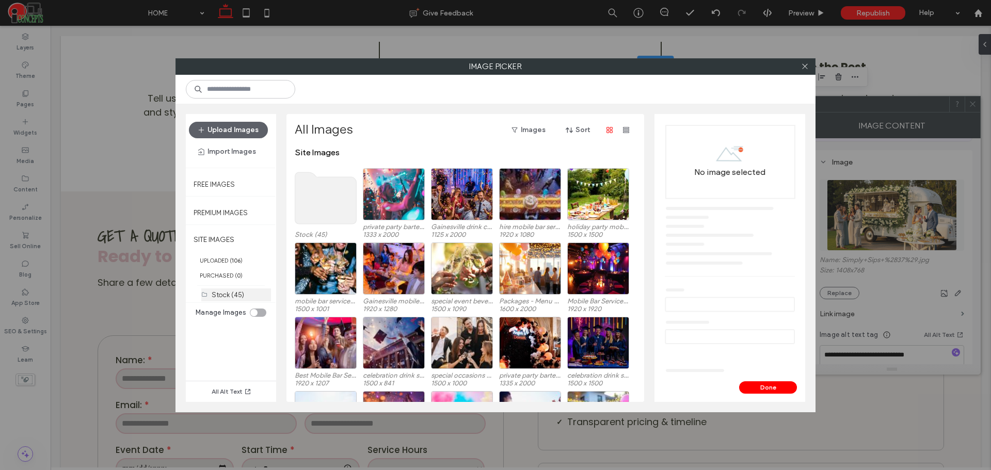
click at [216, 298] on label "Stock (45)" at bounding box center [228, 295] width 33 height 8
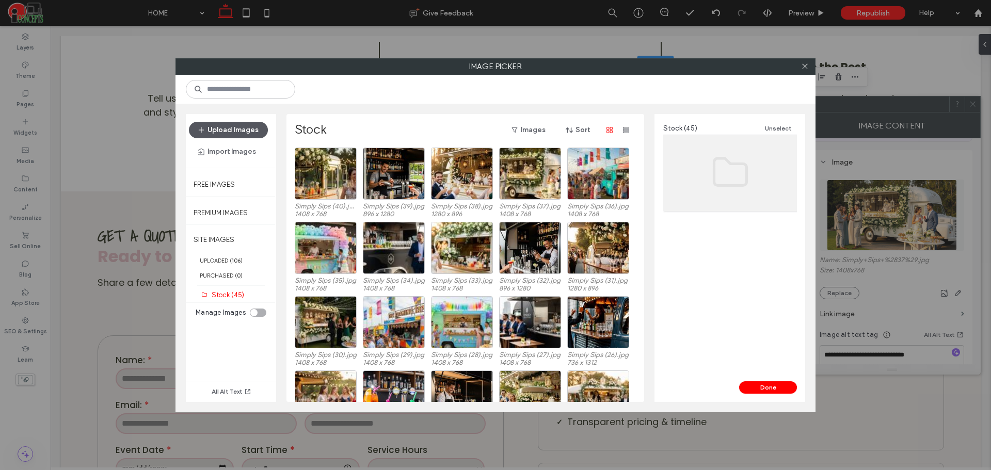
click at [230, 129] on button "Upload Images" at bounding box center [228, 130] width 79 height 17
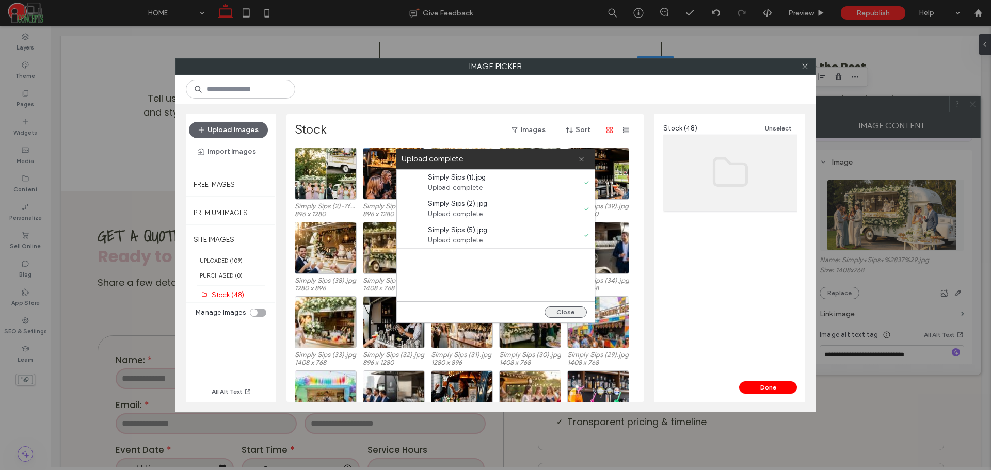
click at [563, 313] on button "Close" at bounding box center [565, 311] width 42 height 11
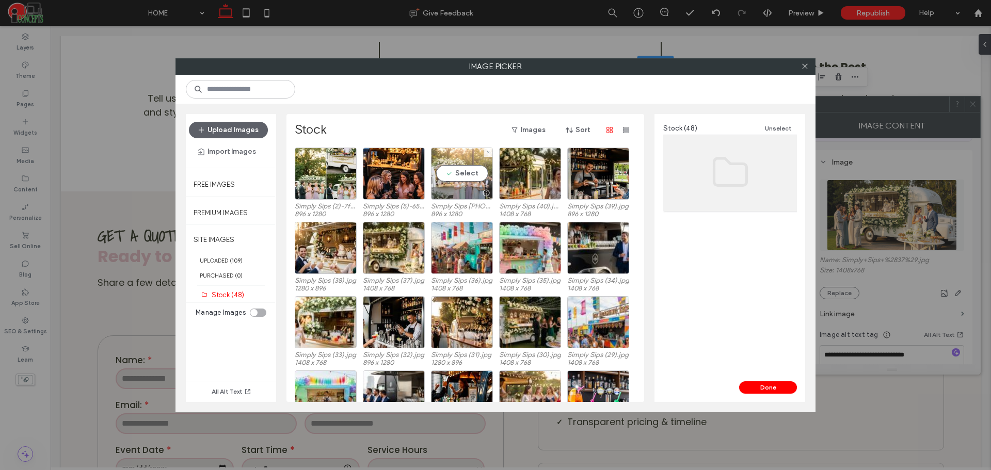
click at [459, 181] on div "Select" at bounding box center [462, 174] width 62 height 52
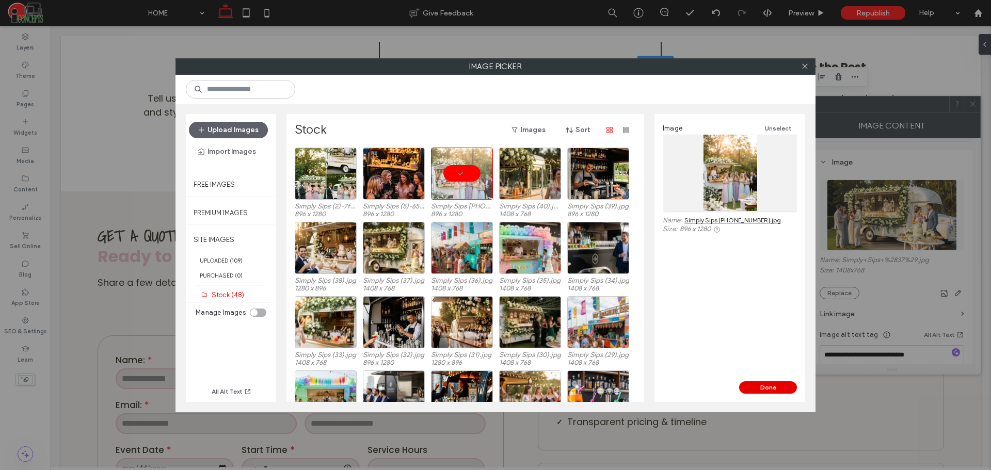
click at [745, 387] on button "Done" at bounding box center [768, 387] width 58 height 12
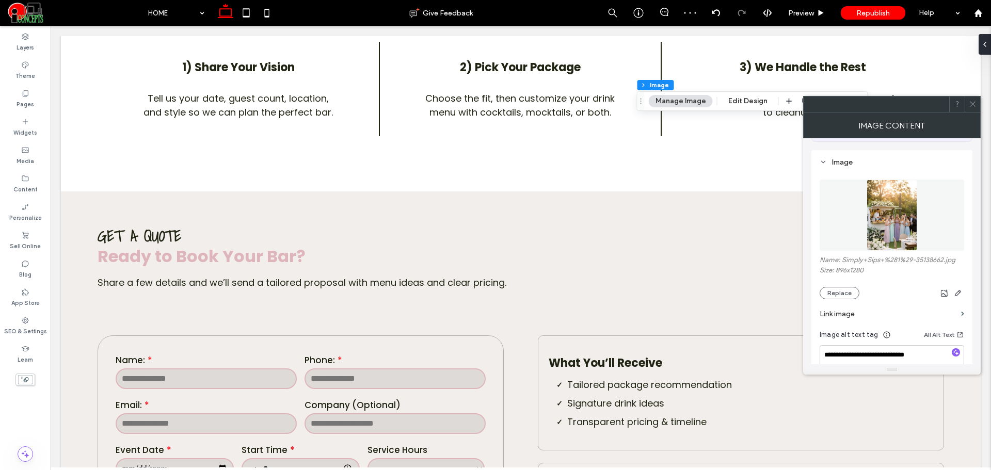
click at [969, 107] on icon at bounding box center [972, 104] width 8 height 8
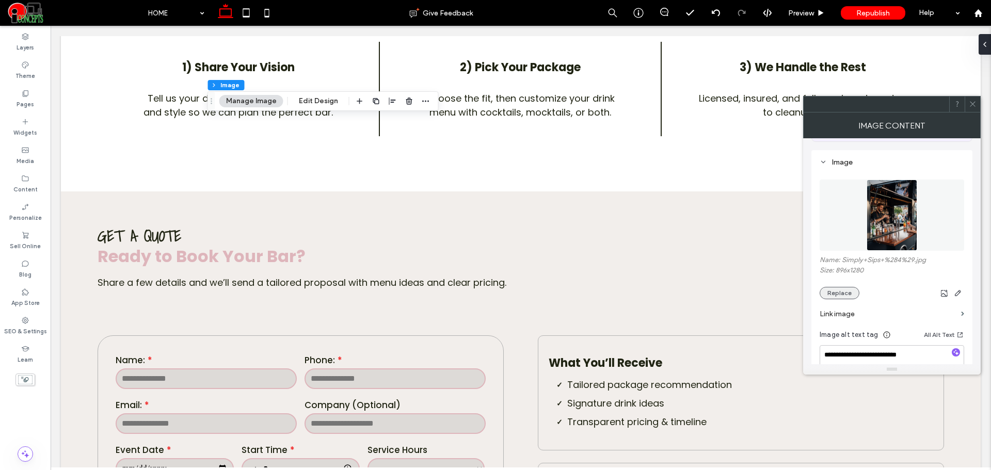
click at [842, 292] on button "Replace" at bounding box center [839, 293] width 40 height 12
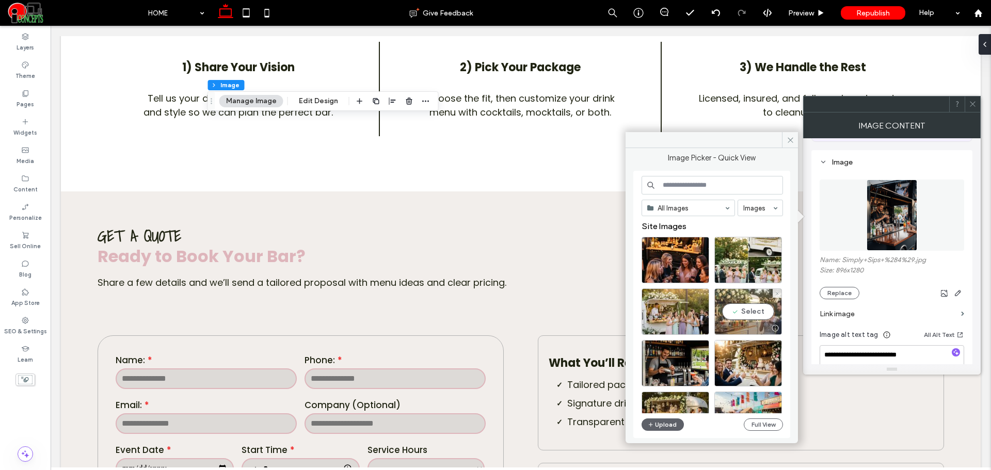
click at [748, 304] on div "Select" at bounding box center [748, 311] width 68 height 46
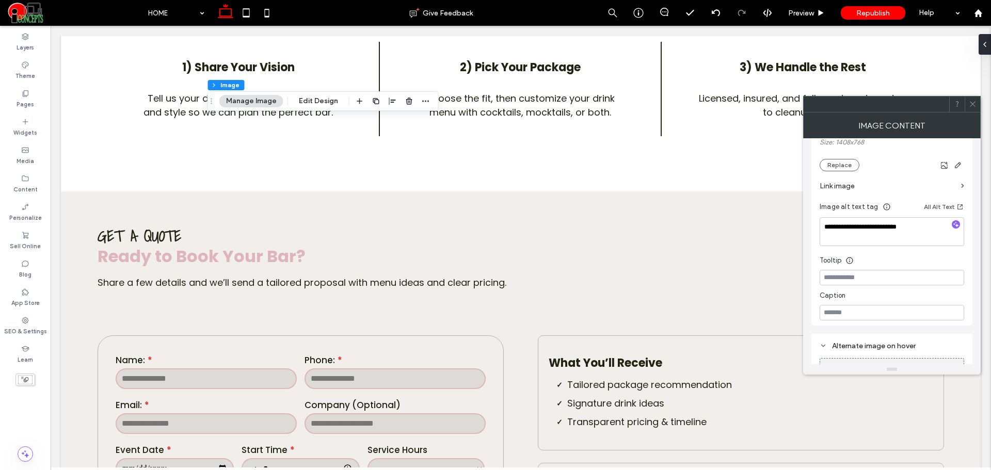
scroll to position [258, 0]
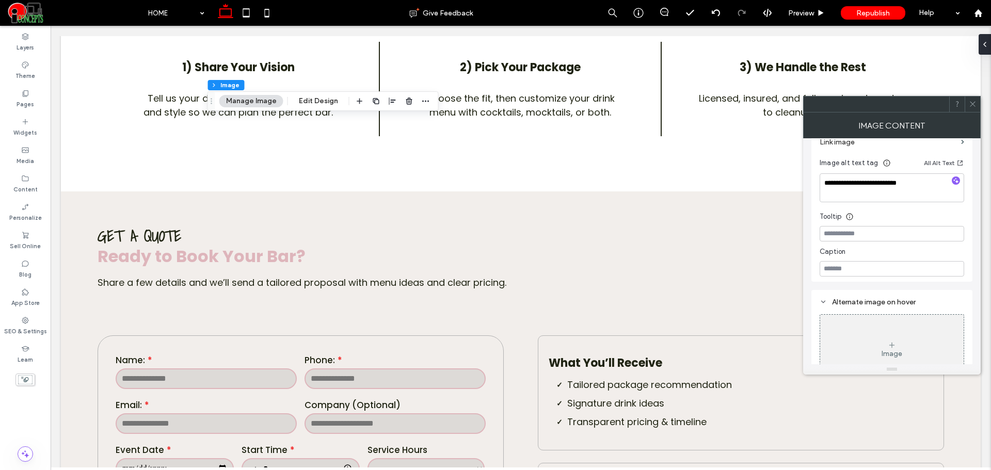
click at [968, 104] on icon at bounding box center [972, 104] width 8 height 8
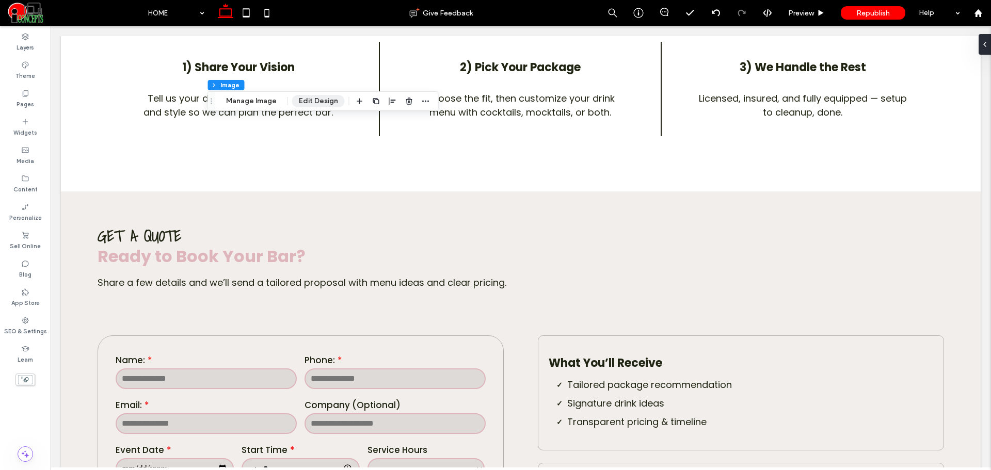
click at [317, 102] on button "Edit Design" at bounding box center [318, 101] width 53 height 12
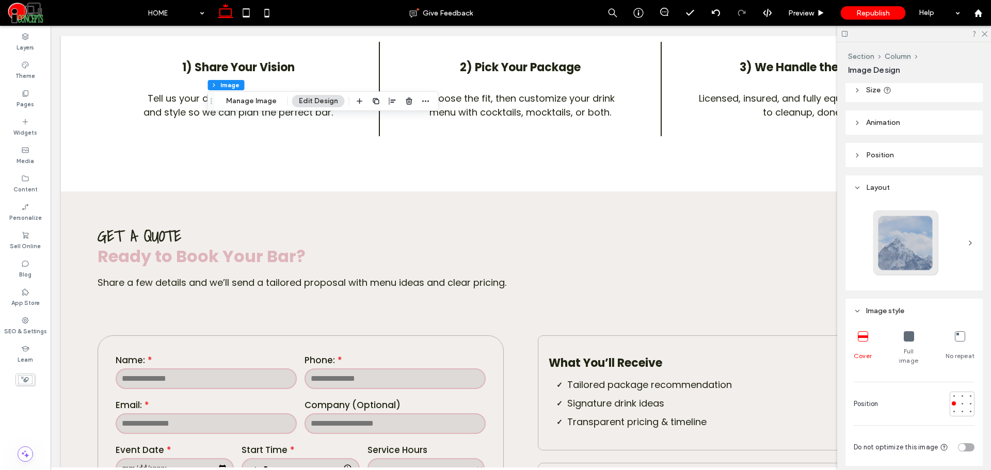
scroll to position [172, 0]
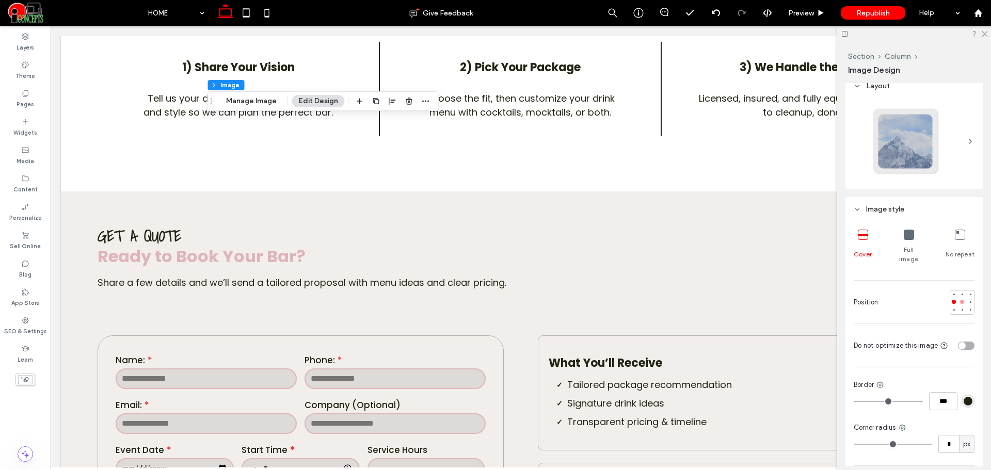
click at [960, 300] on div at bounding box center [962, 302] width 4 height 4
click at [968, 300] on div at bounding box center [970, 302] width 4 height 4
click at [984, 36] on icon at bounding box center [983, 33] width 7 height 7
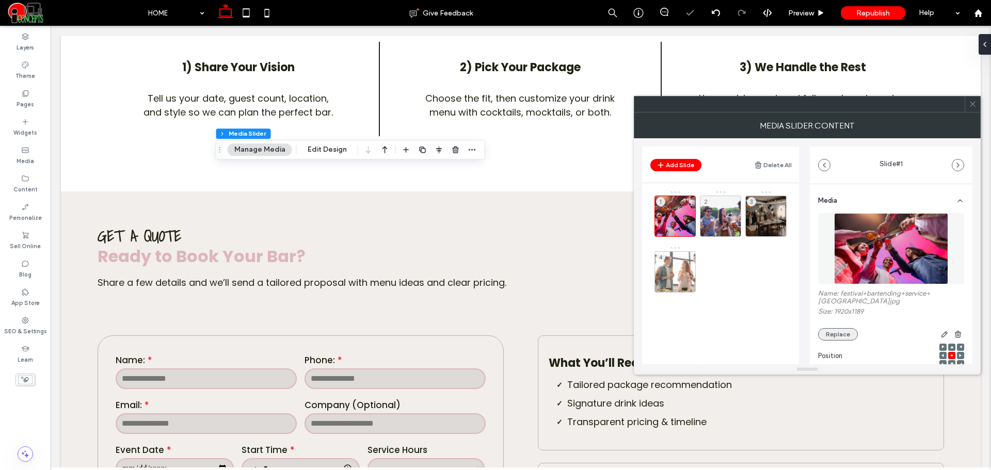
click at [846, 338] on button "Replace" at bounding box center [838, 334] width 40 height 12
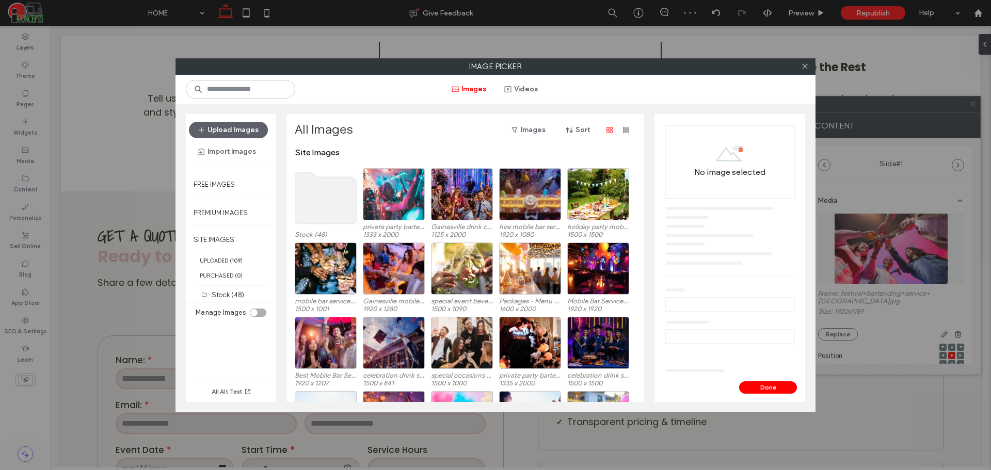
click at [314, 198] on use at bounding box center [325, 198] width 61 height 52
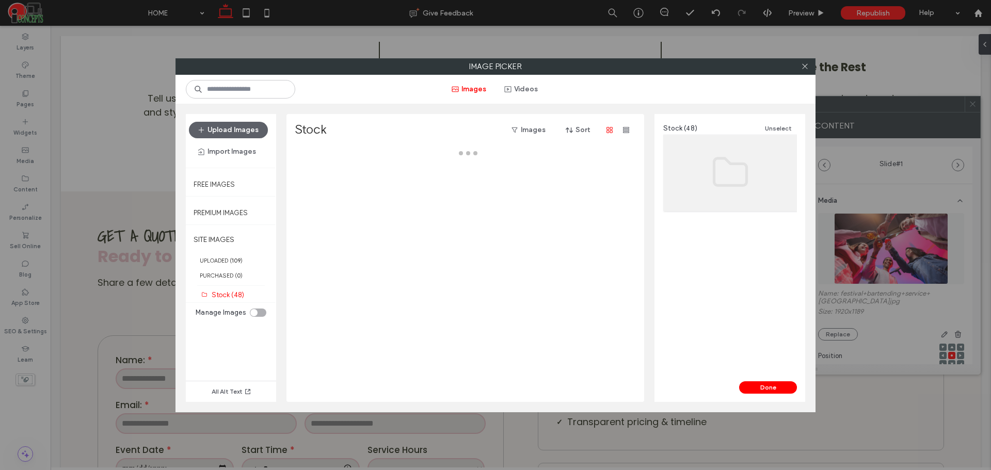
click at [314, 198] on div at bounding box center [468, 275] width 347 height 254
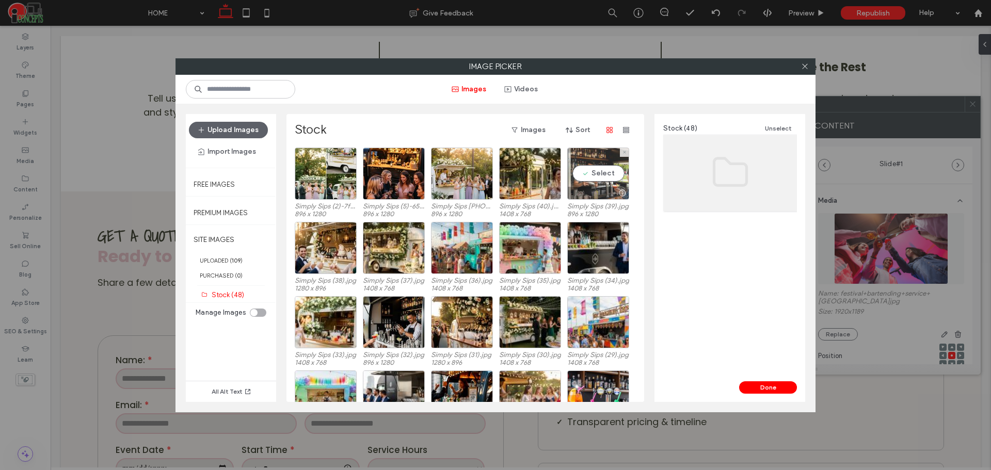
click at [595, 176] on div "Select" at bounding box center [598, 174] width 62 height 52
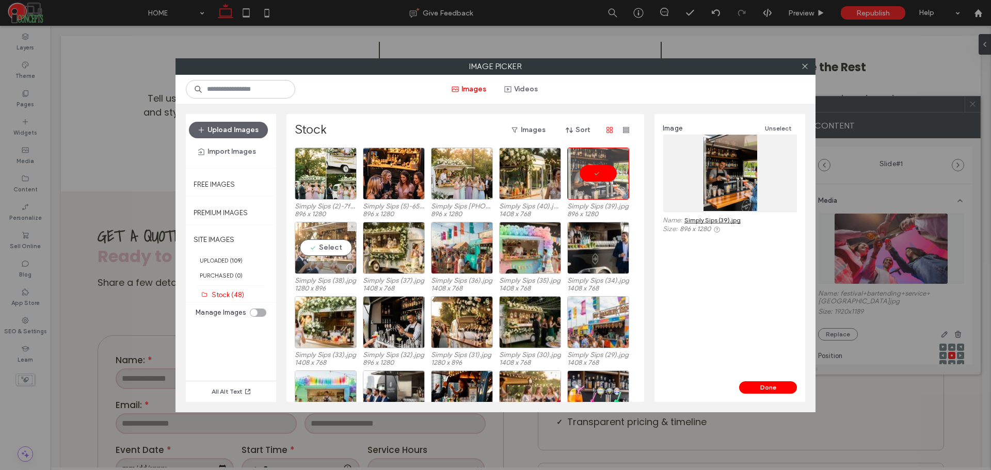
click at [331, 256] on div "Select" at bounding box center [326, 248] width 62 height 52
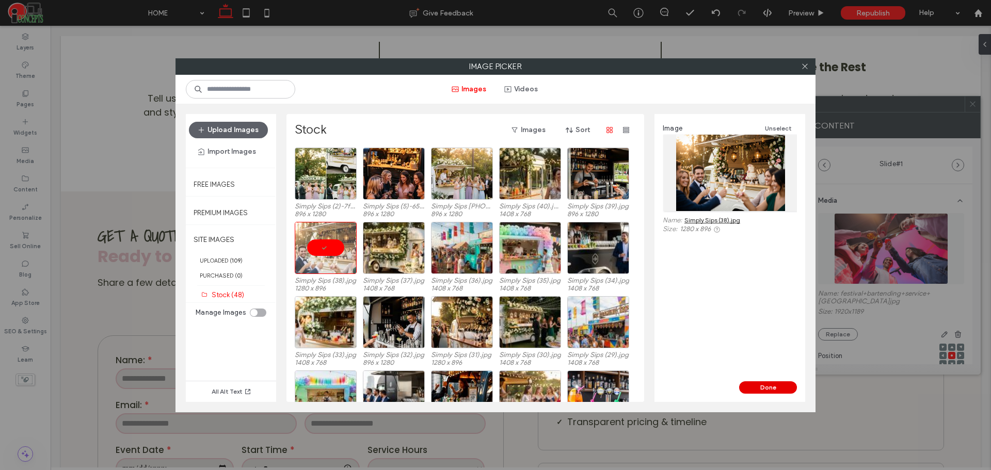
click at [744, 390] on button "Done" at bounding box center [768, 387] width 58 height 12
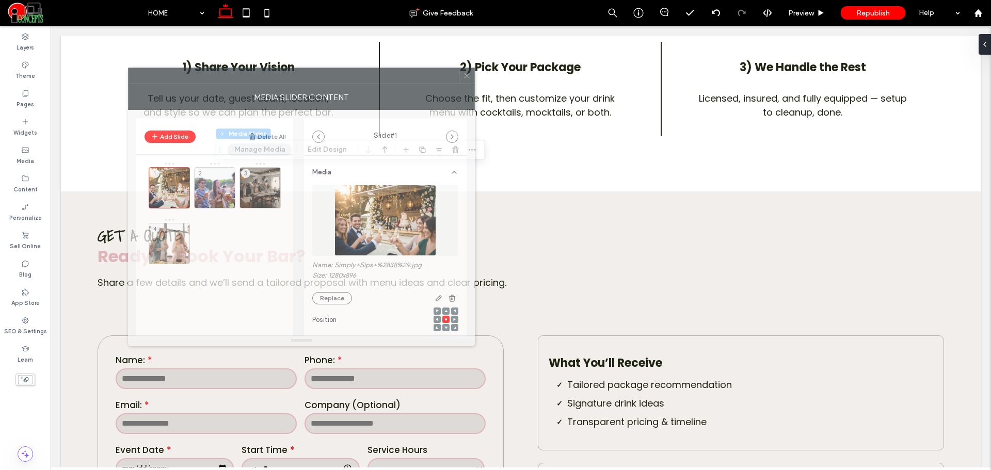
drag, startPoint x: 785, startPoint y: 112, endPoint x: 280, endPoint y: 84, distance: 506.4
click at [280, 84] on div "MEDIA SLIDER CONTENT" at bounding box center [301, 97] width 347 height 26
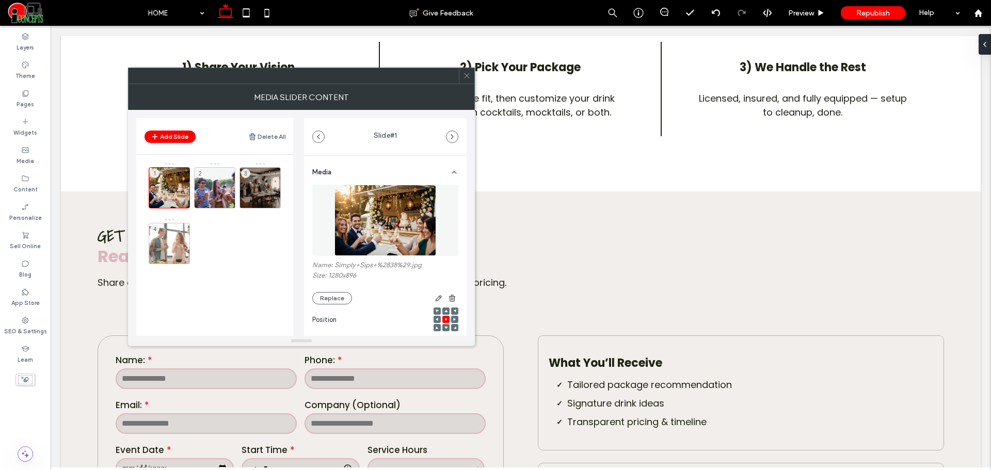
type input "***"
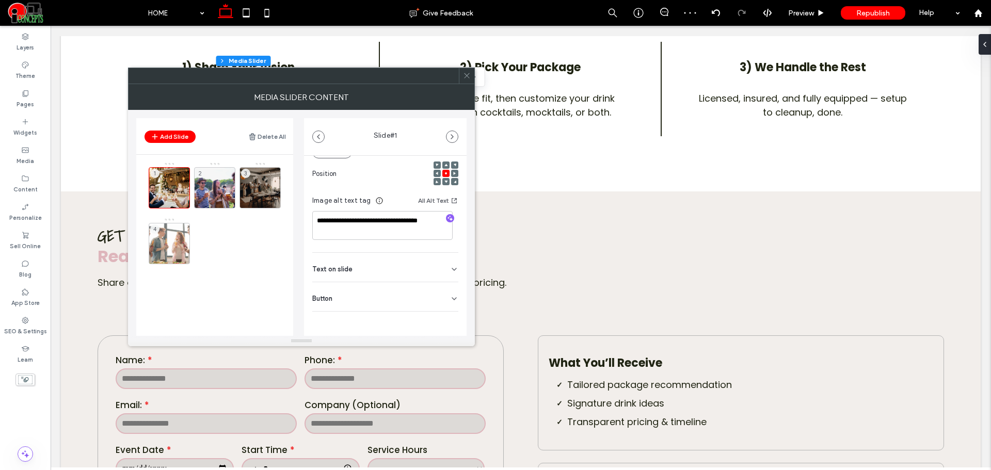
scroll to position [60, 0]
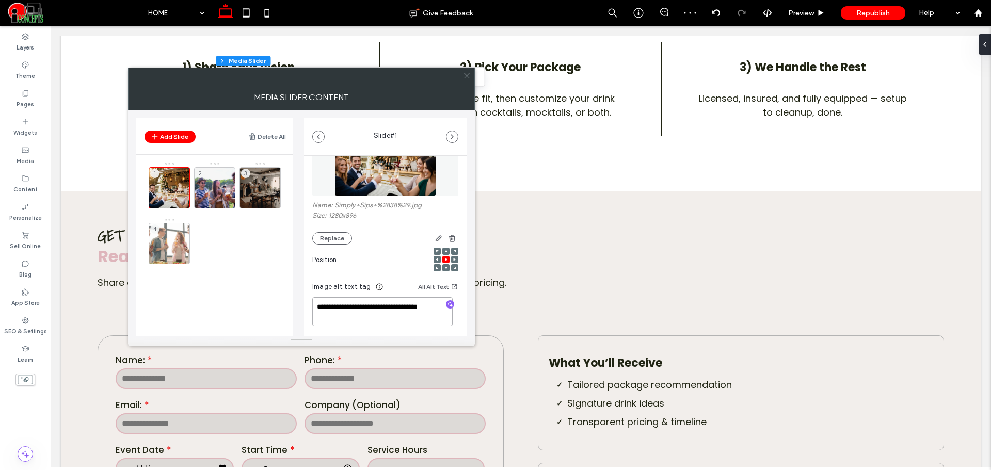
click at [373, 306] on textarea "**********" at bounding box center [382, 311] width 140 height 29
type textarea "**********"
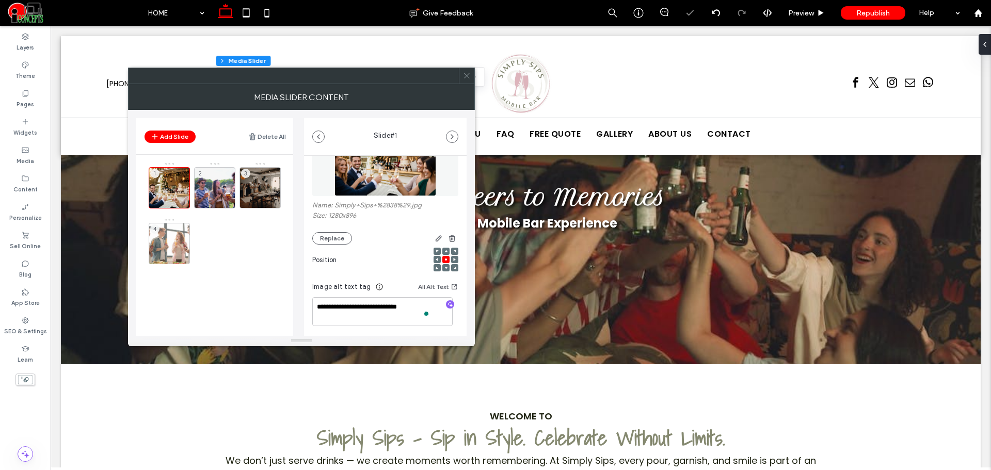
scroll to position [946, 0]
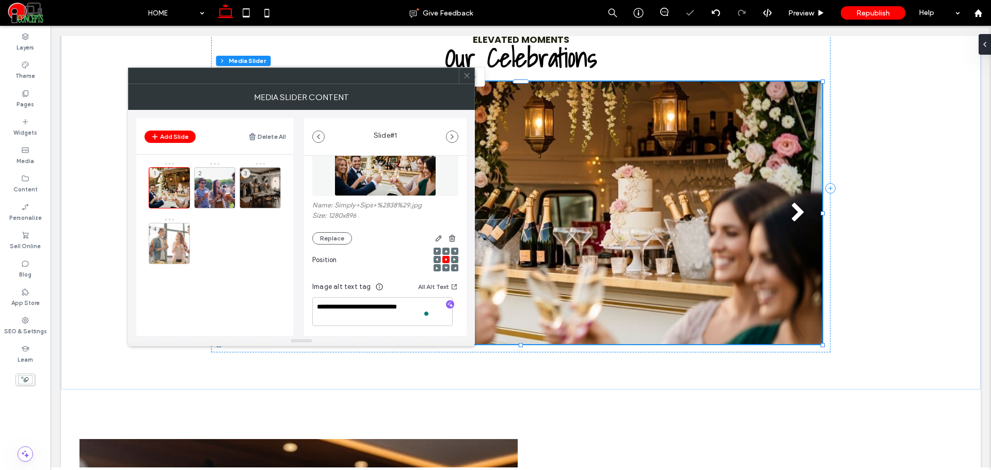
type textarea "**********"
click at [217, 294] on div "1 2 3 4" at bounding box center [221, 246] width 144 height 169
click at [218, 181] on div "2" at bounding box center [214, 187] width 41 height 41
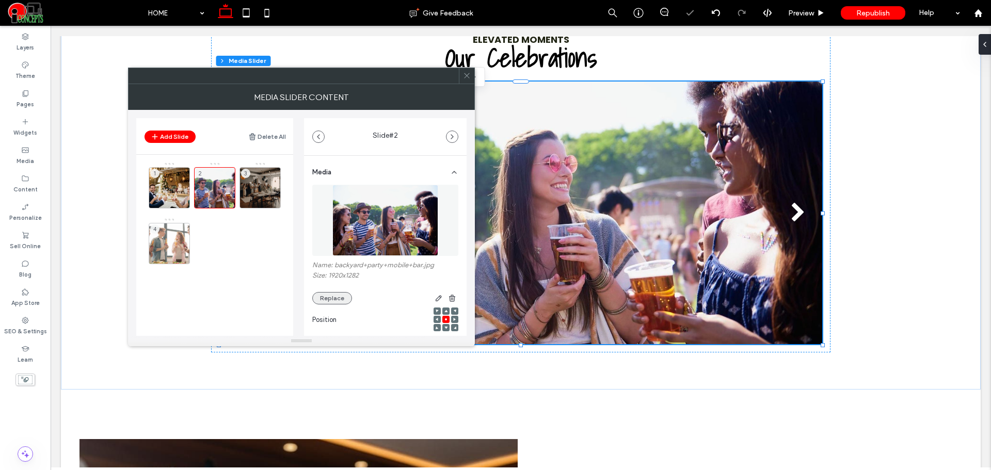
click at [336, 300] on button "Replace" at bounding box center [332, 298] width 40 height 12
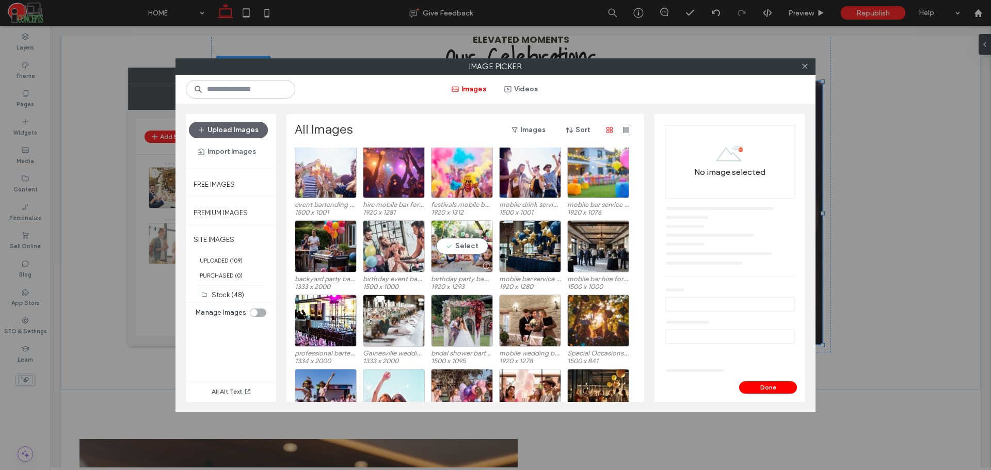
scroll to position [0, 0]
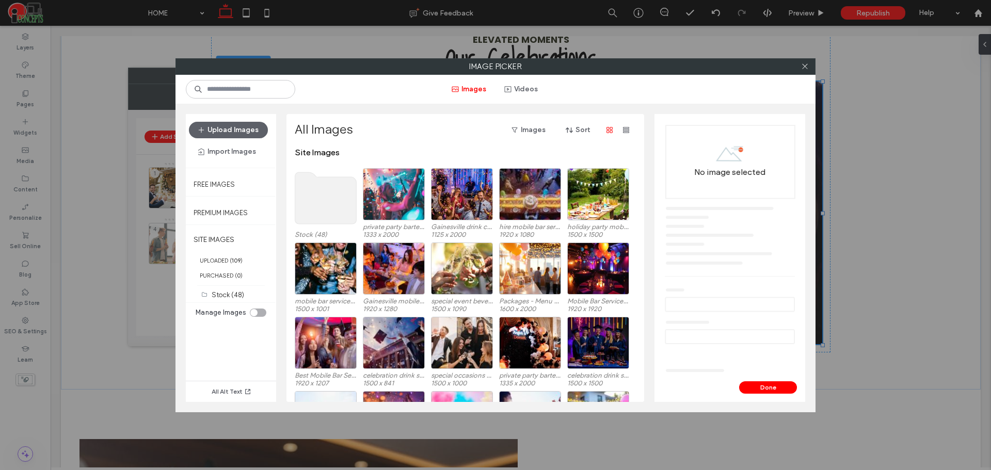
click at [335, 201] on use at bounding box center [325, 198] width 61 height 52
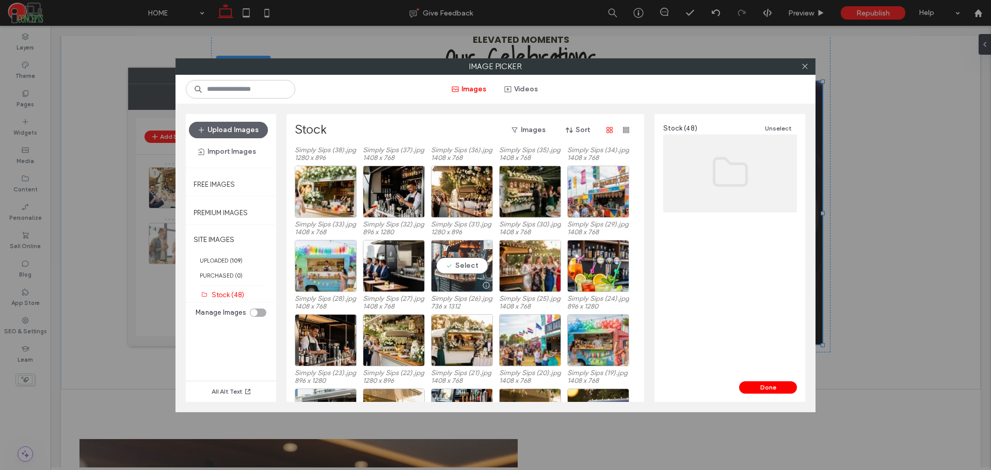
scroll to position [172, 0]
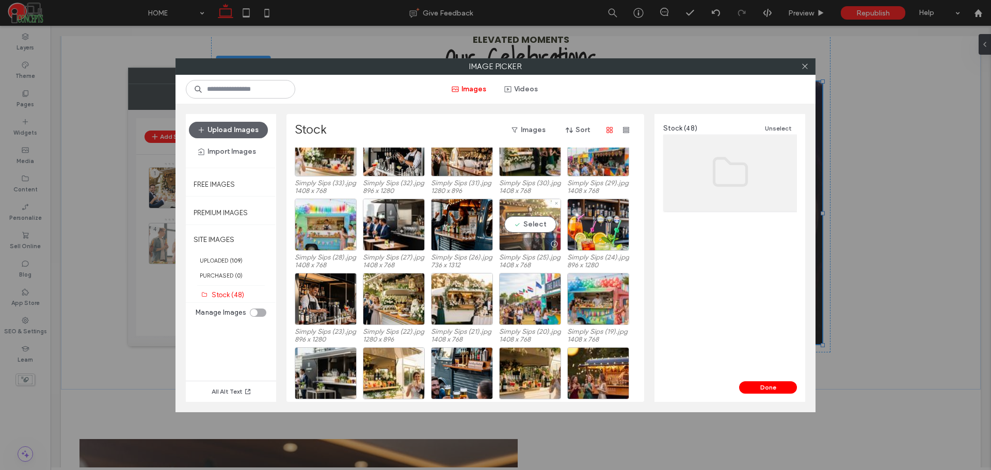
click at [546, 223] on div "Select" at bounding box center [530, 225] width 62 height 52
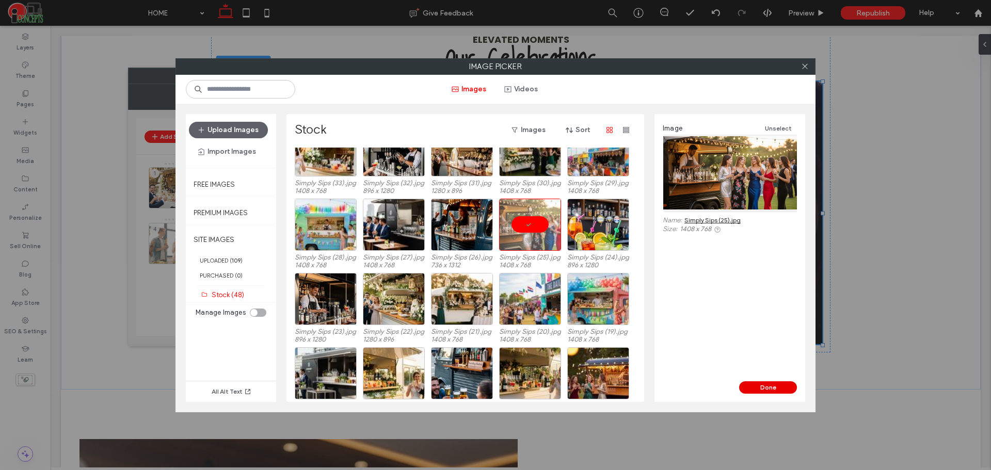
click at [768, 383] on button "Done" at bounding box center [768, 387] width 58 height 12
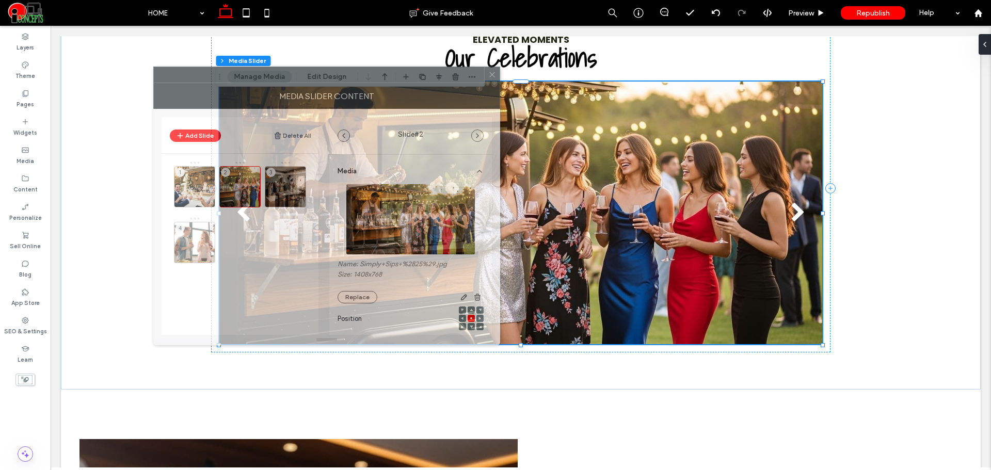
drag, startPoint x: 311, startPoint y: 76, endPoint x: 316, endPoint y: 68, distance: 9.7
click at [316, 68] on div at bounding box center [319, 74] width 330 height 15
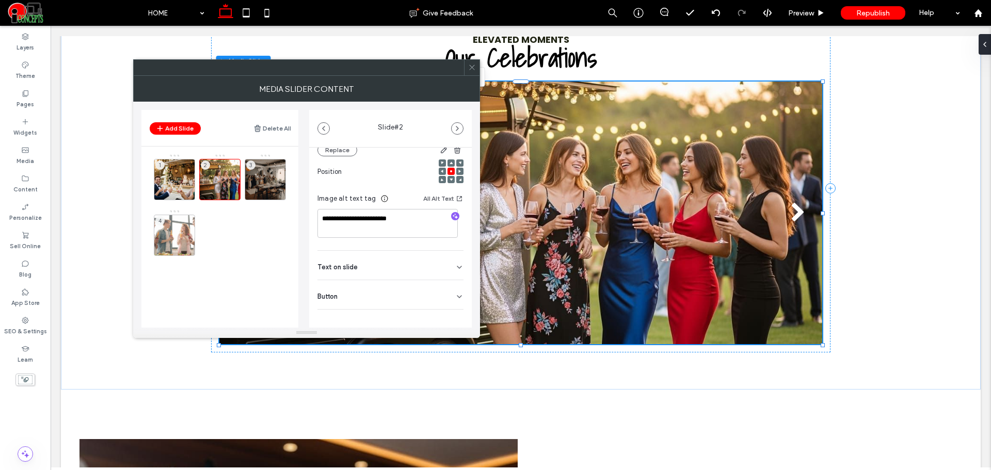
scroll to position [146, 0]
click at [267, 172] on div "3" at bounding box center [265, 179] width 41 height 41
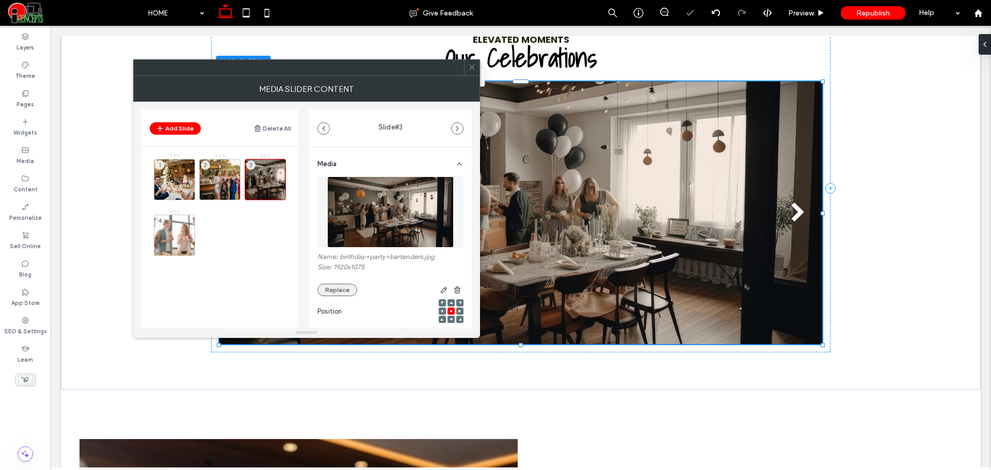
click at [343, 291] on button "Replace" at bounding box center [337, 290] width 40 height 12
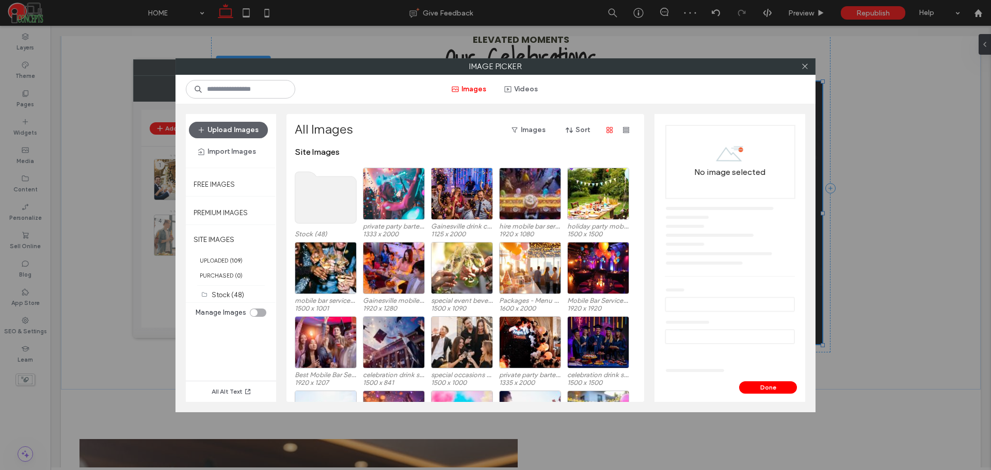
scroll to position [0, 0]
click at [330, 198] on use at bounding box center [325, 198] width 61 height 52
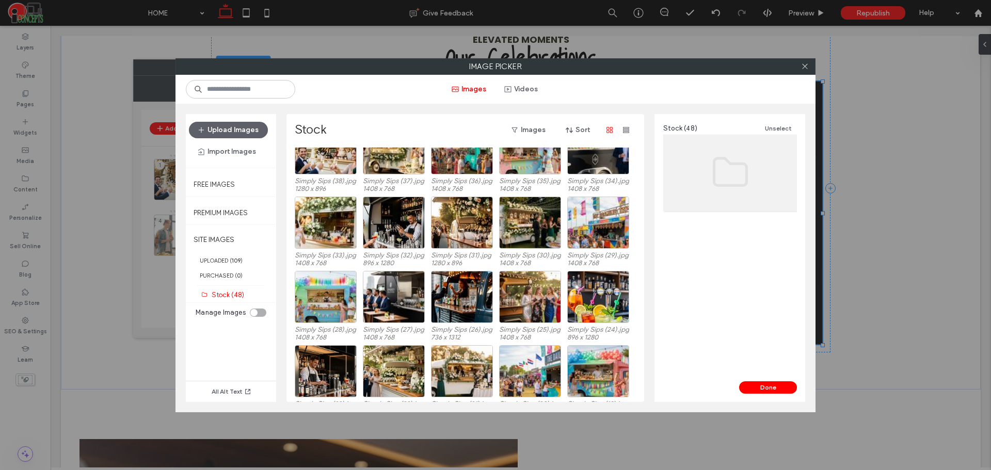
scroll to position [59, 0]
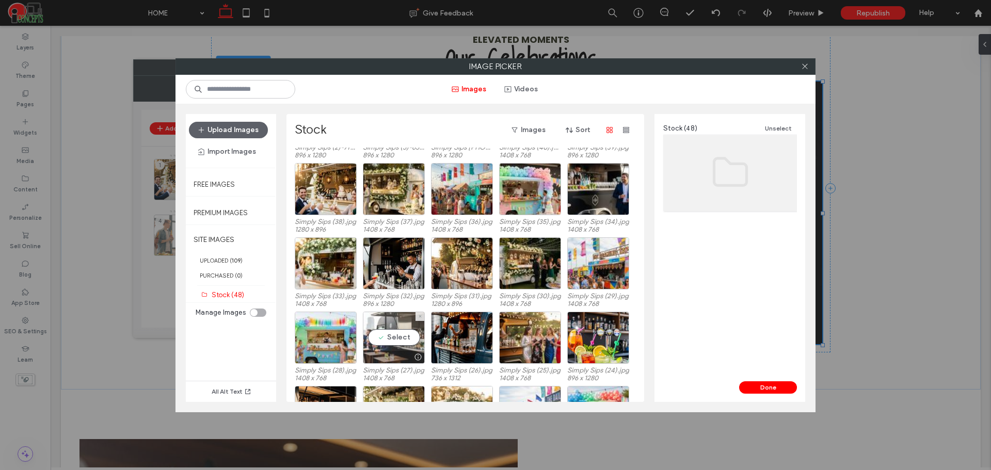
click at [401, 346] on div "Select" at bounding box center [394, 338] width 62 height 52
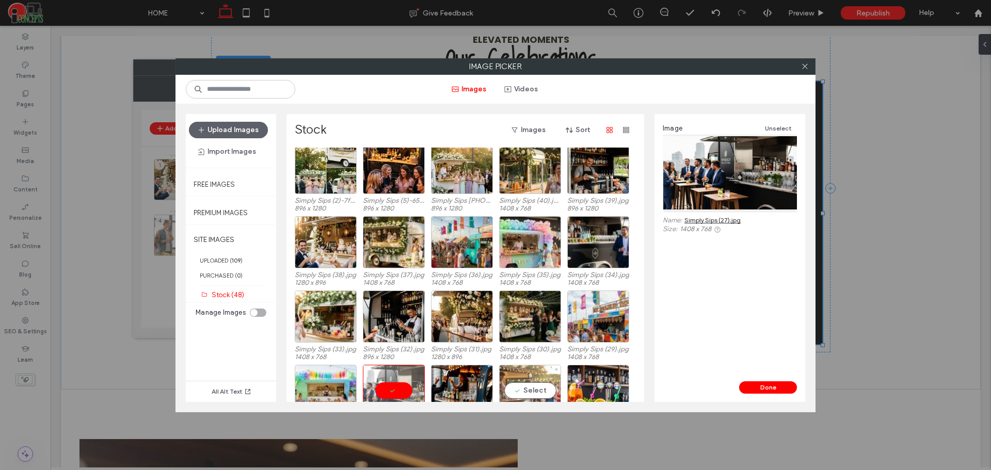
scroll to position [0, 0]
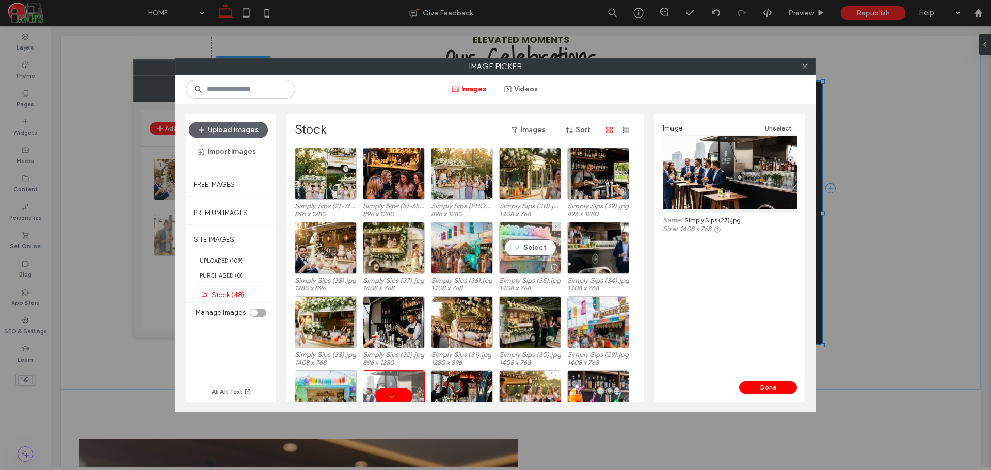
click at [551, 247] on div "Select" at bounding box center [530, 248] width 62 height 52
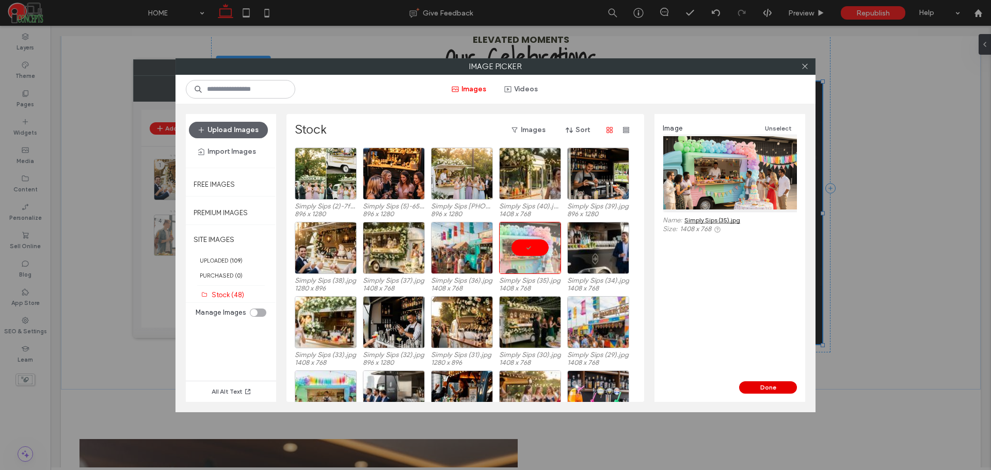
click at [748, 385] on button "Done" at bounding box center [768, 387] width 58 height 12
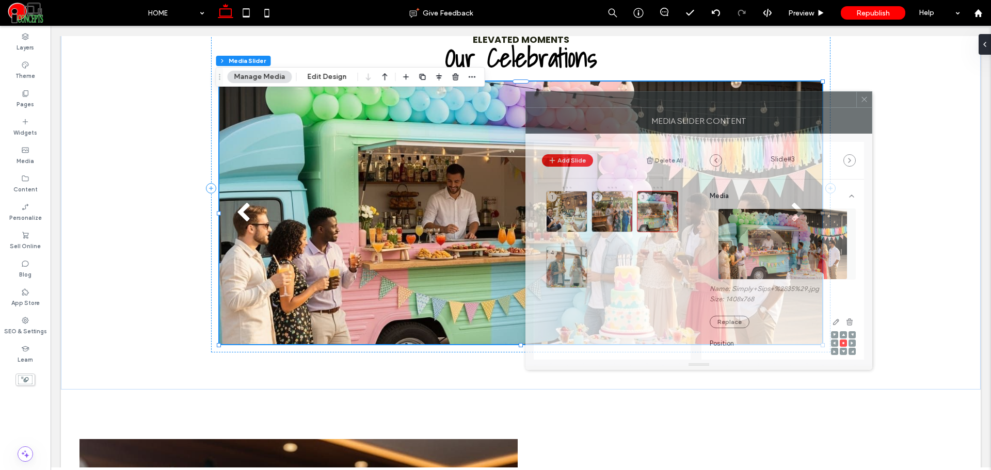
drag, startPoint x: 329, startPoint y: 73, endPoint x: 721, endPoint y: 105, distance: 393.4
click at [721, 105] on div at bounding box center [691, 99] width 330 height 15
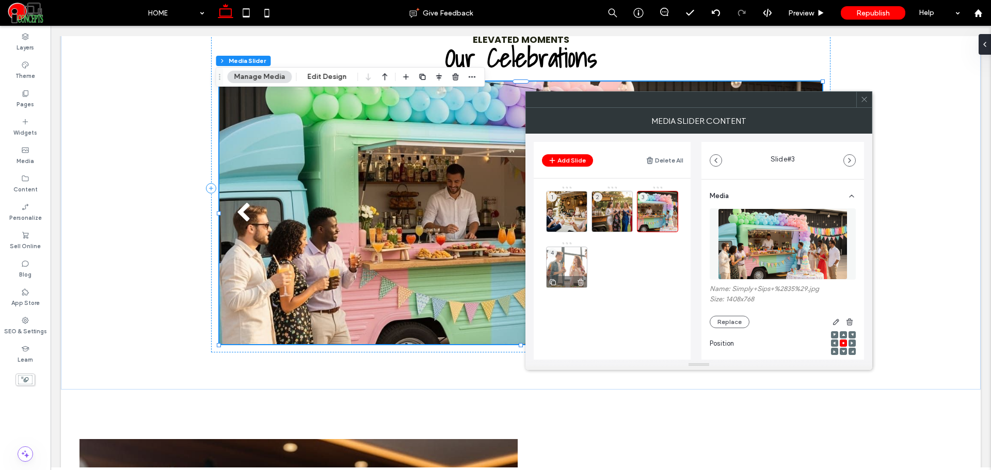
click at [568, 264] on div "4" at bounding box center [566, 267] width 41 height 41
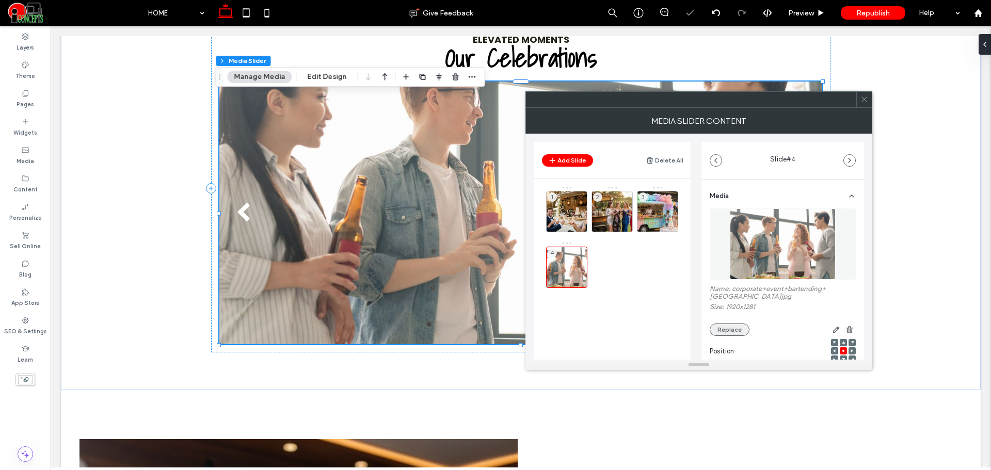
click at [736, 333] on button "Replace" at bounding box center [729, 329] width 40 height 12
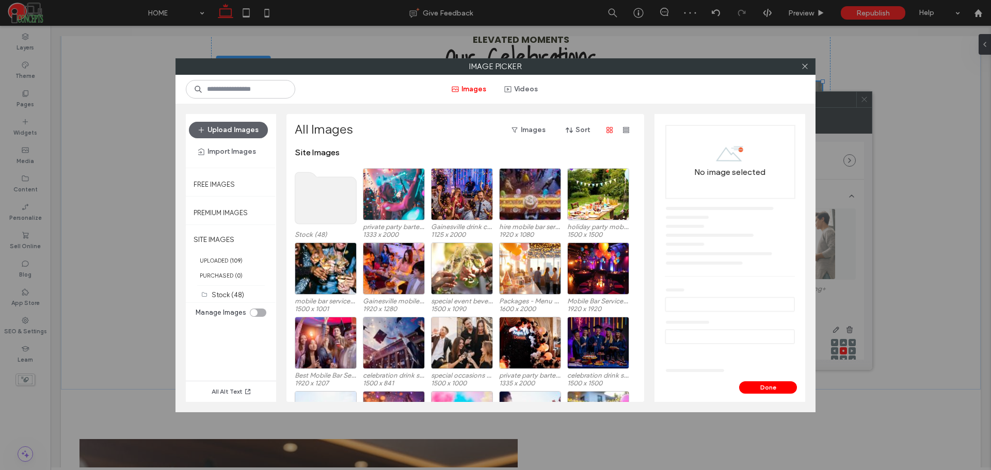
click at [325, 205] on use at bounding box center [325, 198] width 61 height 52
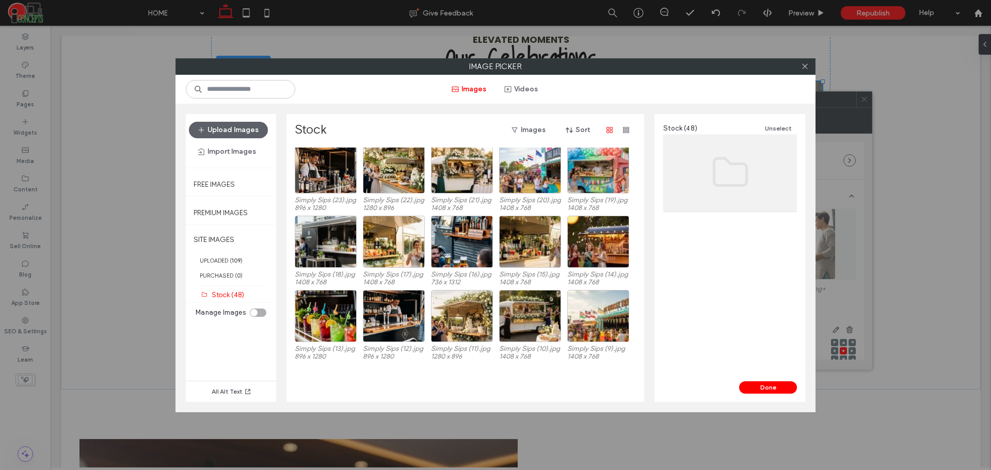
scroll to position [311, 0]
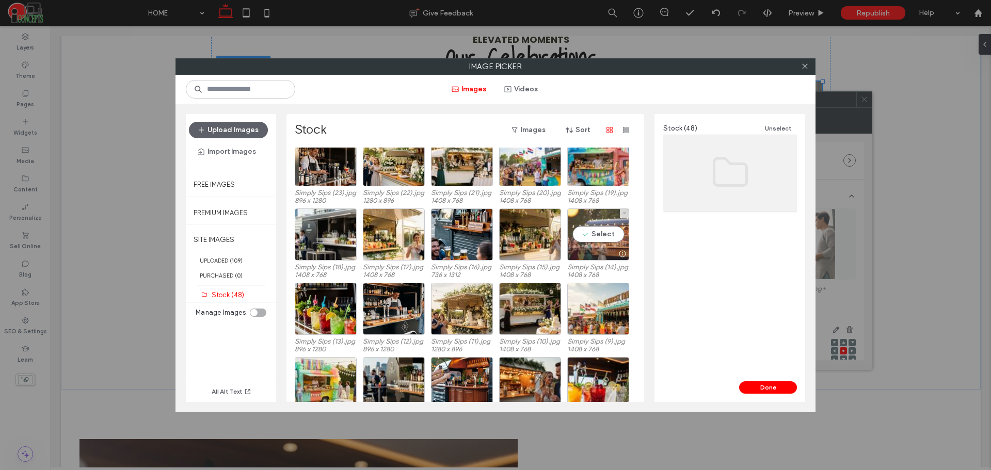
click at [609, 228] on div "Select" at bounding box center [598, 234] width 62 height 52
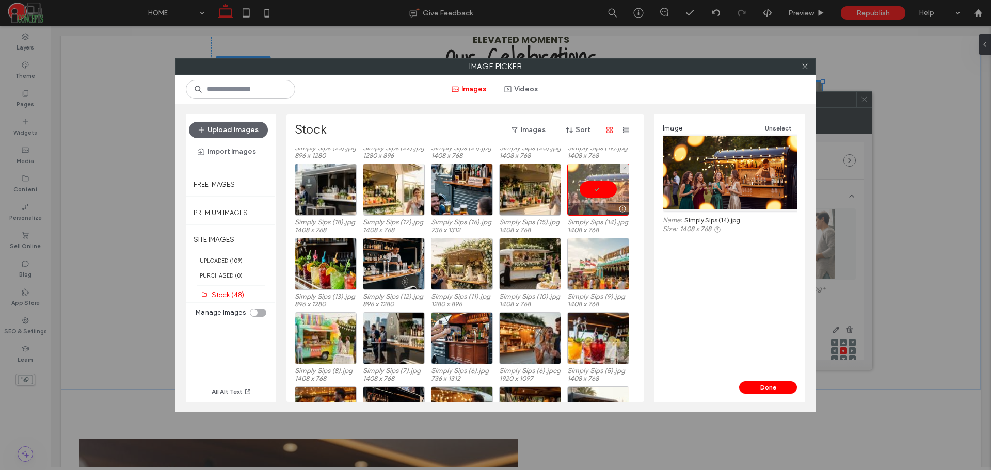
scroll to position [397, 0]
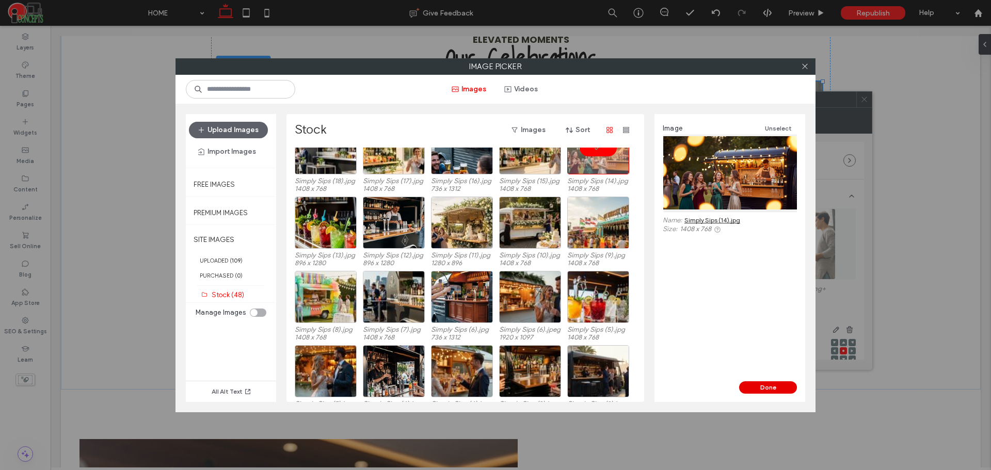
click at [764, 383] on button "Done" at bounding box center [768, 387] width 58 height 12
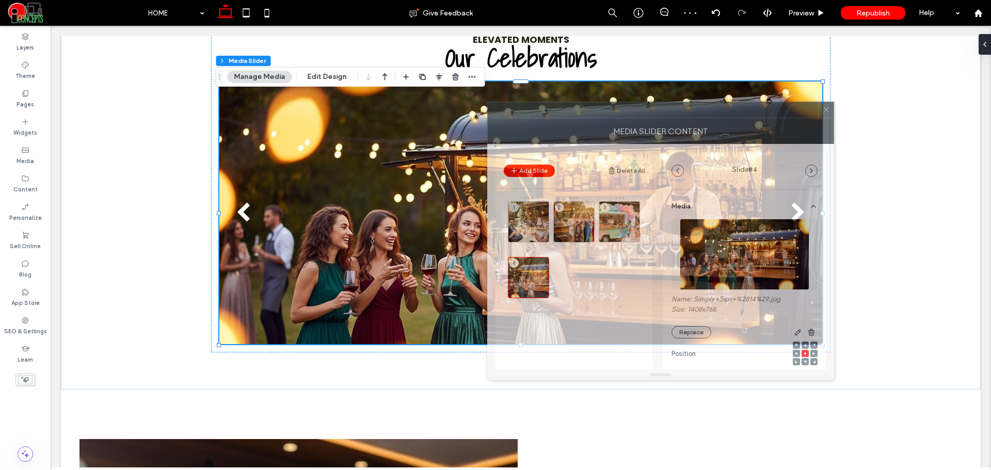
drag, startPoint x: 610, startPoint y: 106, endPoint x: 582, endPoint y: 135, distance: 40.1
click at [571, 118] on div at bounding box center [653, 109] width 330 height 15
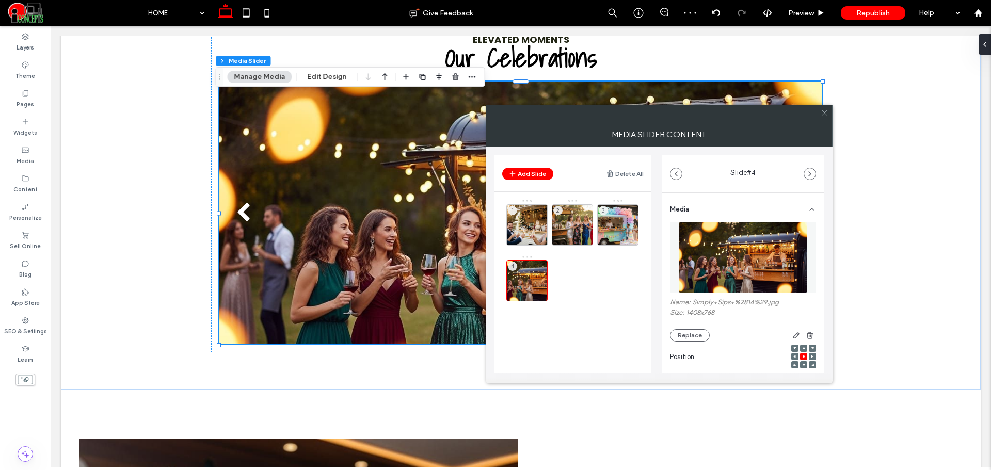
scroll to position [146, 0]
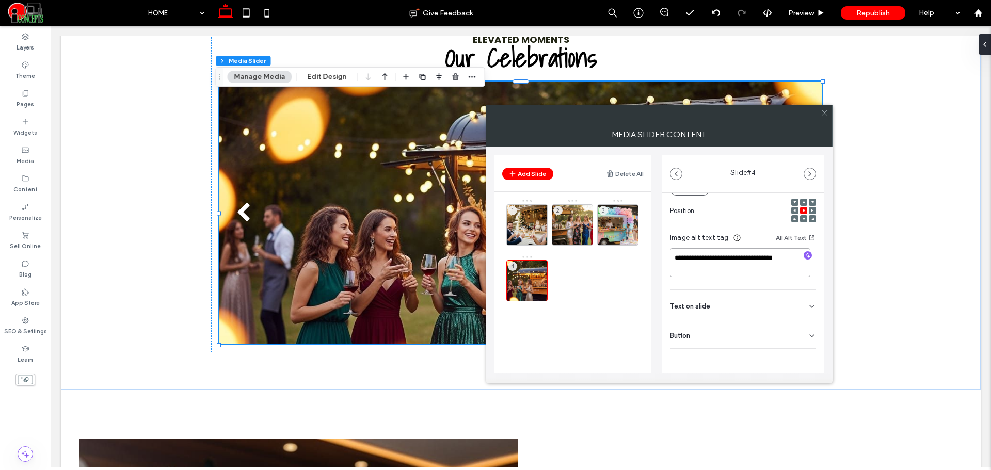
click at [758, 253] on textarea "**********" at bounding box center [740, 262] width 140 height 29
type textarea "**********"
click at [660, 268] on div "**********" at bounding box center [659, 260] width 330 height 226
click at [825, 116] on icon at bounding box center [824, 113] width 8 height 8
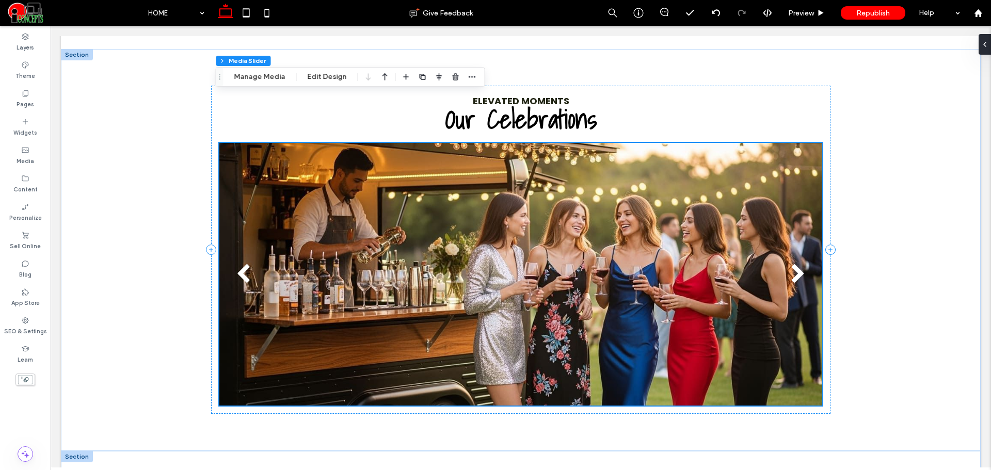
scroll to position [774, 0]
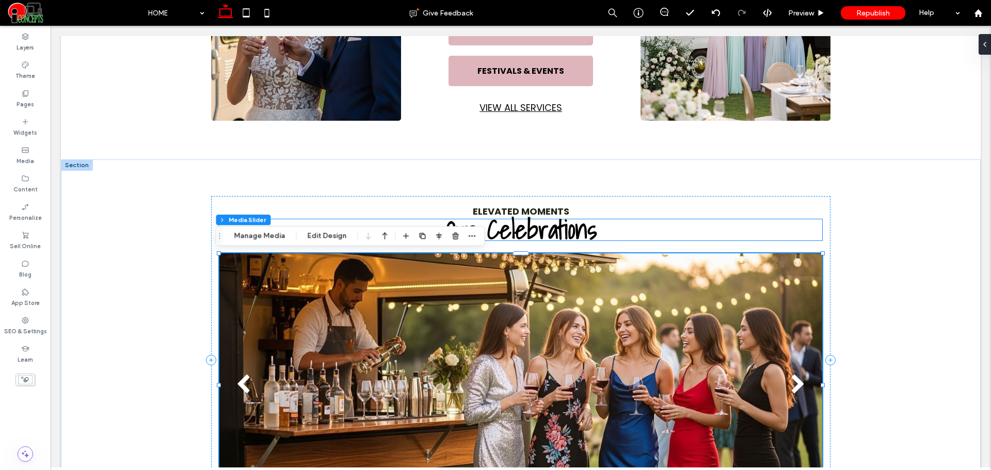
click at [532, 226] on span "Our Celebrations" at bounding box center [520, 229] width 151 height 42
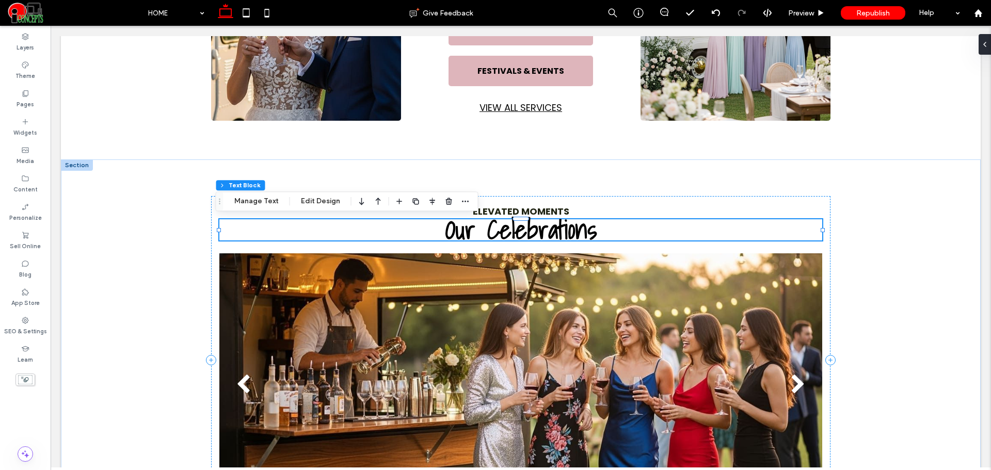
click at [532, 226] on span "Our Celebrations" at bounding box center [520, 229] width 151 height 42
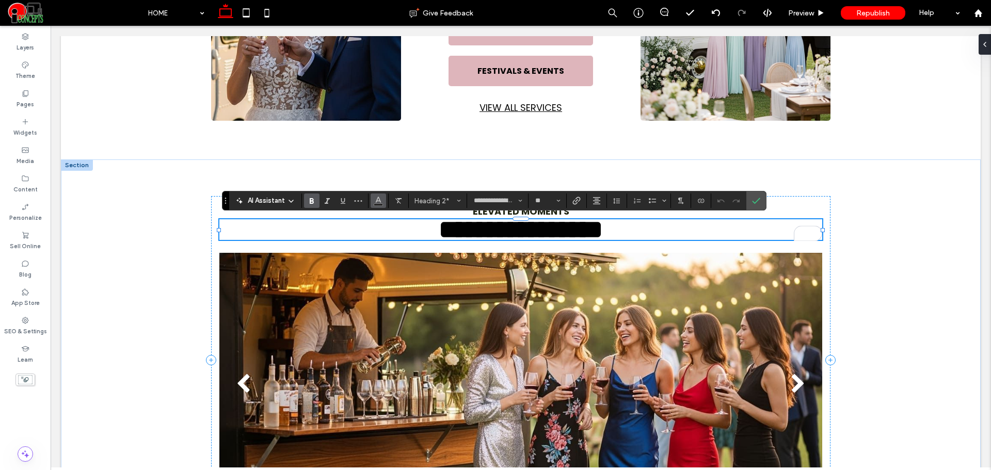
click at [383, 201] on button "Color" at bounding box center [377, 200] width 15 height 14
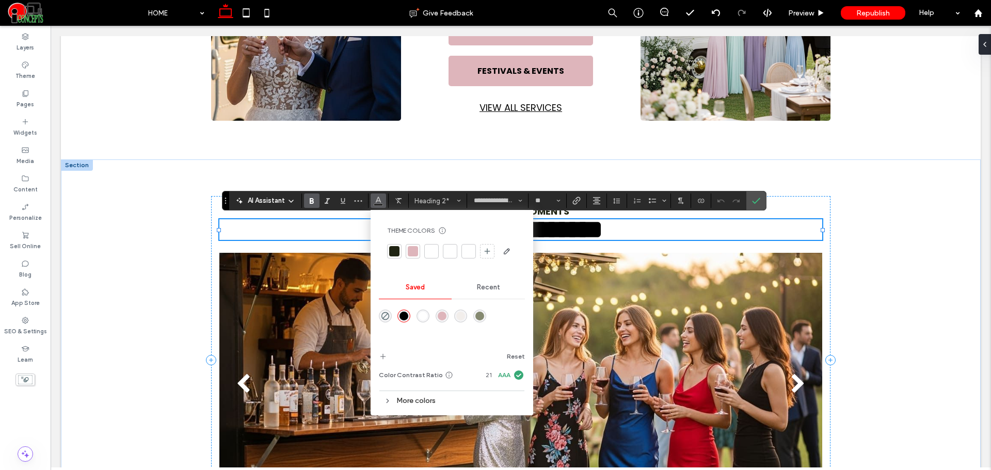
click at [477, 319] on div "rgba(133,137,112,1)" at bounding box center [479, 316] width 9 height 9
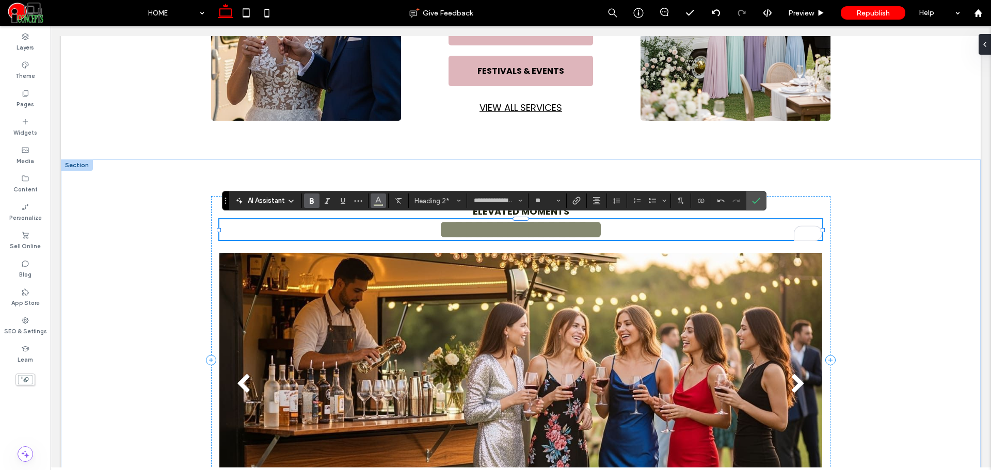
click at [381, 207] on button "Color" at bounding box center [377, 200] width 15 height 14
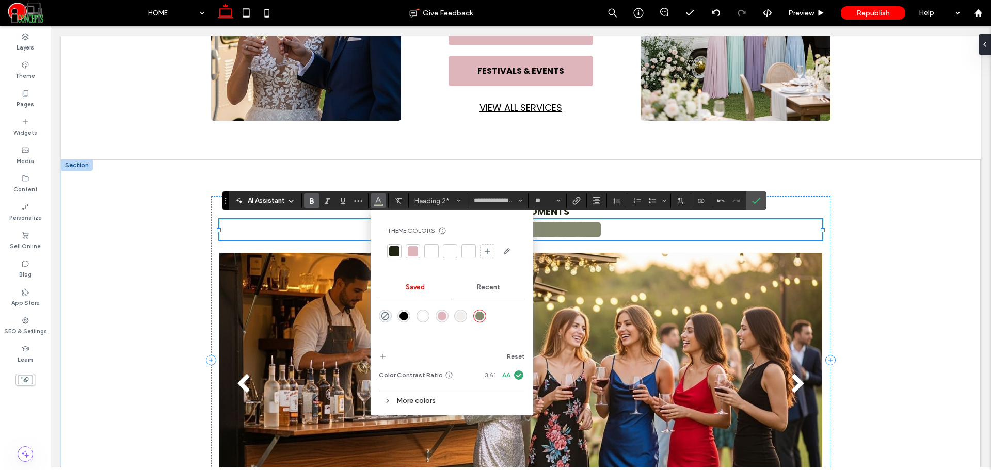
click at [430, 397] on div "More colors" at bounding box center [452, 401] width 146 height 14
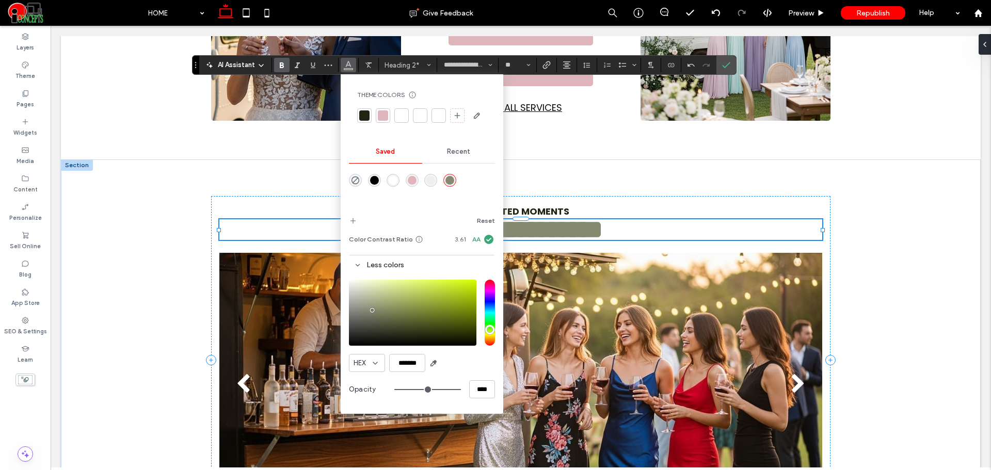
drag, startPoint x: 228, startPoint y: 207, endPoint x: 152, endPoint y: 65, distance: 160.6
click at [198, 71] on section "Drag" at bounding box center [195, 65] width 7 height 19
click at [398, 358] on input "*******" at bounding box center [407, 363] width 36 height 18
click at [377, 184] on div "rgba(0,0,0,1)" at bounding box center [373, 180] width 9 height 9
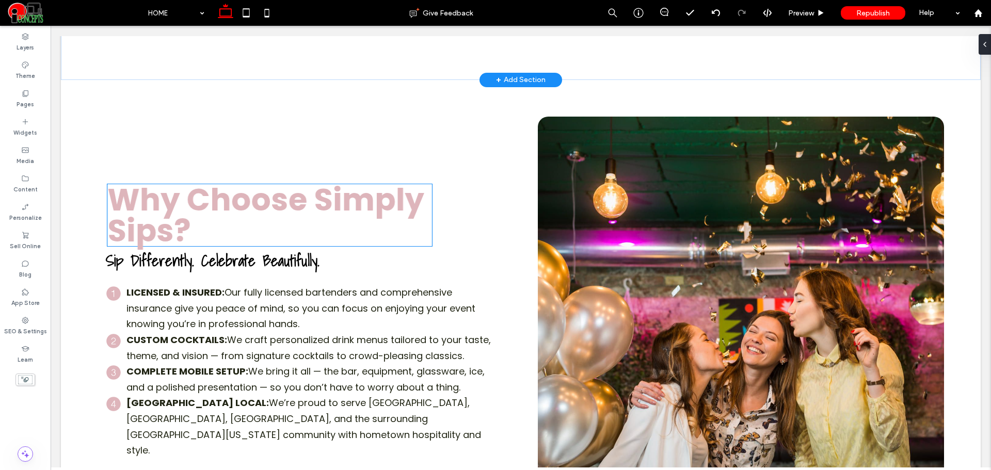
scroll to position [1806, 0]
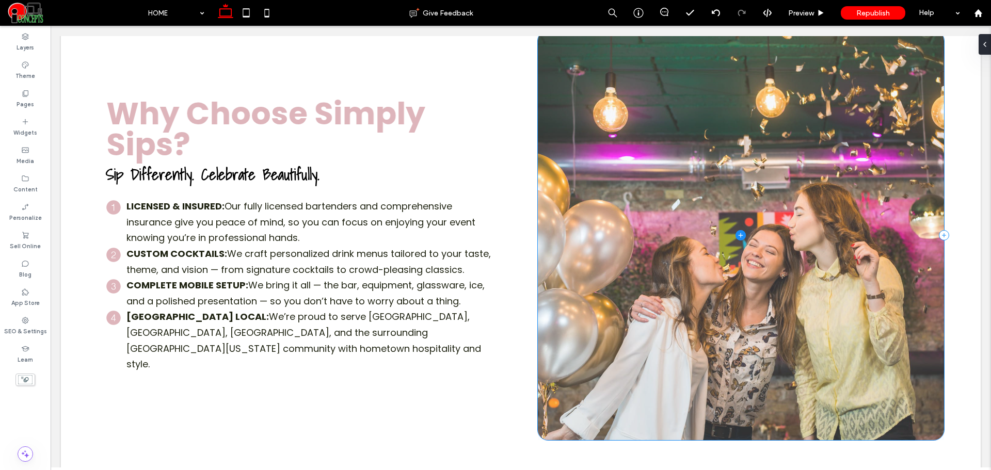
click at [648, 171] on span at bounding box center [741, 235] width 406 height 410
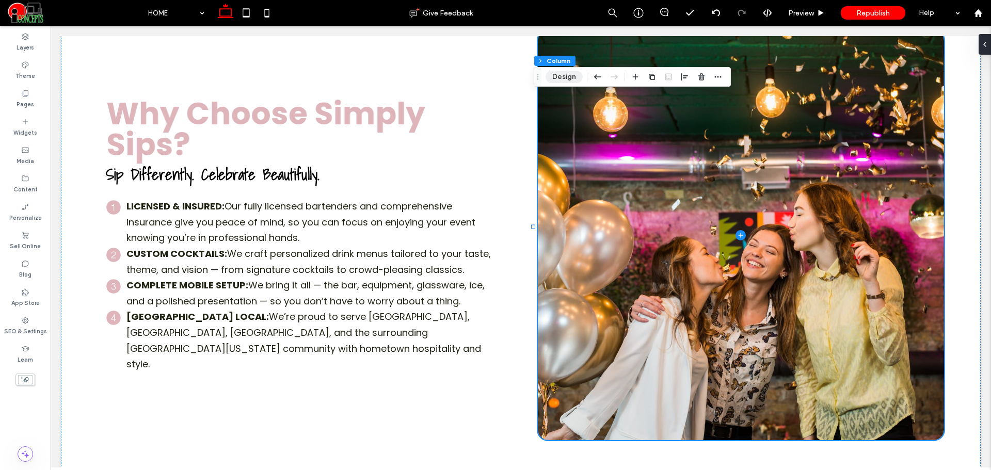
click at [571, 80] on button "Design" at bounding box center [563, 77] width 37 height 12
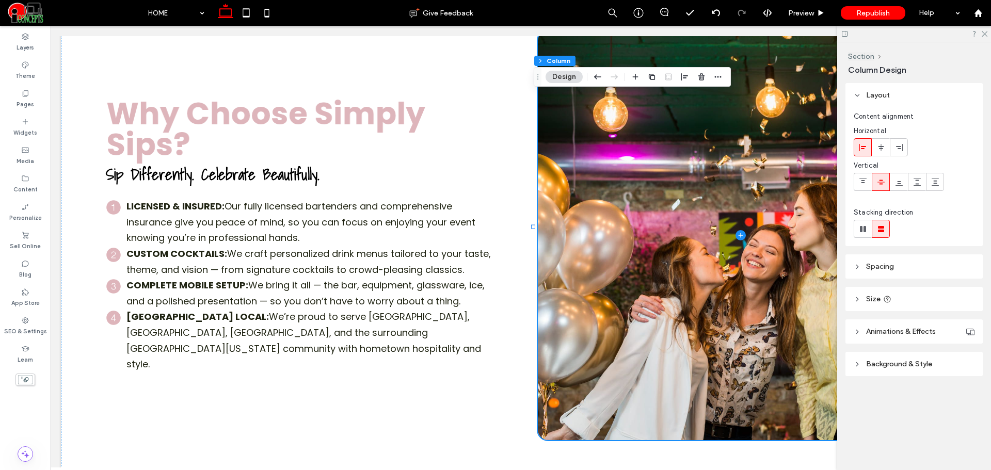
click at [900, 366] on span "Background & Style" at bounding box center [899, 364] width 66 height 9
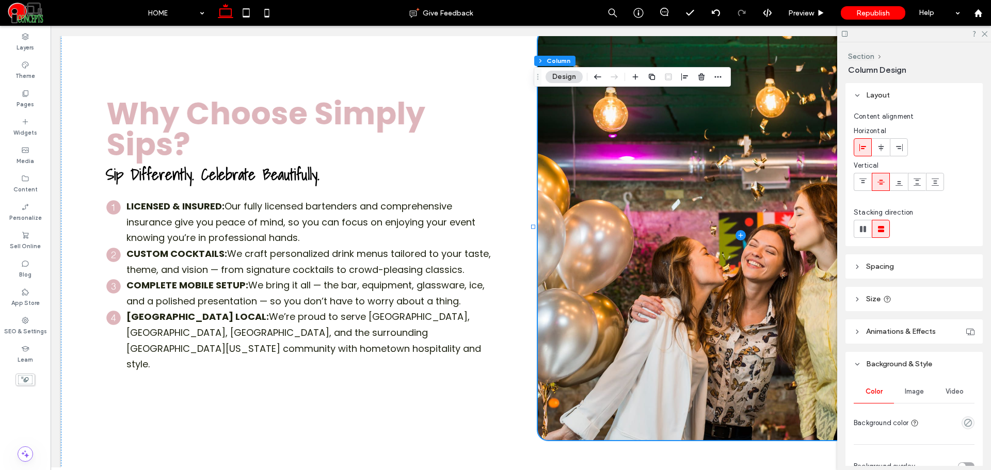
click at [913, 388] on span "Image" at bounding box center [913, 391] width 19 height 8
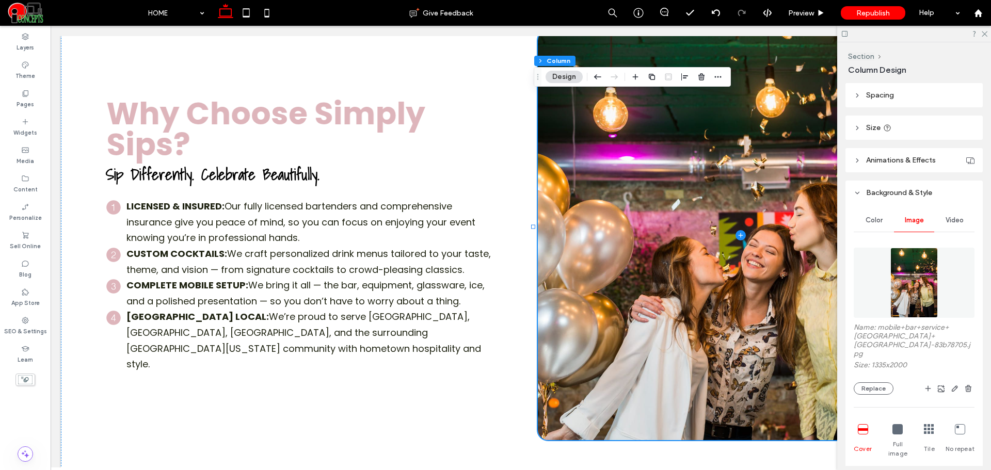
scroll to position [172, 0]
click at [879, 382] on button "Replace" at bounding box center [873, 388] width 40 height 12
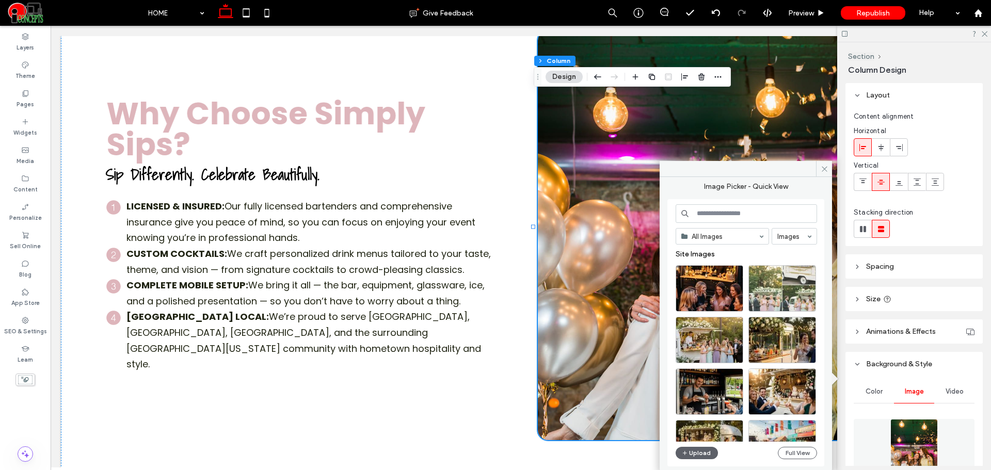
scroll to position [172, 0]
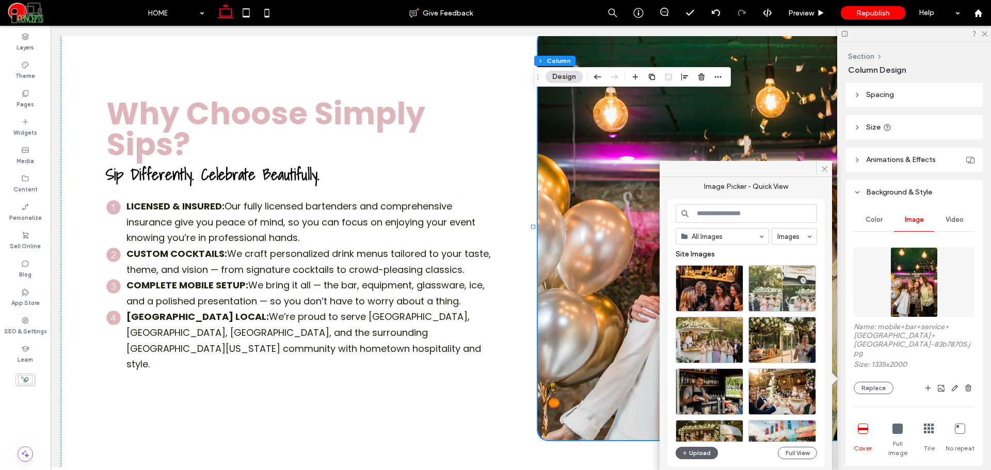
click at [787, 280] on div at bounding box center [782, 288] width 68 height 46
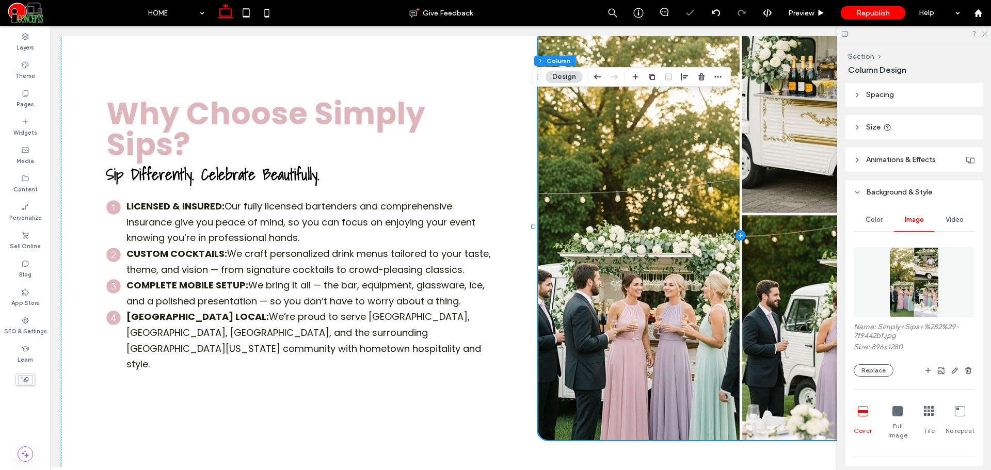
click at [983, 33] on icon at bounding box center [983, 33] width 7 height 7
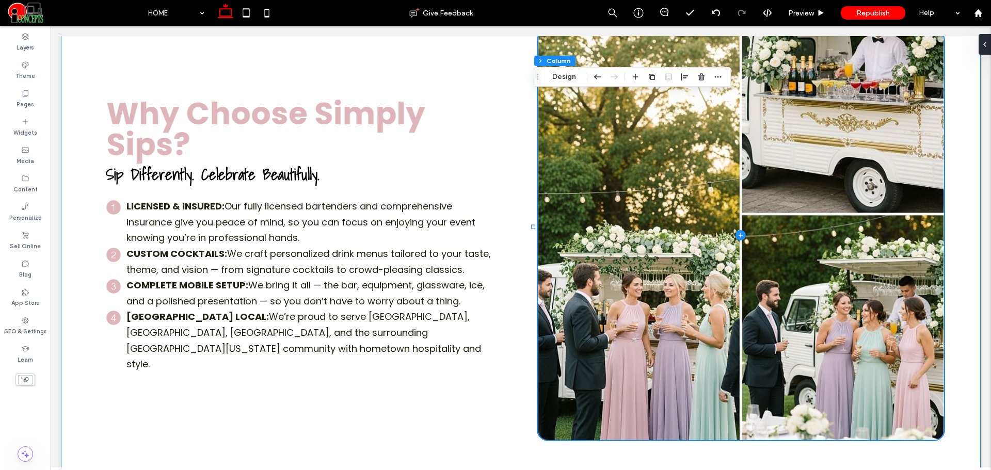
scroll to position [1719, 0]
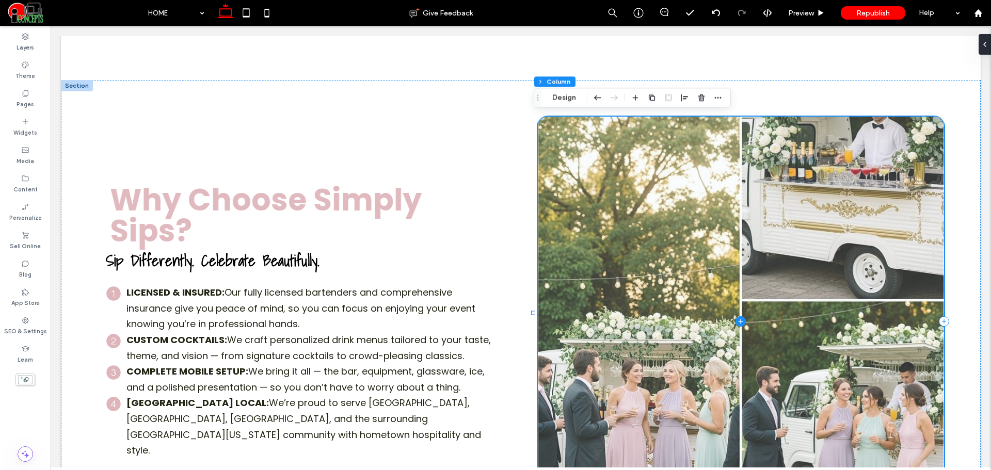
drag, startPoint x: 824, startPoint y: 122, endPoint x: 857, endPoint y: 194, distance: 79.6
click at [857, 194] on span at bounding box center [741, 322] width 406 height 410
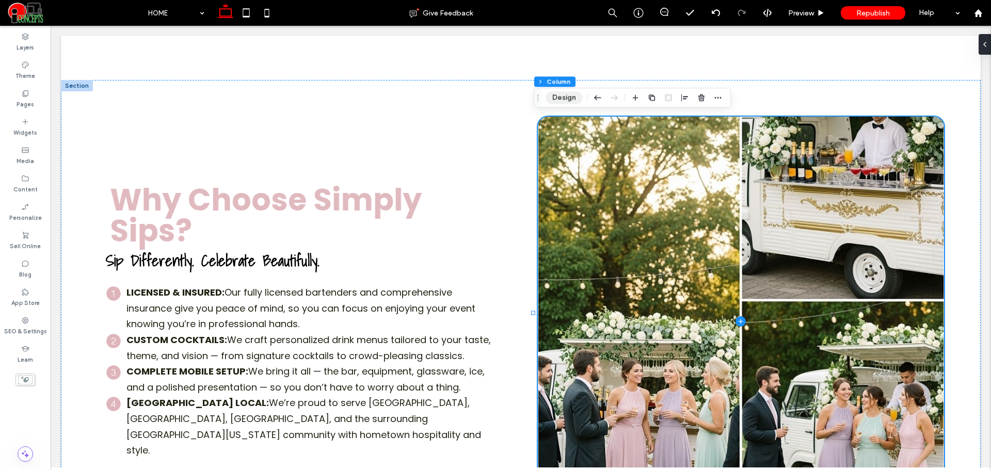
click at [572, 98] on button "Design" at bounding box center [563, 97] width 37 height 12
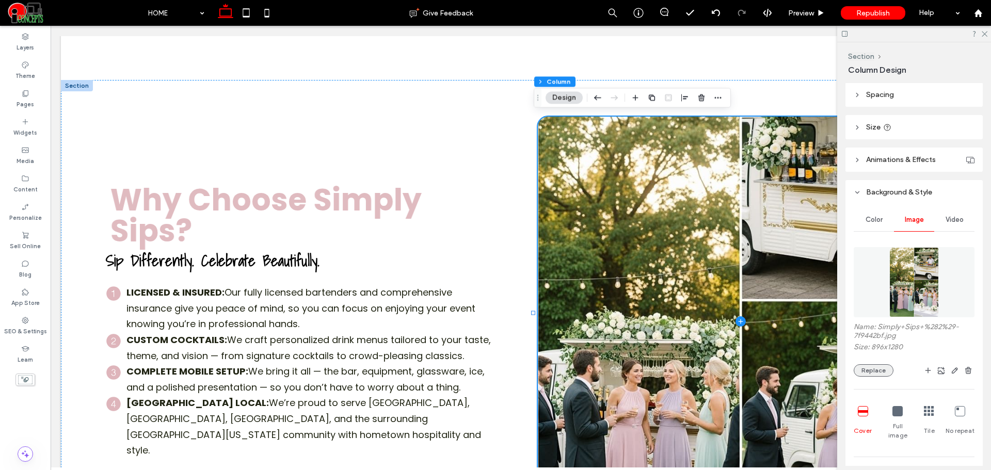
click at [873, 370] on button "Replace" at bounding box center [873, 370] width 40 height 12
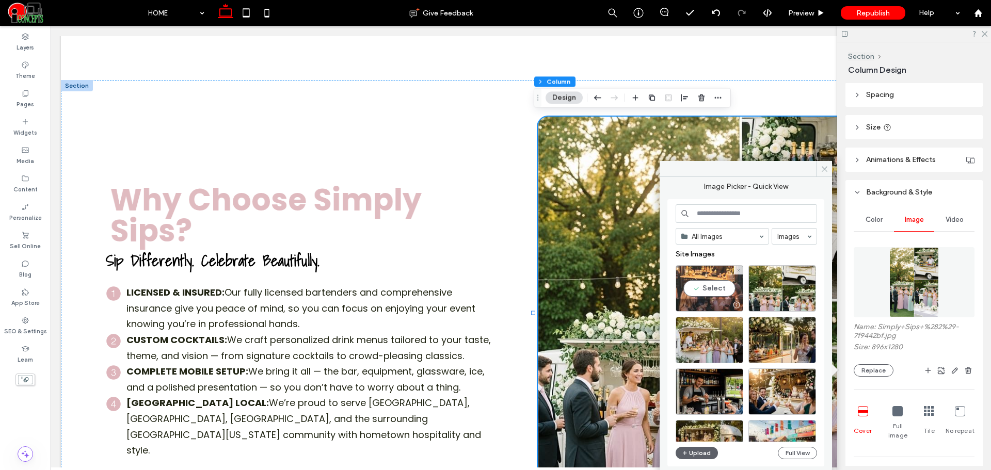
click at [721, 288] on div "Select" at bounding box center [709, 288] width 68 height 46
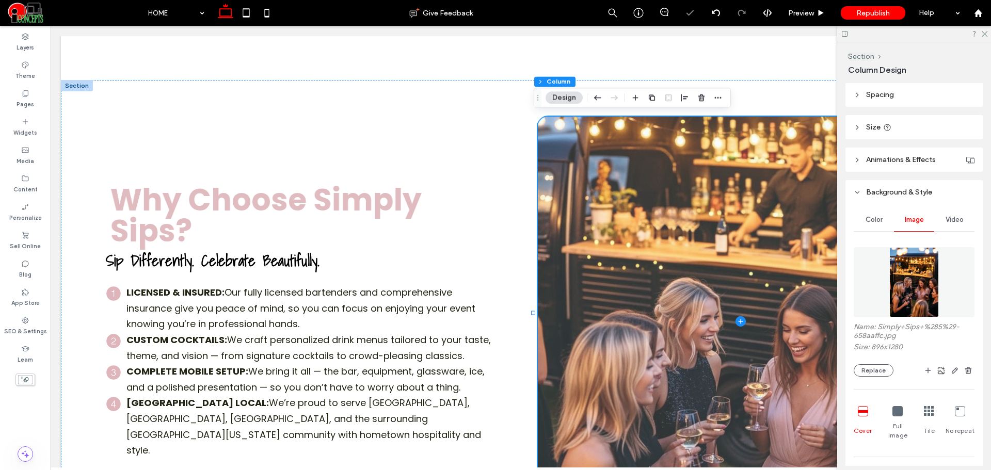
scroll to position [1806, 0]
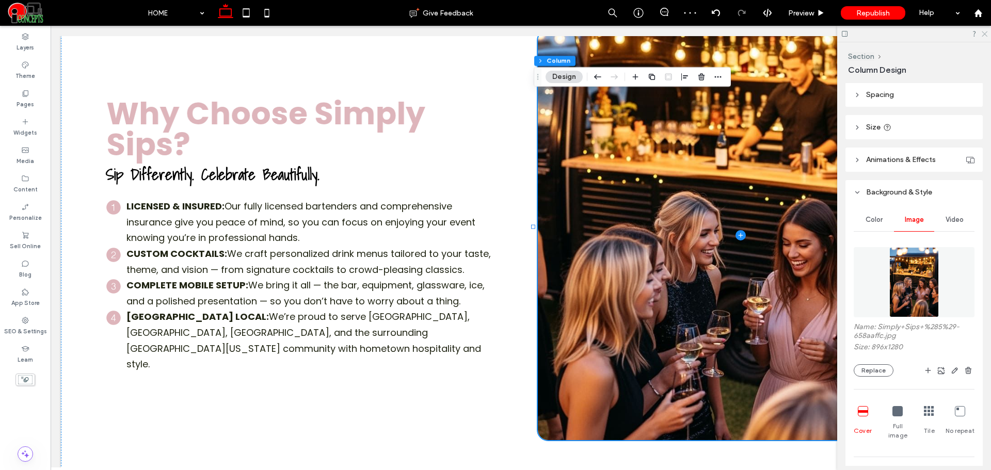
click at [984, 36] on icon at bounding box center [983, 33] width 7 height 7
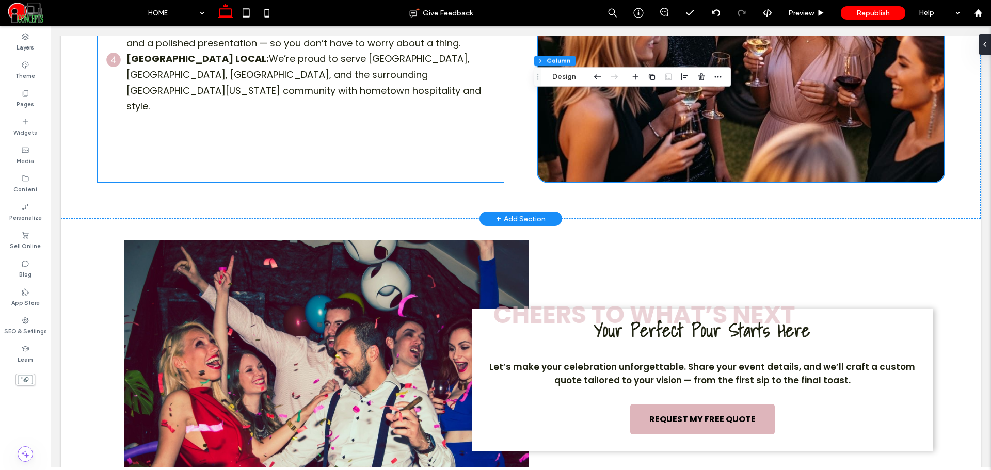
scroll to position [2150, 0]
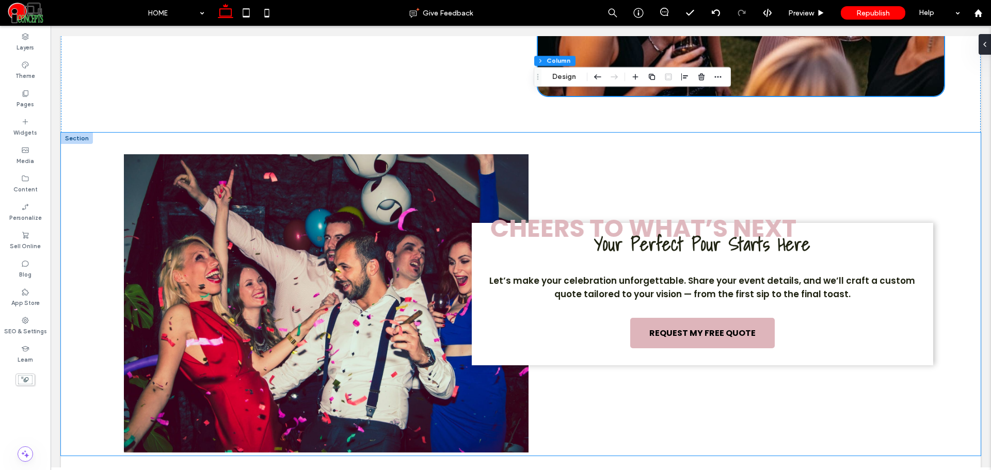
click at [301, 192] on img at bounding box center [326, 303] width 404 height 298
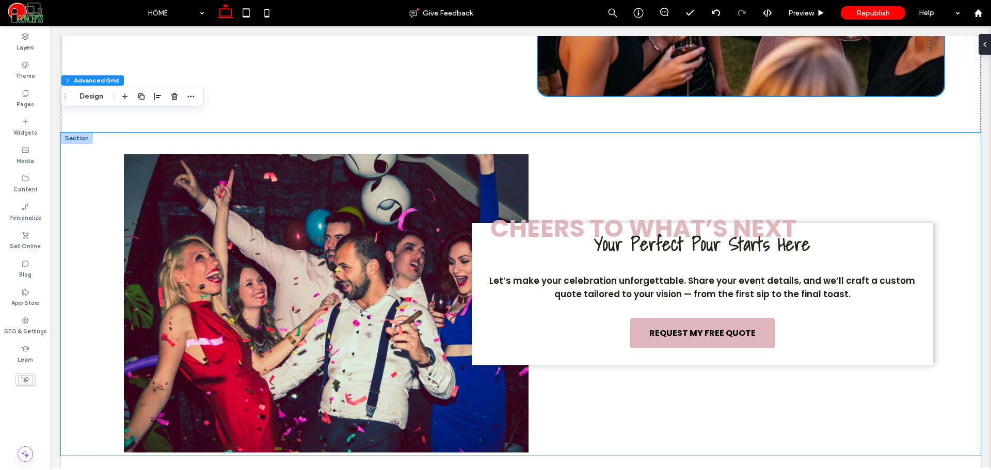
click at [301, 192] on img at bounding box center [326, 303] width 404 height 298
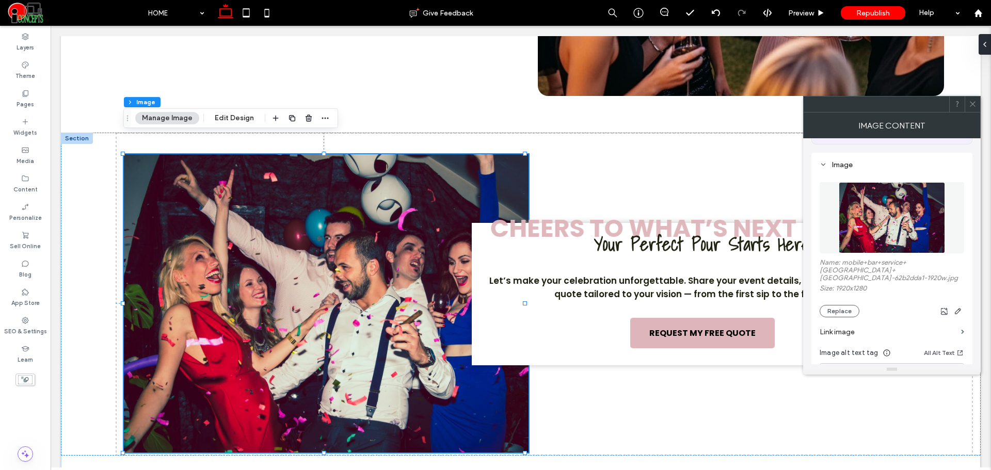
scroll to position [86, 0]
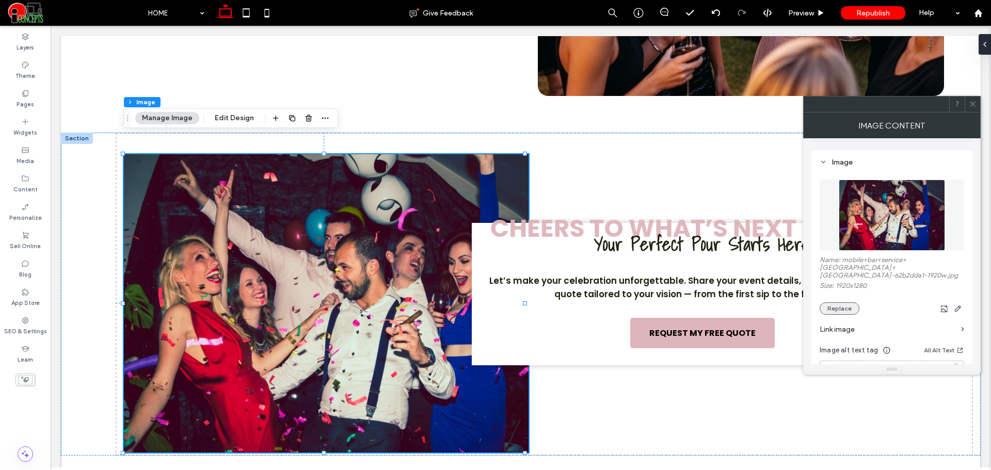
click at [843, 303] on button "Replace" at bounding box center [839, 308] width 40 height 12
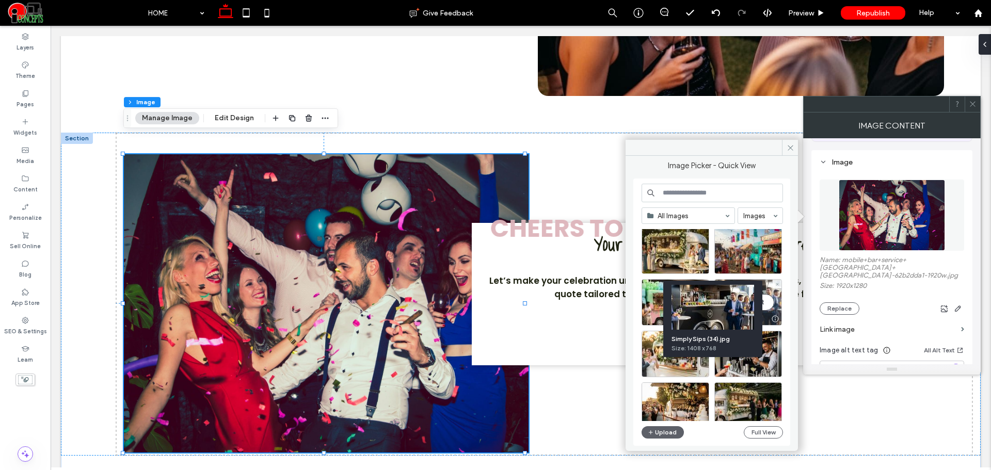
scroll to position [258, 0]
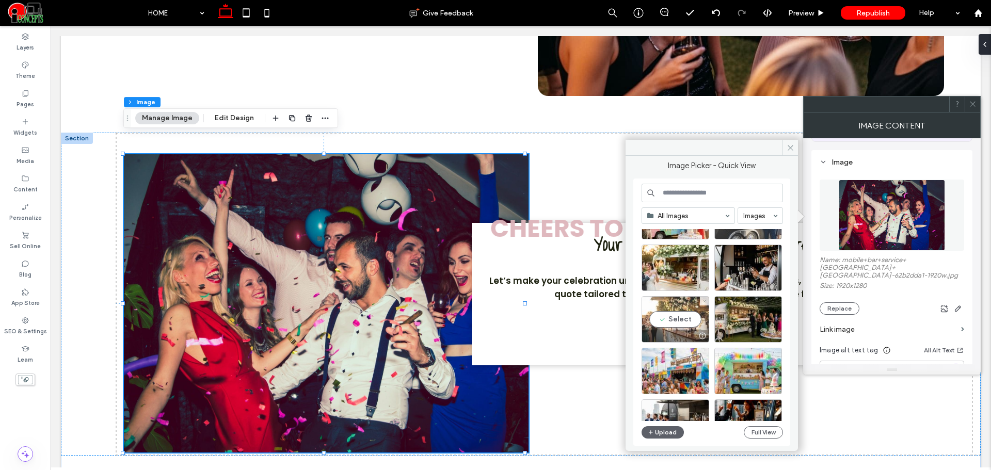
click at [700, 318] on div "Select" at bounding box center [675, 319] width 68 height 46
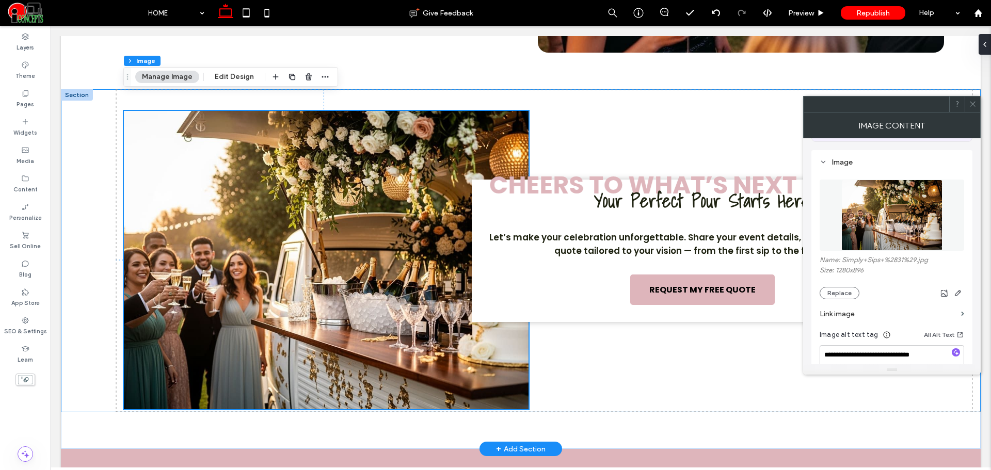
scroll to position [2235, 0]
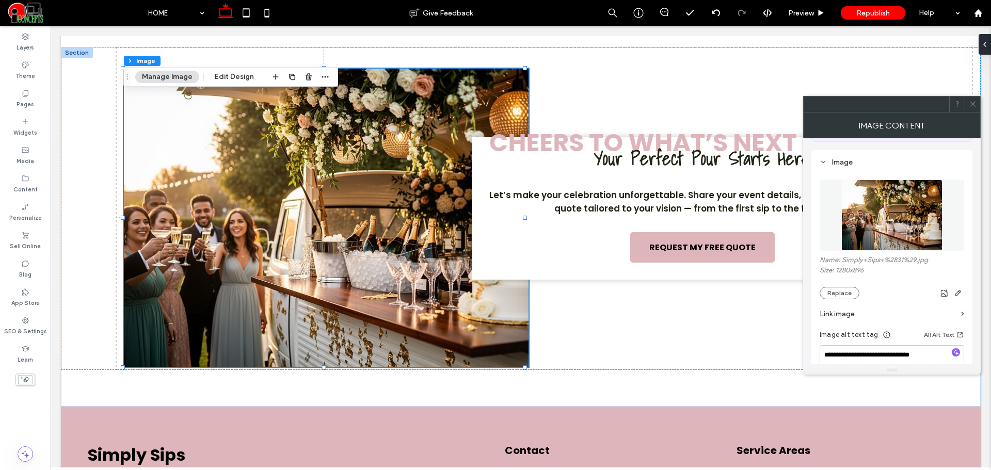
click at [971, 105] on icon at bounding box center [972, 104] width 8 height 8
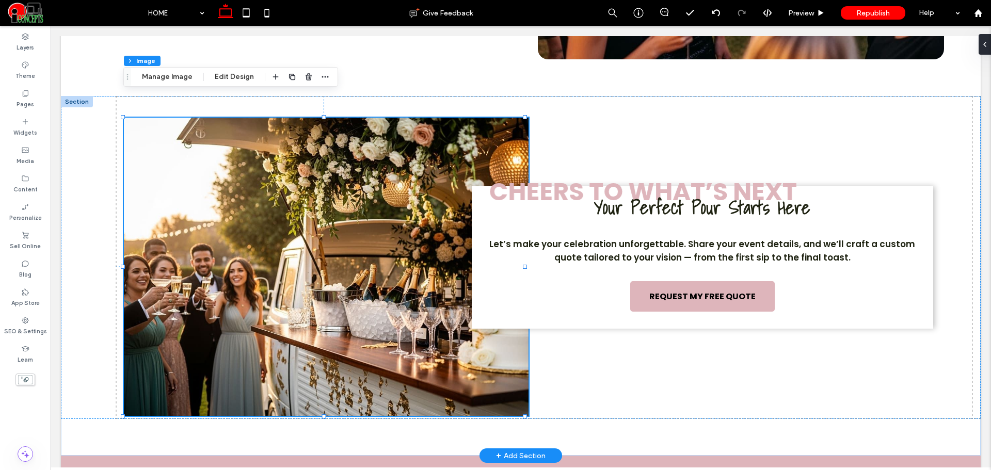
scroll to position [2150, 0]
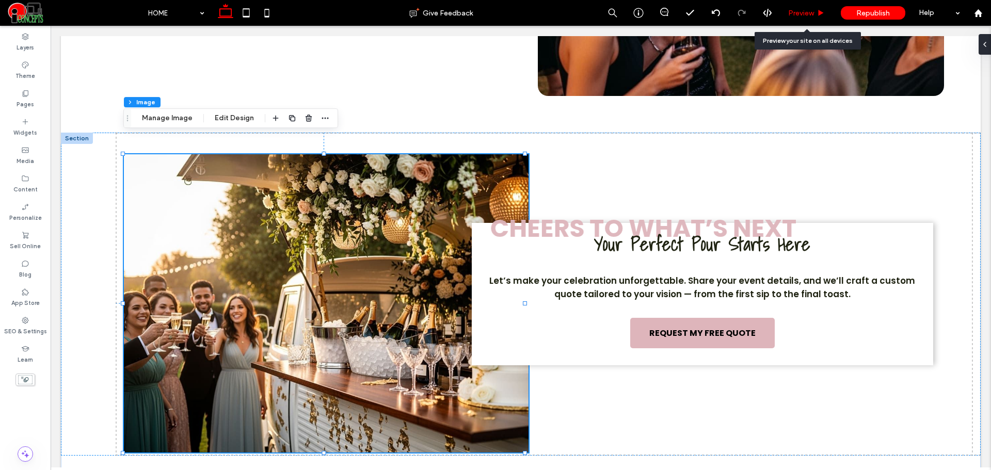
click at [795, 15] on span "Preview" at bounding box center [801, 13] width 26 height 9
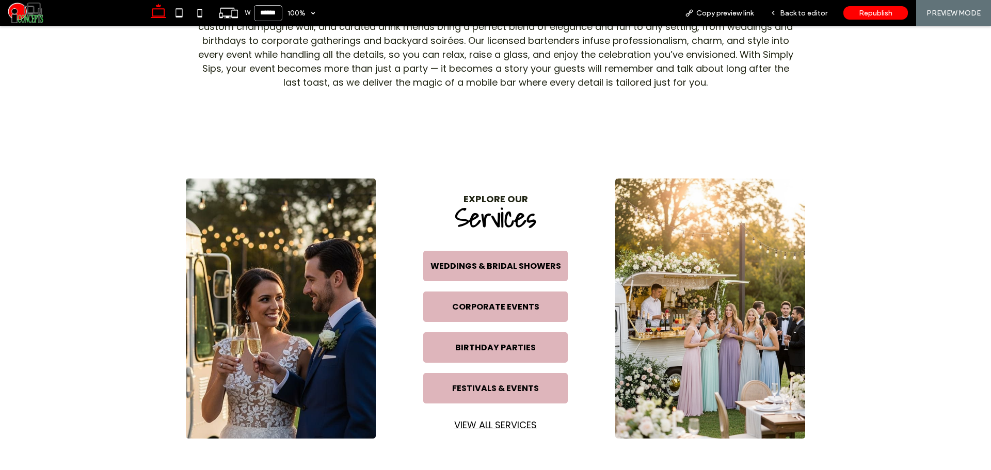
scroll to position [449, 0]
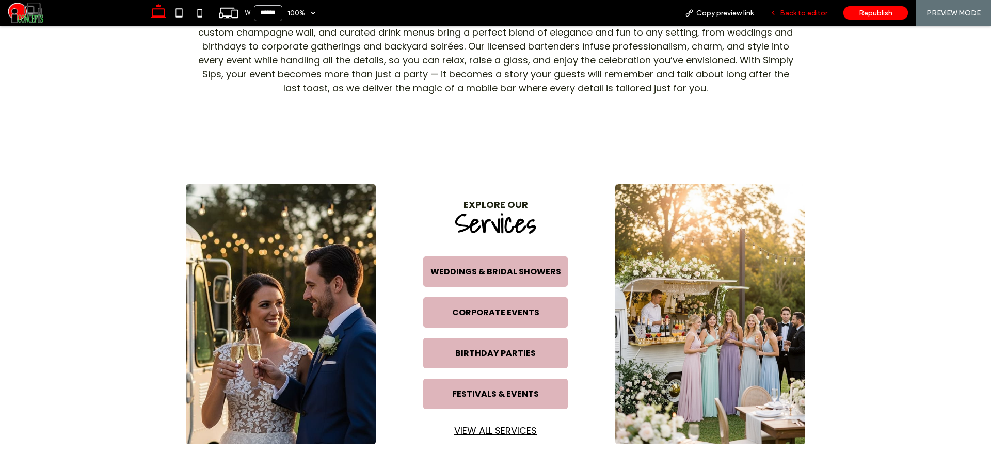
click at [786, 10] on span "Back to editor" at bounding box center [803, 13] width 47 height 9
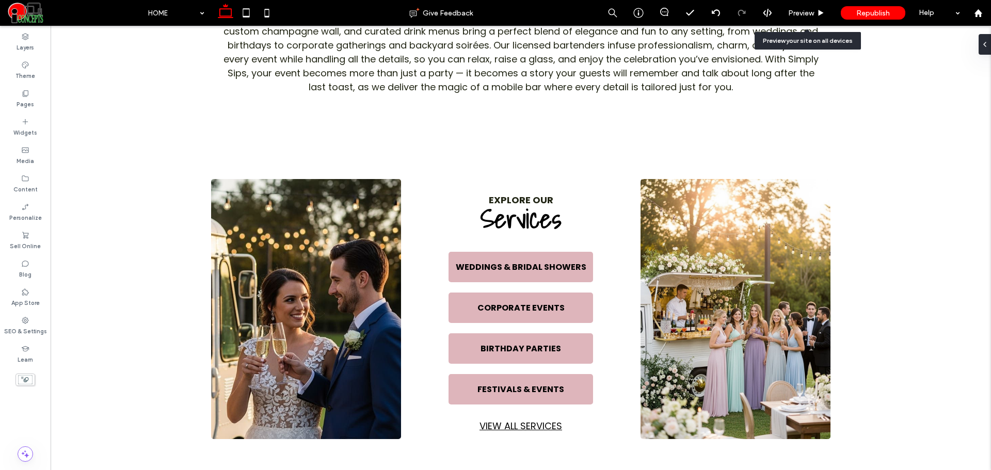
scroll to position [447, 0]
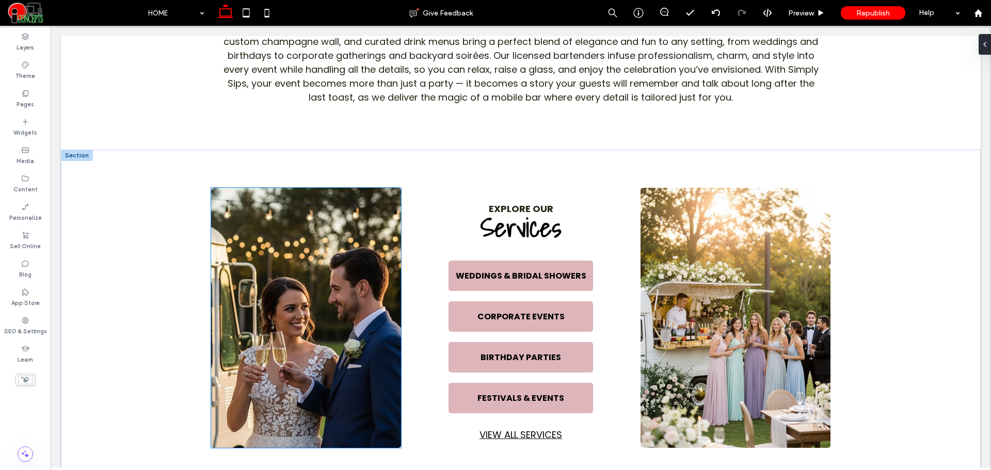
click at [350, 344] on img at bounding box center [306, 318] width 190 height 260
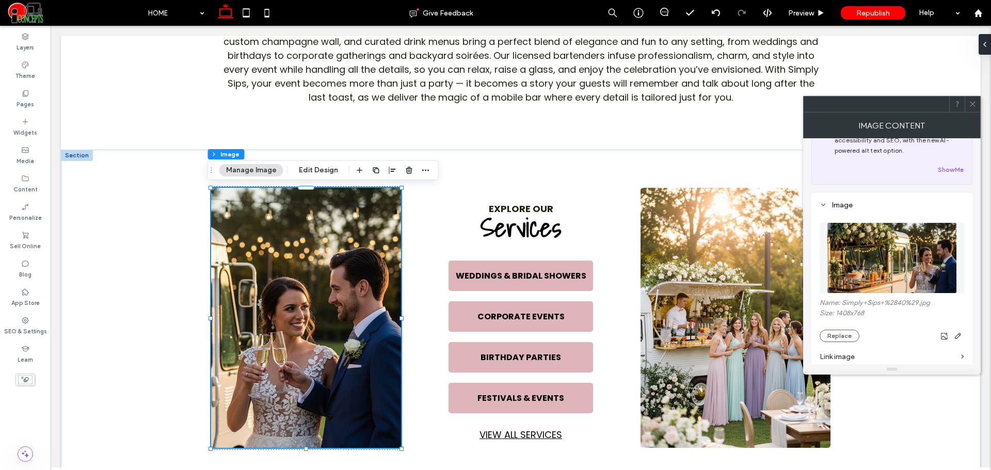
scroll to position [86, 0]
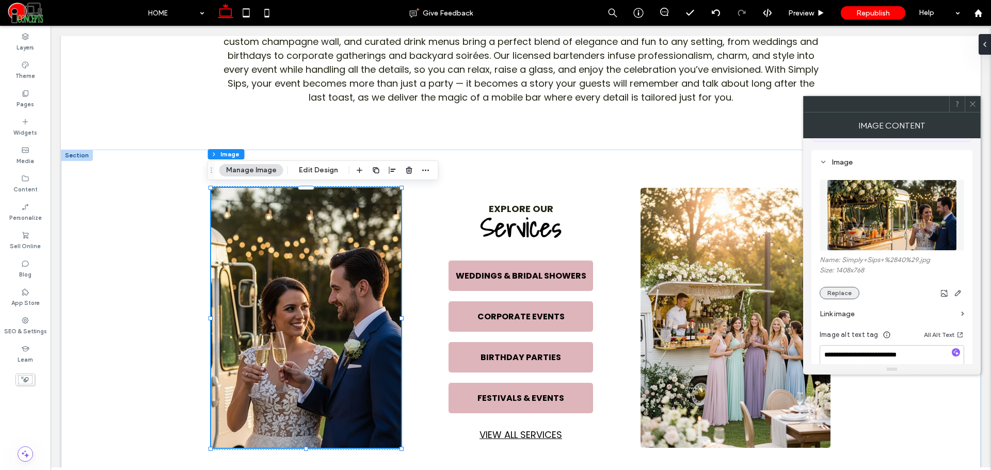
click at [847, 293] on button "Replace" at bounding box center [839, 293] width 40 height 12
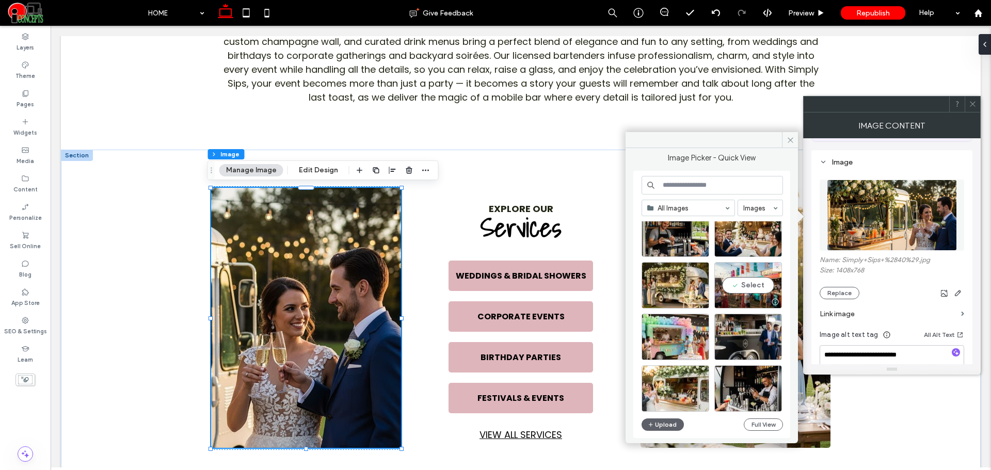
scroll to position [172, 0]
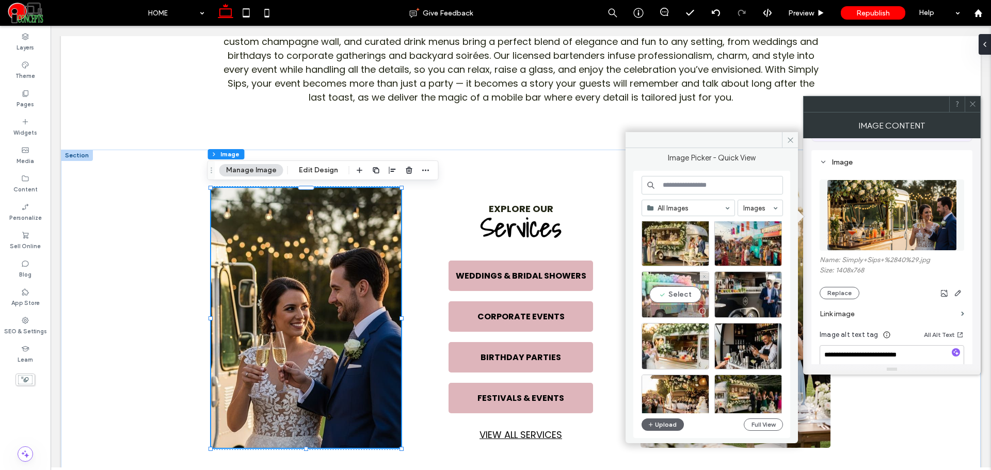
click at [696, 294] on div "Select" at bounding box center [675, 294] width 68 height 46
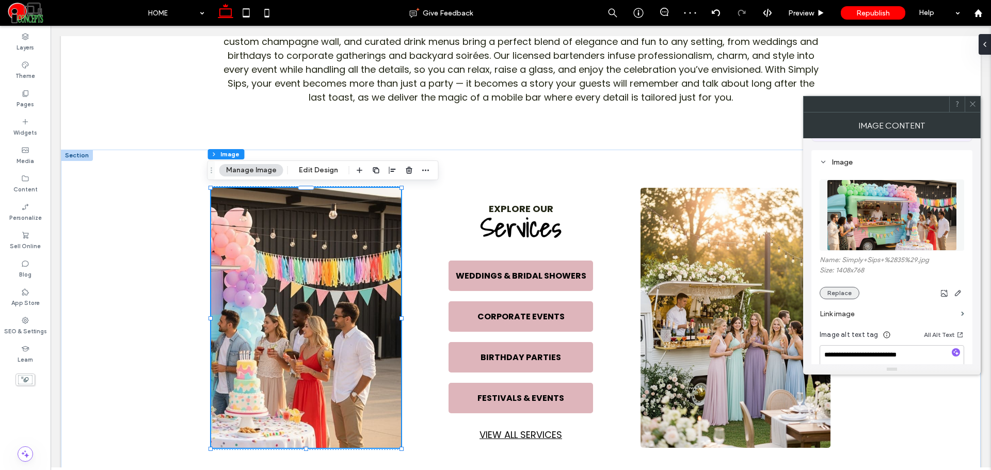
click at [847, 290] on button "Replace" at bounding box center [839, 293] width 40 height 12
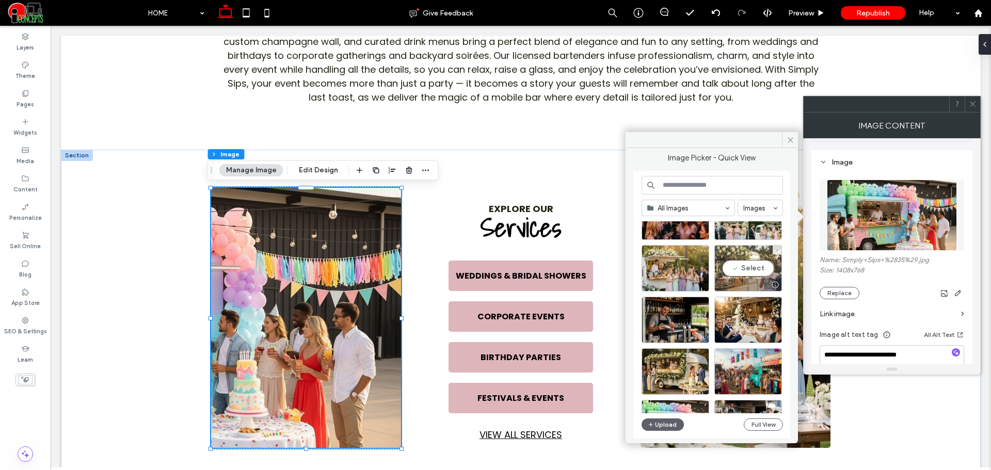
scroll to position [86, 0]
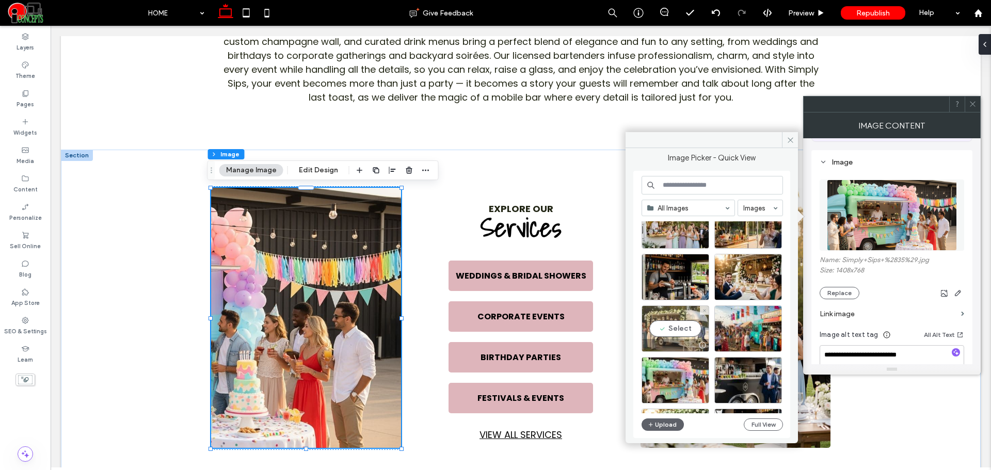
click at [701, 335] on div "Select" at bounding box center [675, 328] width 68 height 46
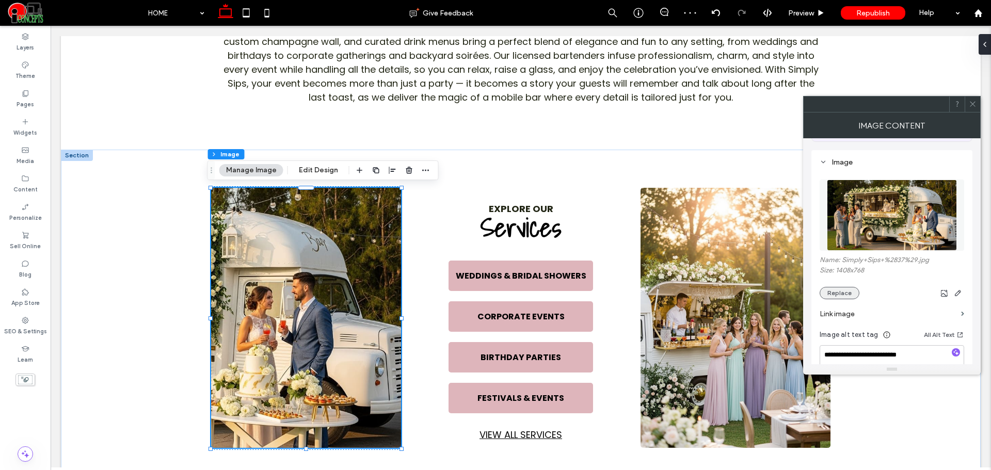
click at [836, 298] on button "Replace" at bounding box center [839, 293] width 40 height 12
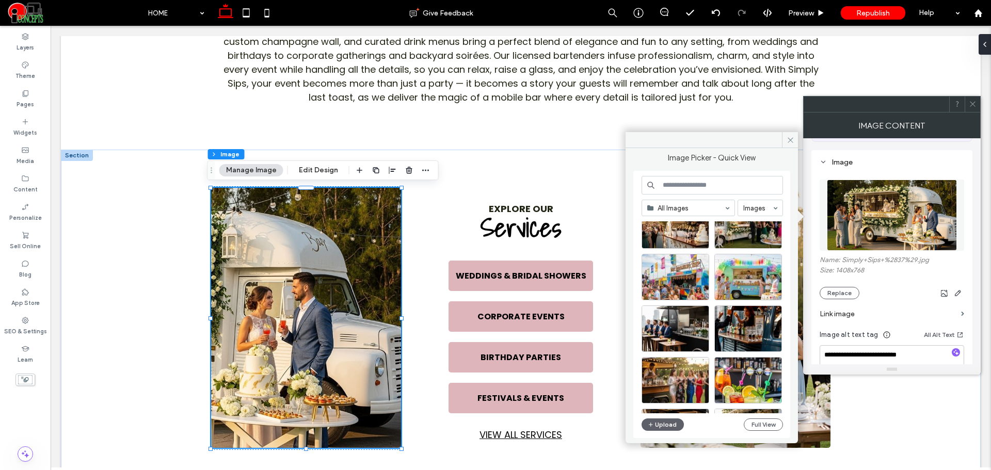
scroll to position [430, 0]
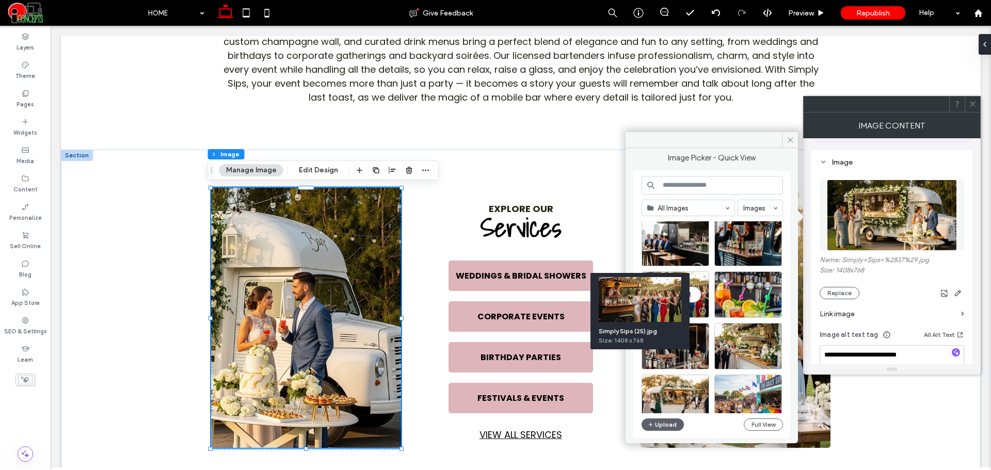
click at [685, 291] on div "Simply Sips (25).jpg Size: 1408 x 768" at bounding box center [639, 311] width 99 height 76
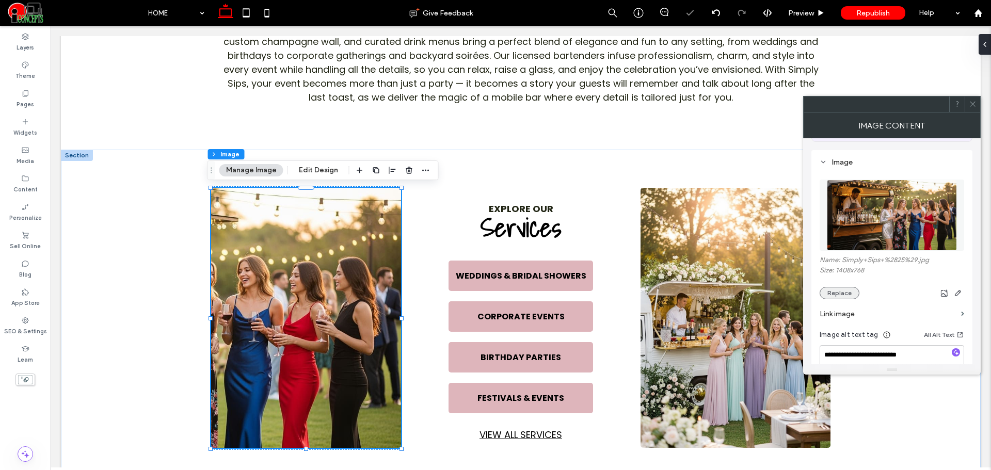
click at [839, 294] on button "Replace" at bounding box center [839, 293] width 40 height 12
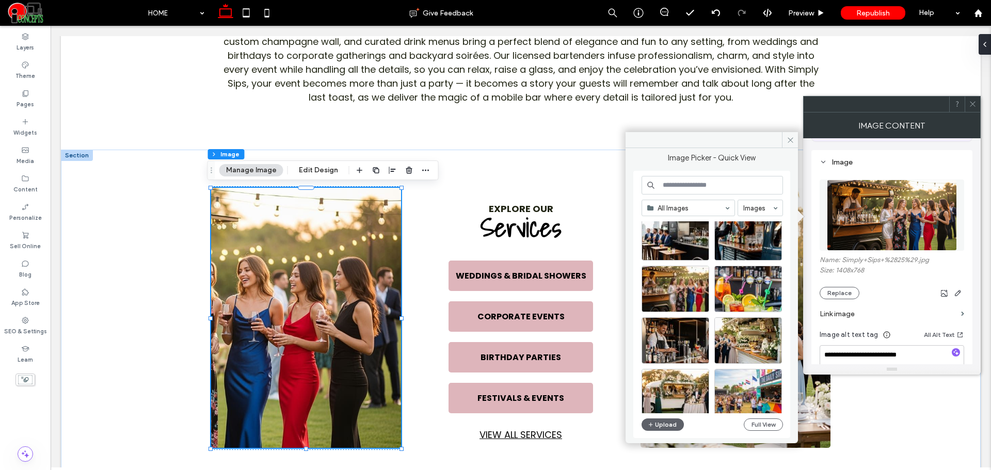
scroll to position [443, 0]
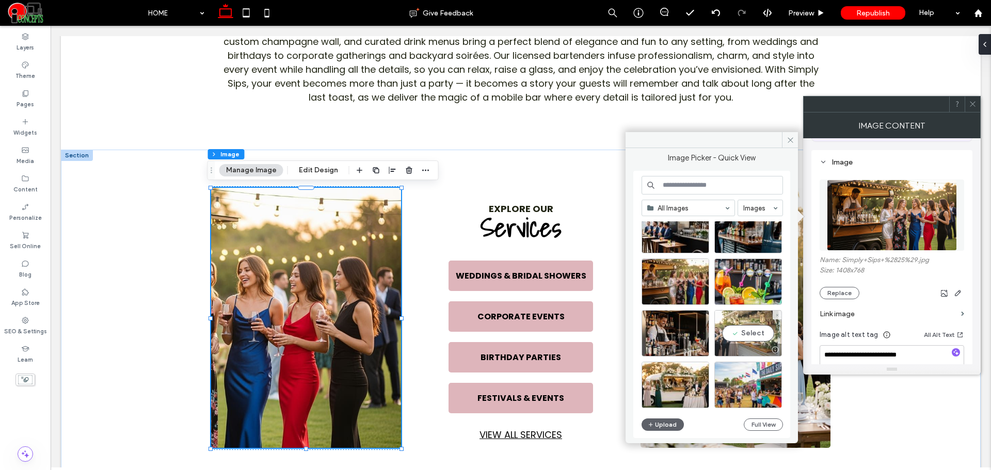
click at [761, 334] on div "Select" at bounding box center [748, 333] width 68 height 46
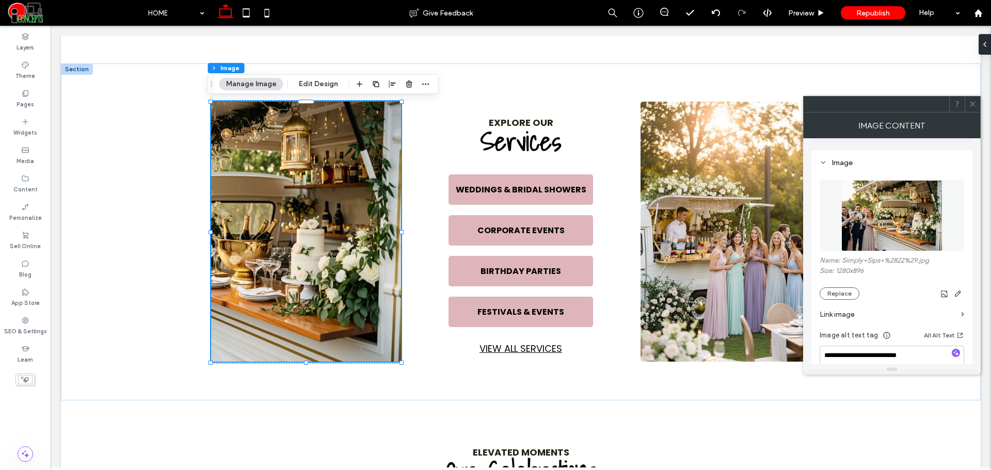
scroll to position [86, 0]
click at [842, 293] on button "Replace" at bounding box center [839, 293] width 40 height 12
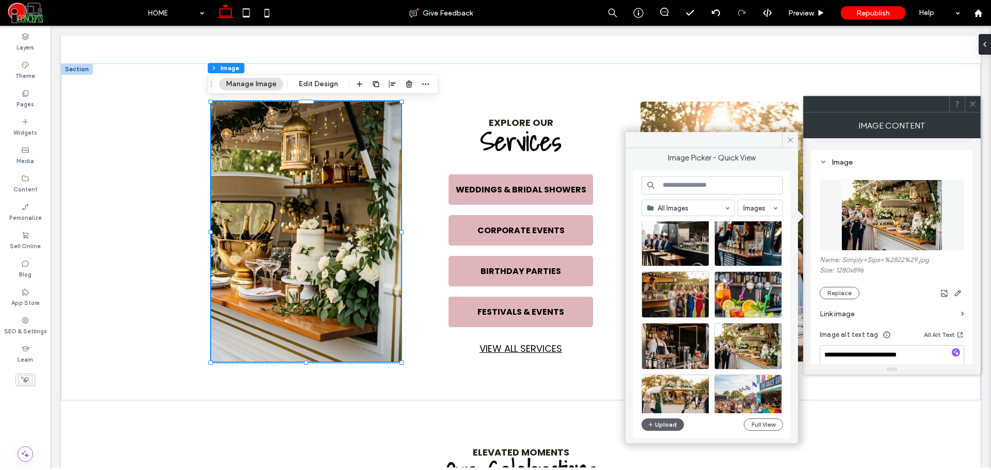
scroll to position [443, 0]
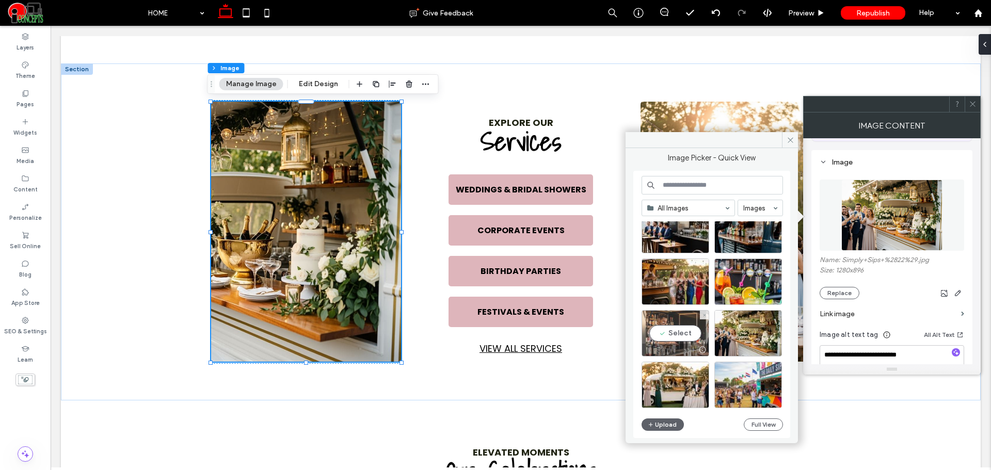
click at [693, 335] on div "Select" at bounding box center [675, 333] width 68 height 46
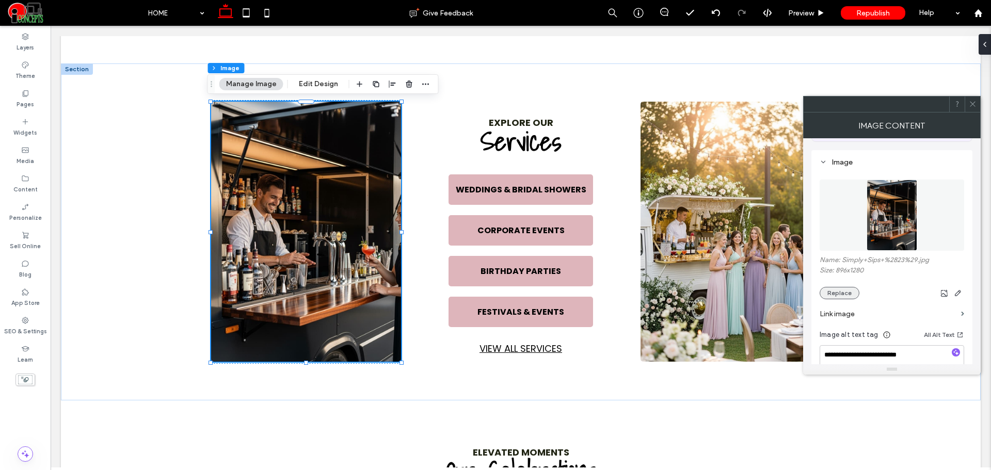
click at [847, 294] on button "Replace" at bounding box center [839, 293] width 40 height 12
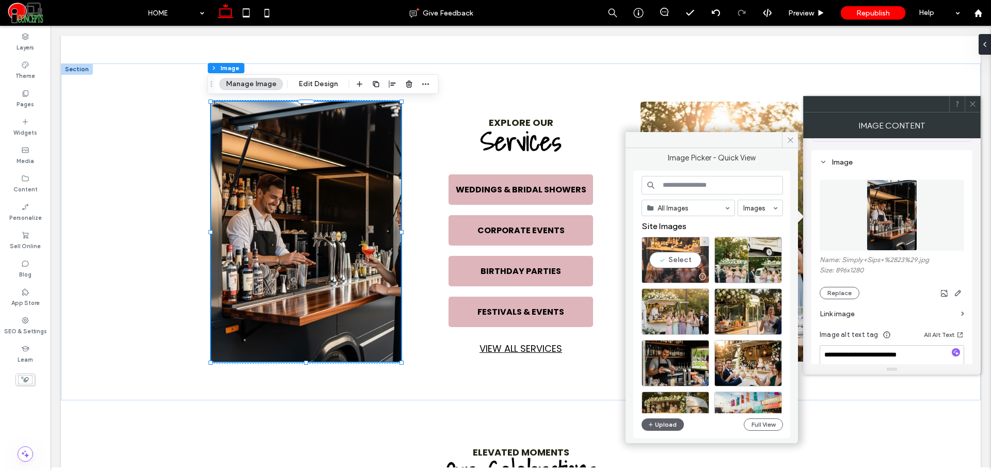
scroll to position [86, 0]
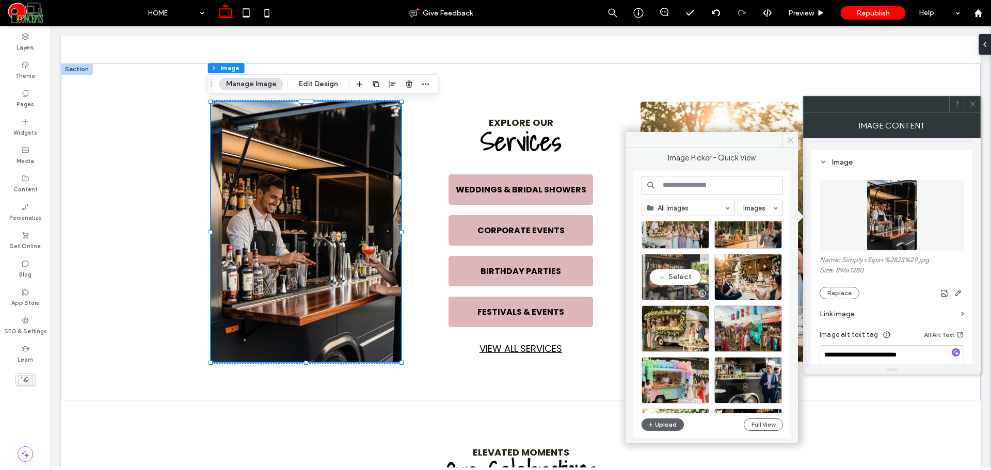
click at [697, 273] on div "Select" at bounding box center [675, 277] width 68 height 46
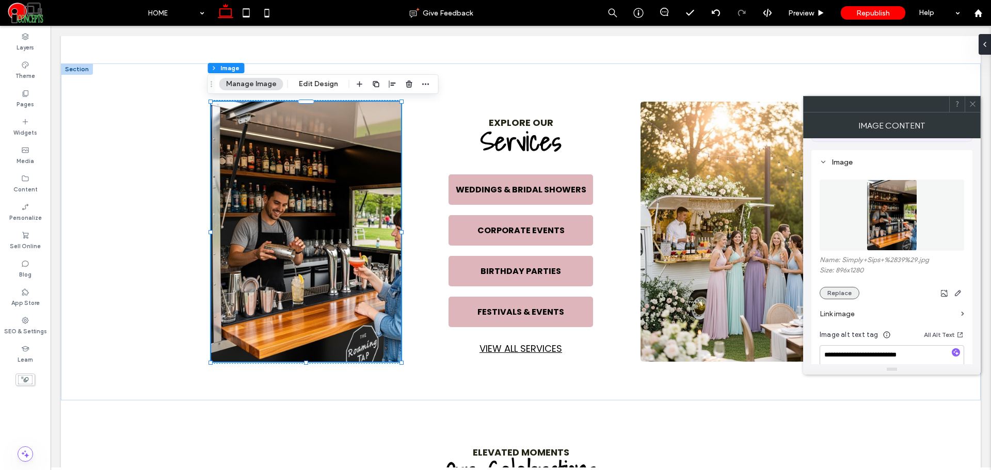
click at [843, 294] on button "Replace" at bounding box center [839, 293] width 40 height 12
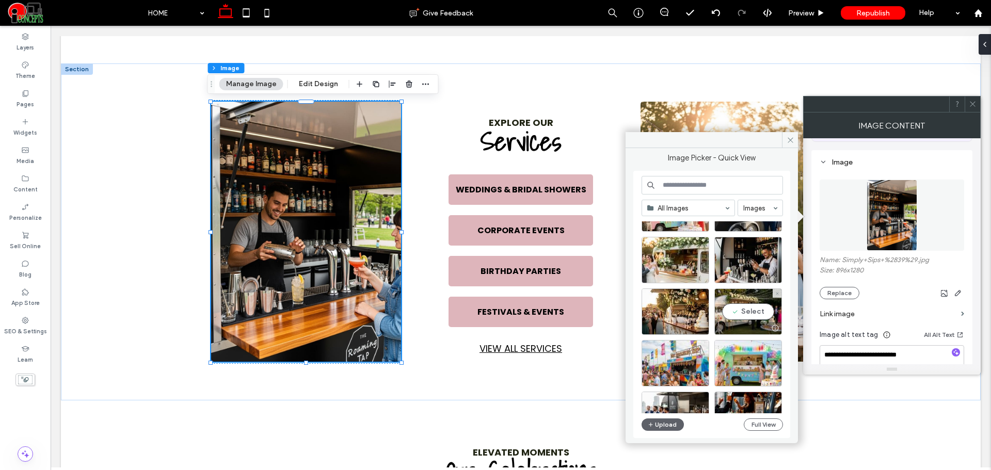
scroll to position [344, 0]
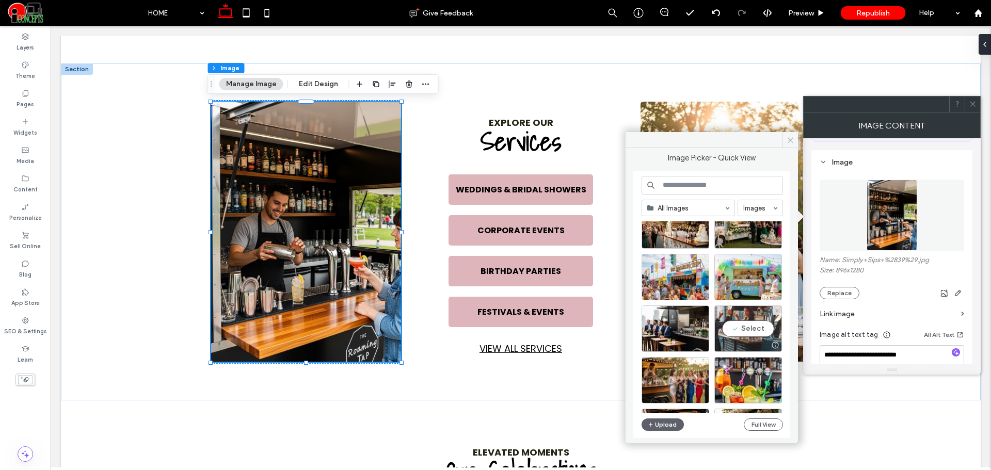
click at [765, 324] on div "Select" at bounding box center [748, 328] width 68 height 46
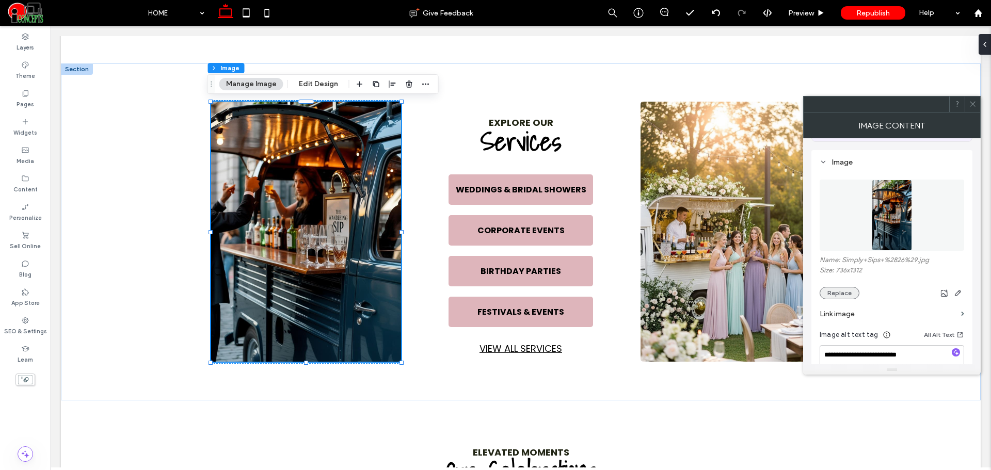
click at [838, 293] on button "Replace" at bounding box center [839, 293] width 40 height 12
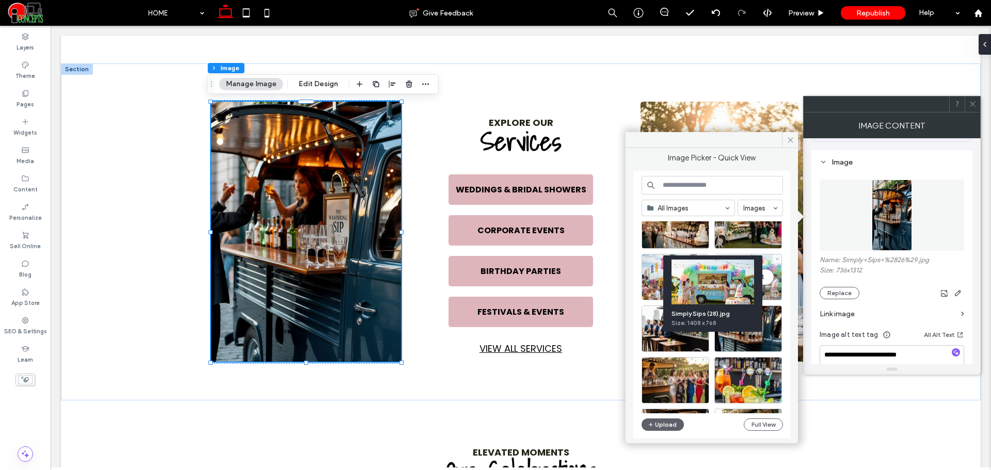
click at [769, 277] on div "Select" at bounding box center [748, 277] width 68 height 46
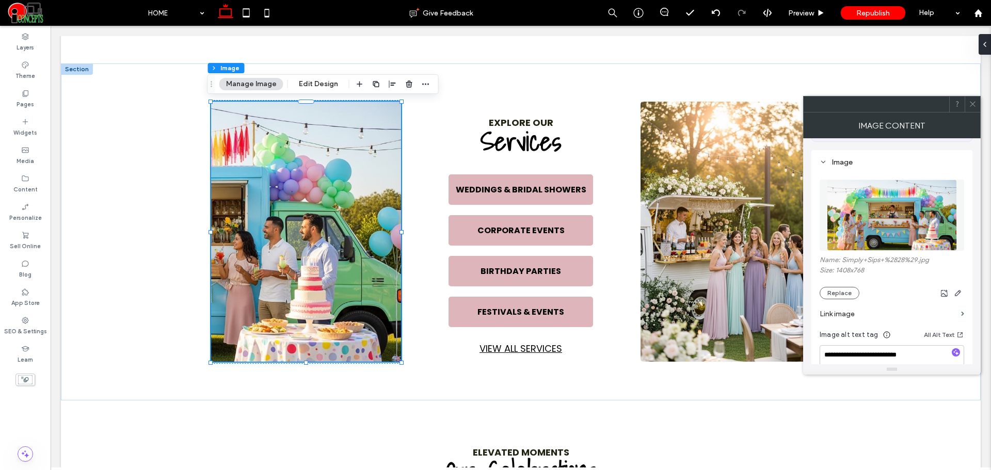
click at [967, 107] on div at bounding box center [971, 103] width 15 height 15
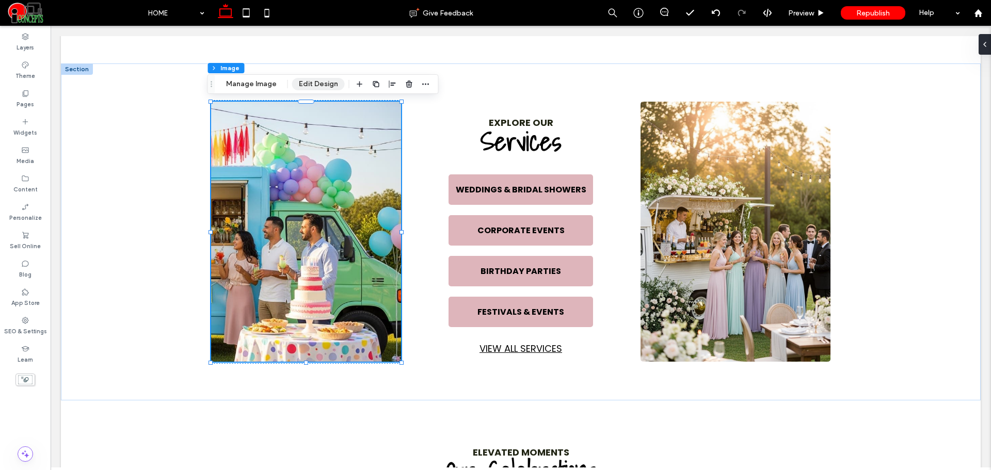
click at [315, 83] on button "Edit Design" at bounding box center [318, 84] width 53 height 12
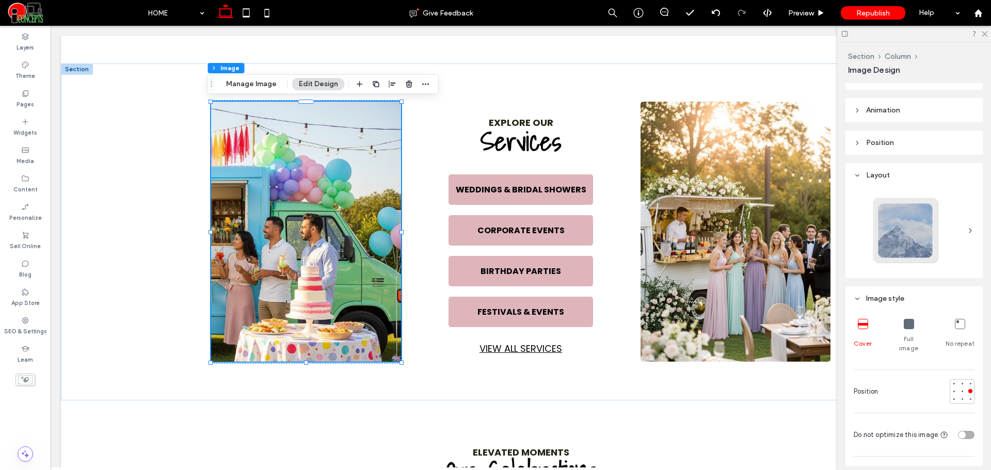
scroll to position [86, 0]
click at [960, 385] on div at bounding box center [962, 387] width 4 height 4
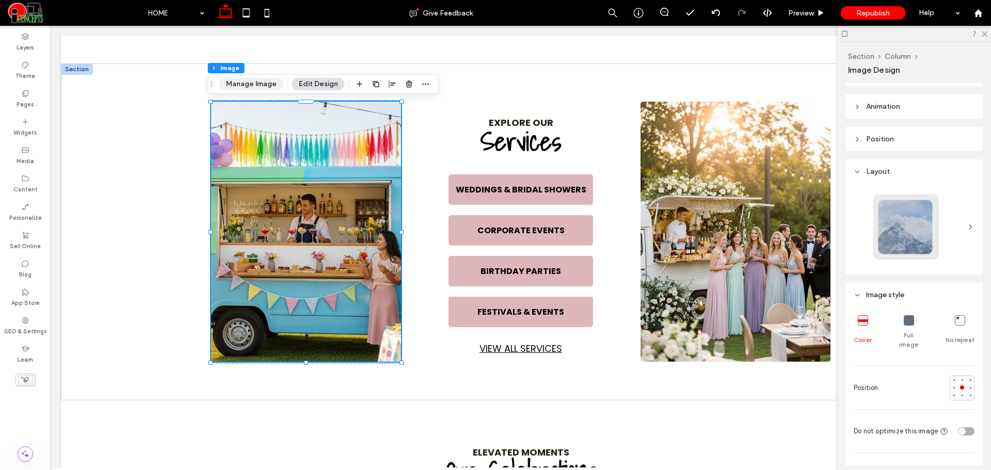
click at [254, 84] on button "Manage Image" at bounding box center [251, 84] width 64 height 12
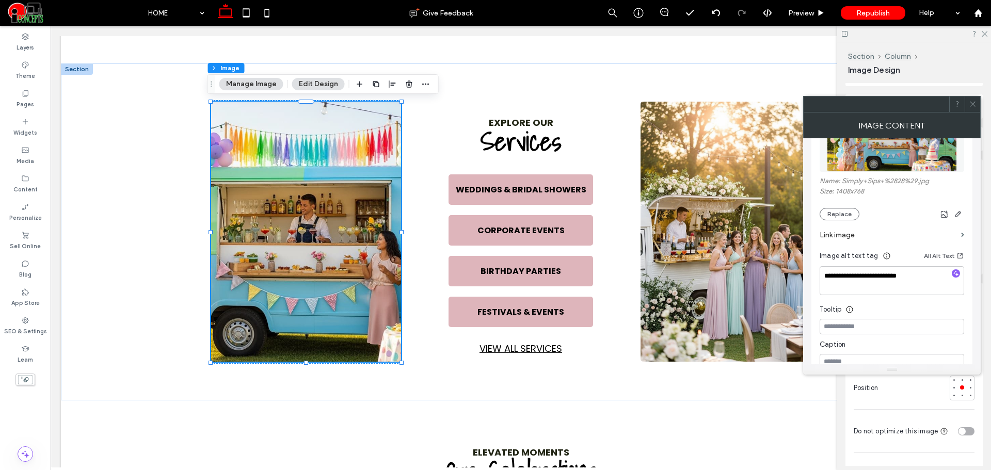
scroll to position [172, 0]
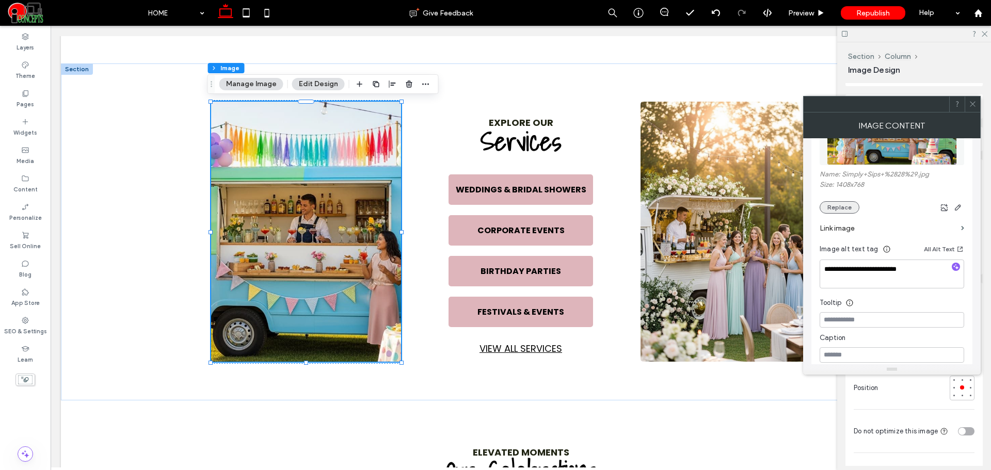
click at [850, 202] on button "Replace" at bounding box center [839, 207] width 40 height 12
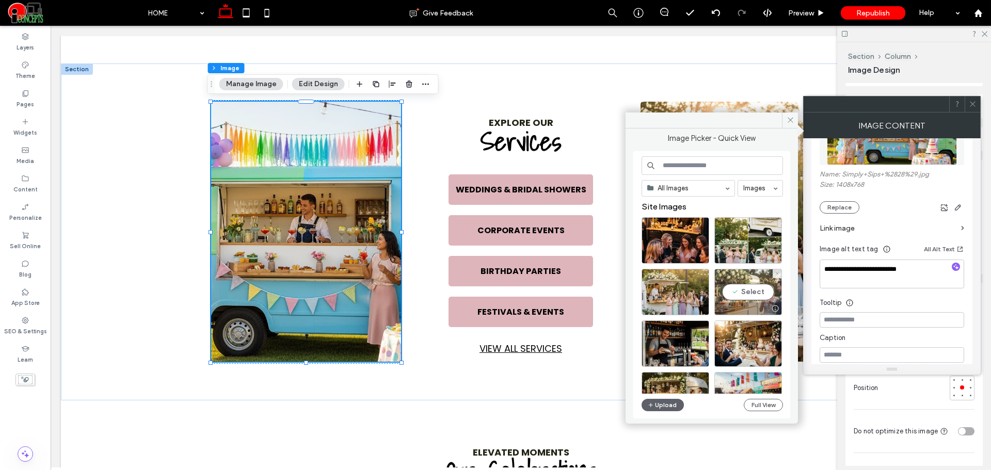
click at [773, 305] on div at bounding box center [774, 308] width 13 height 8
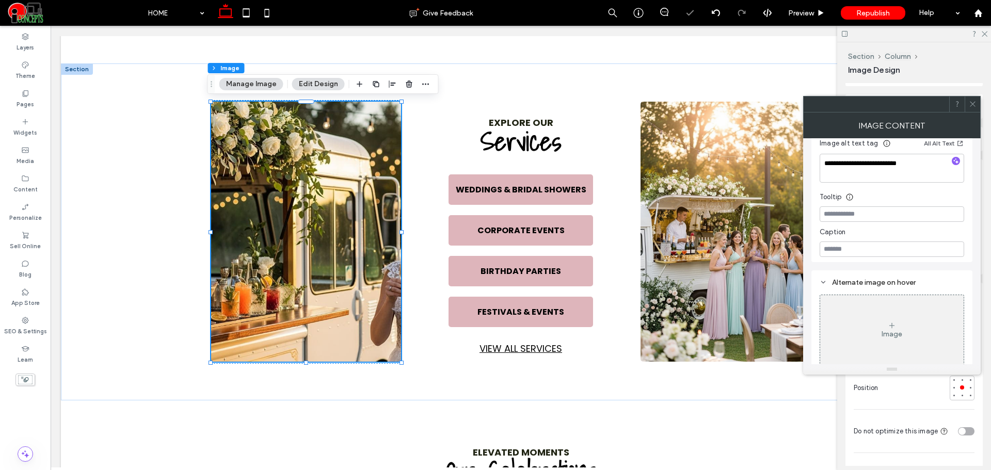
scroll to position [284, 0]
click at [968, 385] on div at bounding box center [970, 387] width 4 height 4
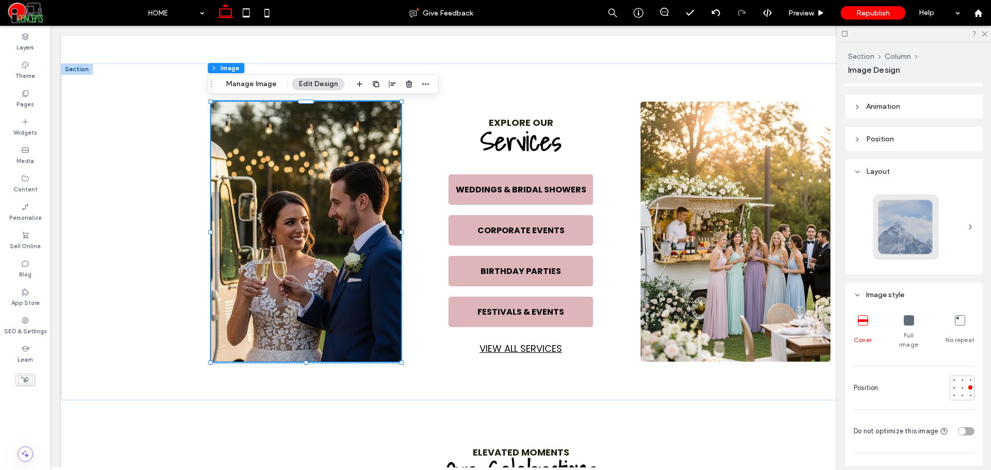
click at [984, 37] on div at bounding box center [914, 34] width 154 height 16
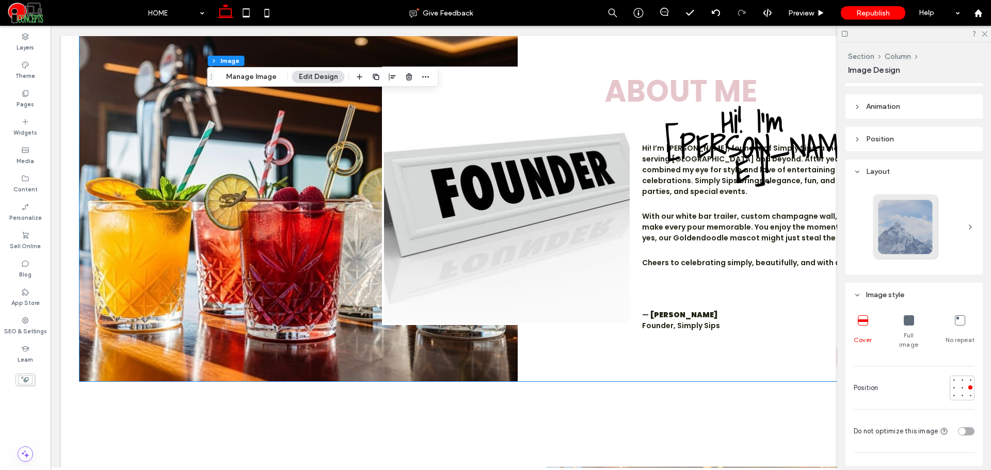
scroll to position [1393, 0]
